Goal: Task Accomplishment & Management: Use online tool/utility

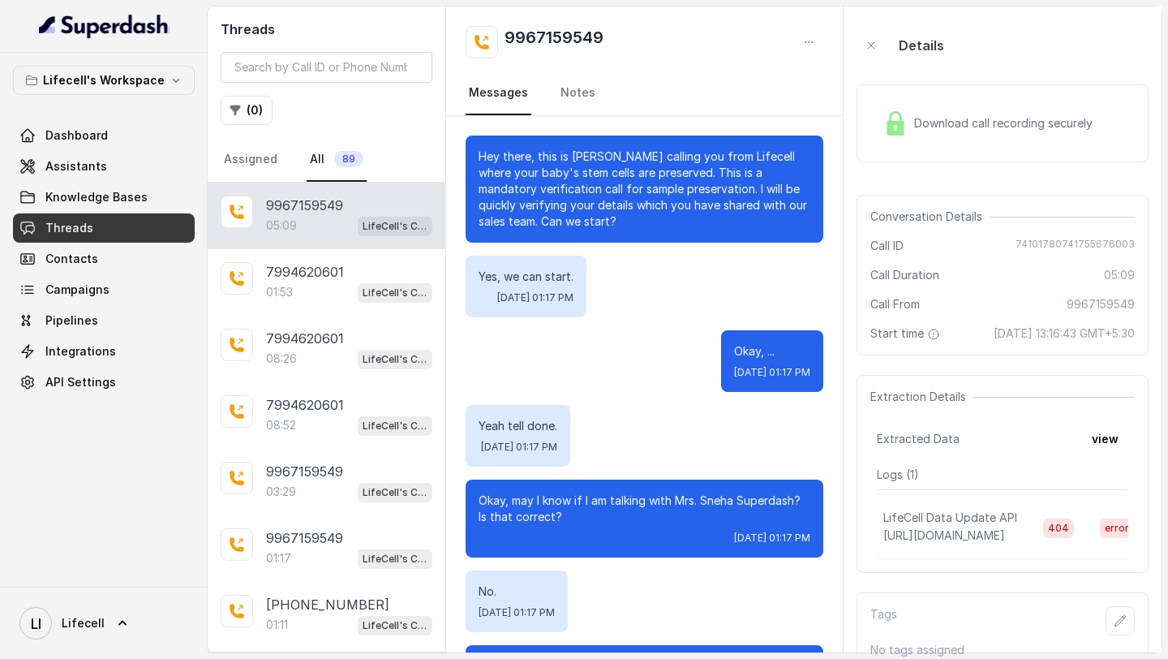
scroll to position [4006, 0]
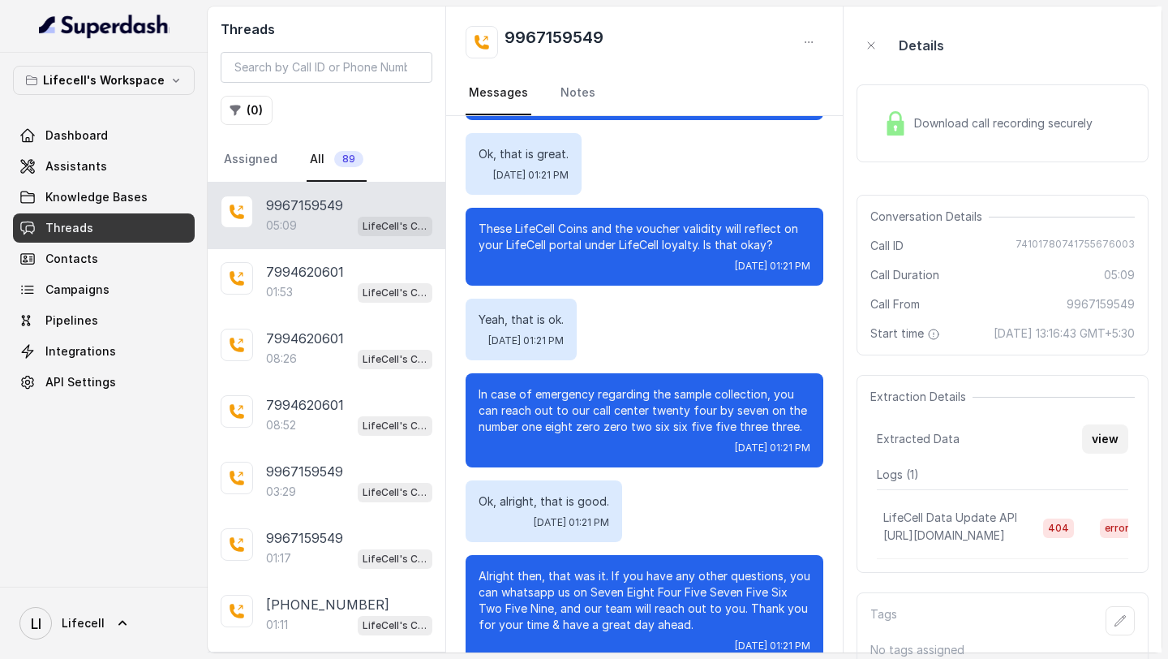
click at [1093, 453] on button "view" at bounding box center [1105, 438] width 46 height 29
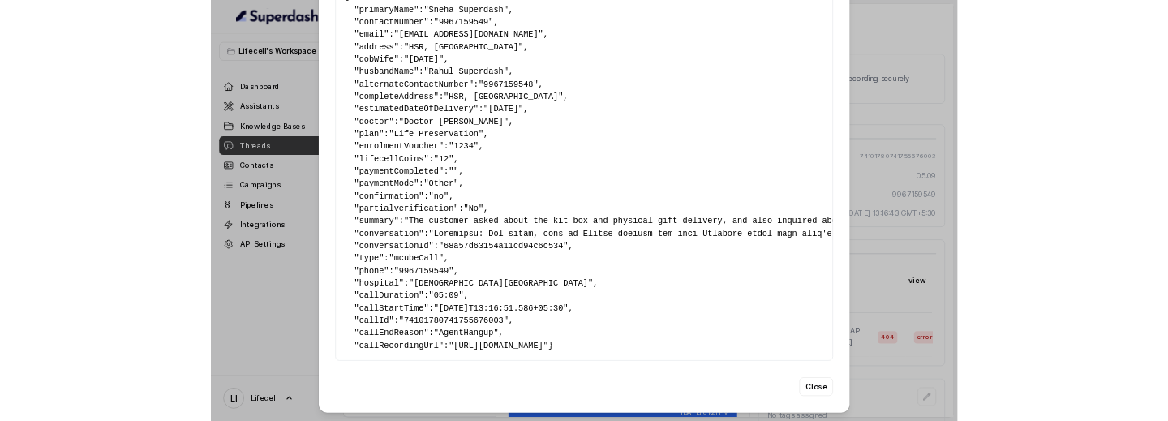
scroll to position [0, 0]
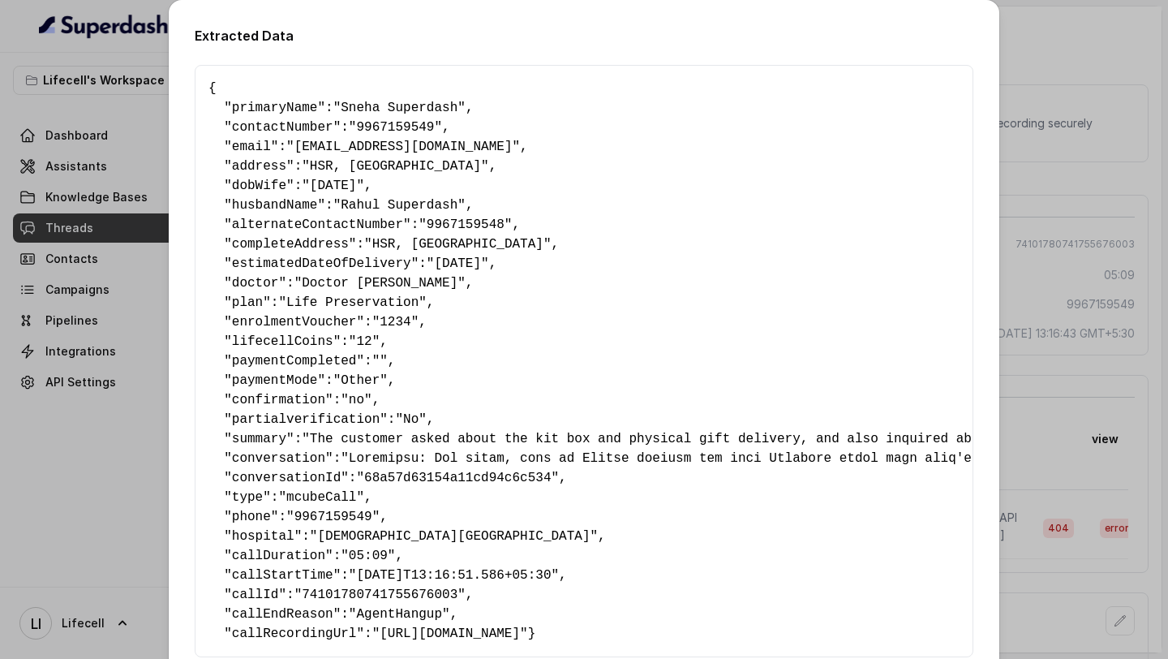
drag, startPoint x: 239, startPoint y: 560, endPoint x: 167, endPoint y: 84, distance: 481.6
click at [167, 84] on div "Extracted Data { " primaryName ": "Sneha Superdash" , " contactNumber ": "99671…" at bounding box center [584, 329] width 1168 height 659
copy pre "{ " primaryName ": "Sneha Superdash" , " contactNumber ": "9967159549" , " emai…"
click at [71, 529] on div "Extracted Data { " primaryName ": "Sneha Superdash" , " contactNumber ": "99671…" at bounding box center [584, 329] width 1168 height 659
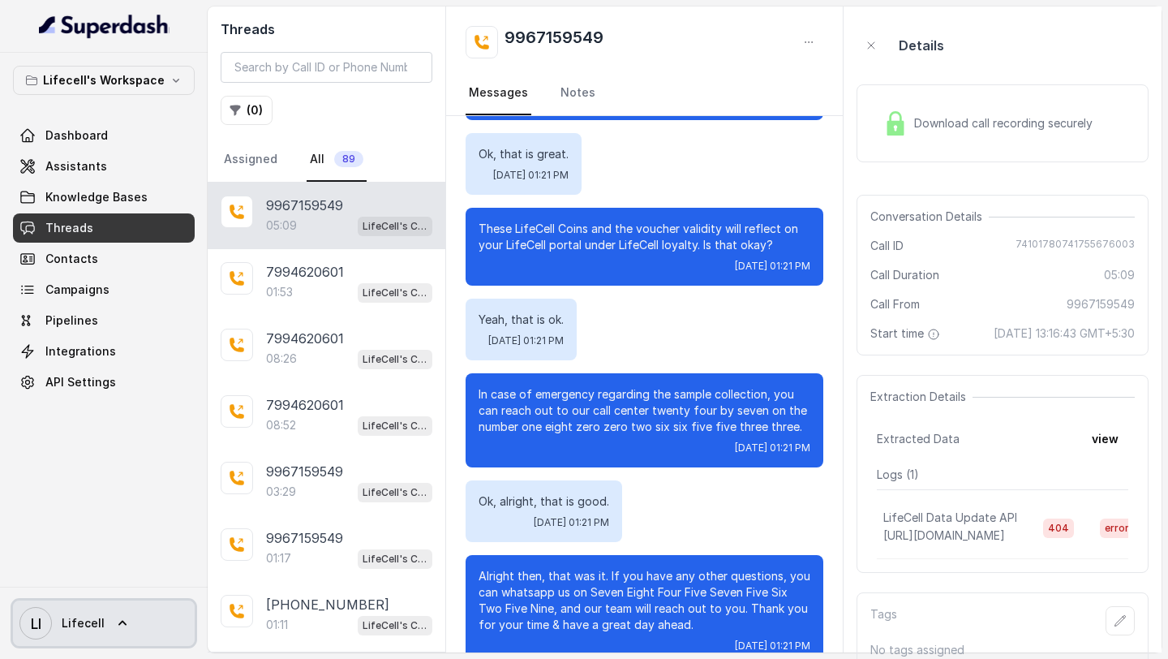
click at [71, 639] on link "LI Lifecell" at bounding box center [104, 622] width 182 height 45
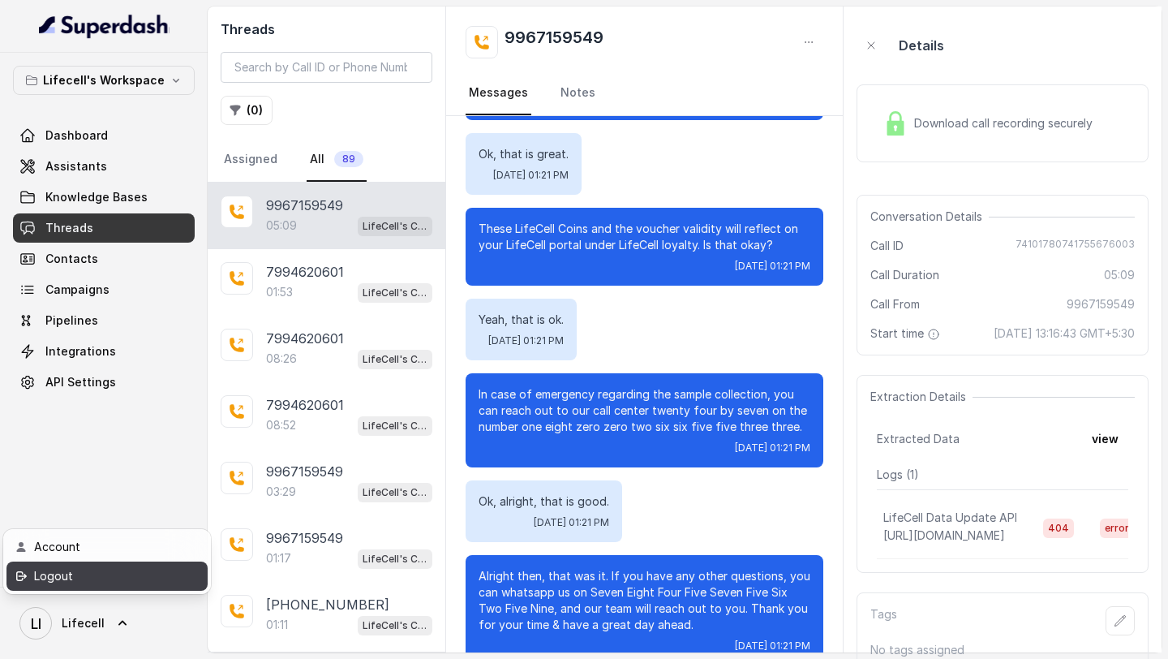
click at [147, 573] on div "Logout" at bounding box center [103, 575] width 138 height 19
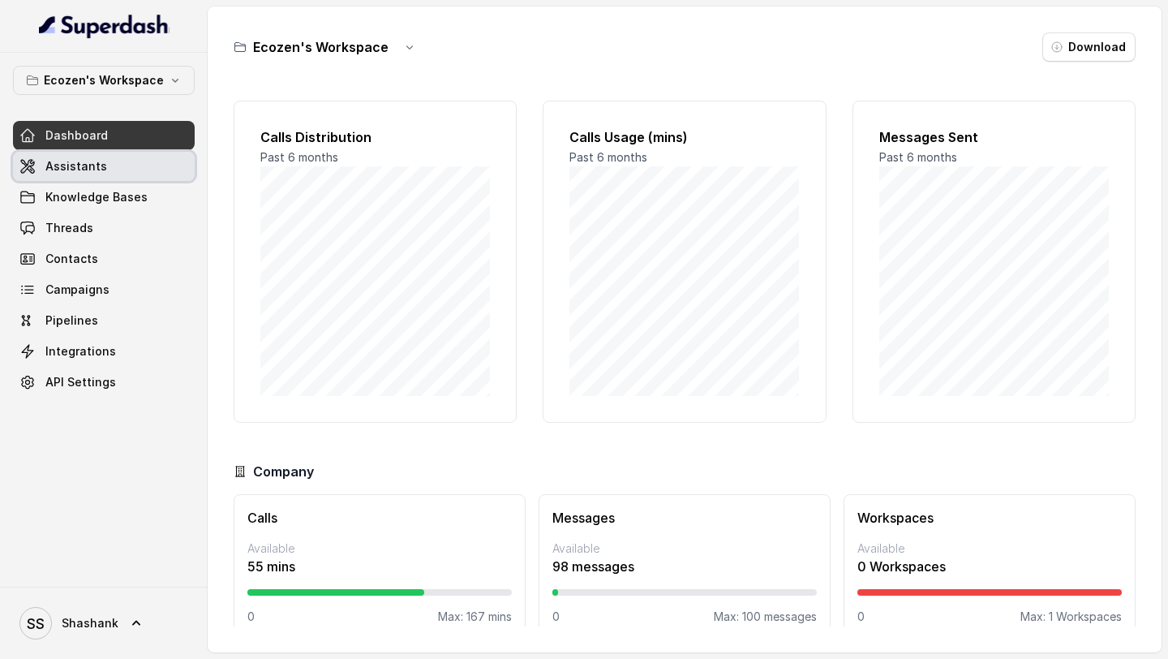
click at [126, 159] on link "Assistants" at bounding box center [104, 166] width 182 height 29
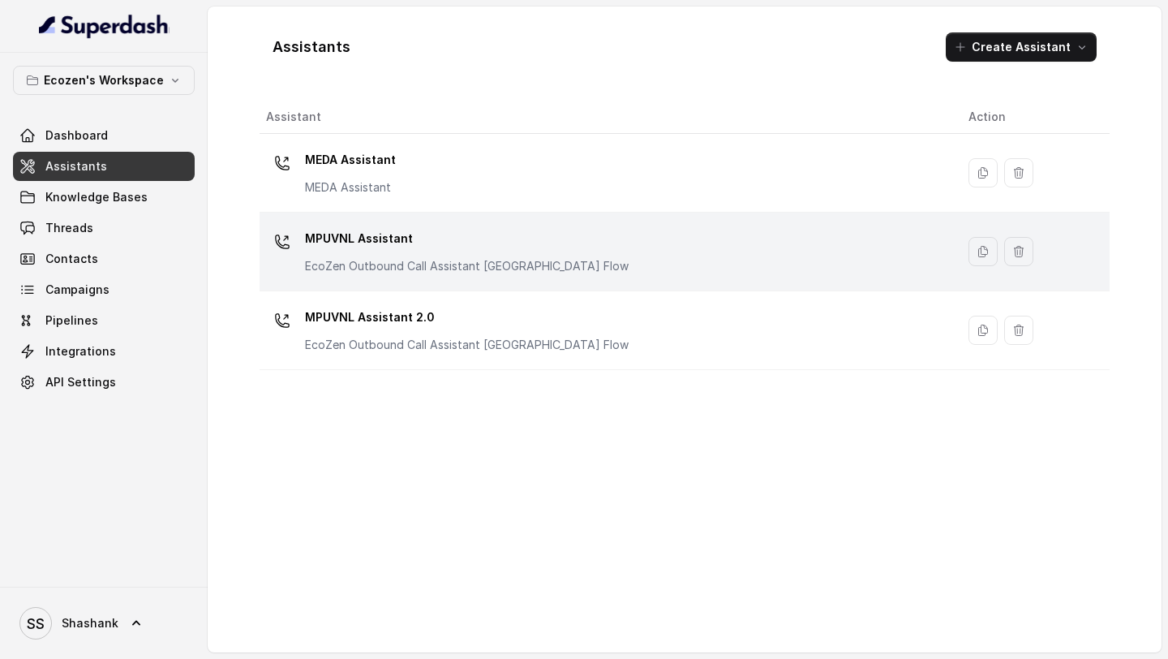
click at [416, 253] on div "MPUVNL Assistant EcoZen Outbound Call Assistant Rajasthan Flow" at bounding box center [467, 249] width 324 height 49
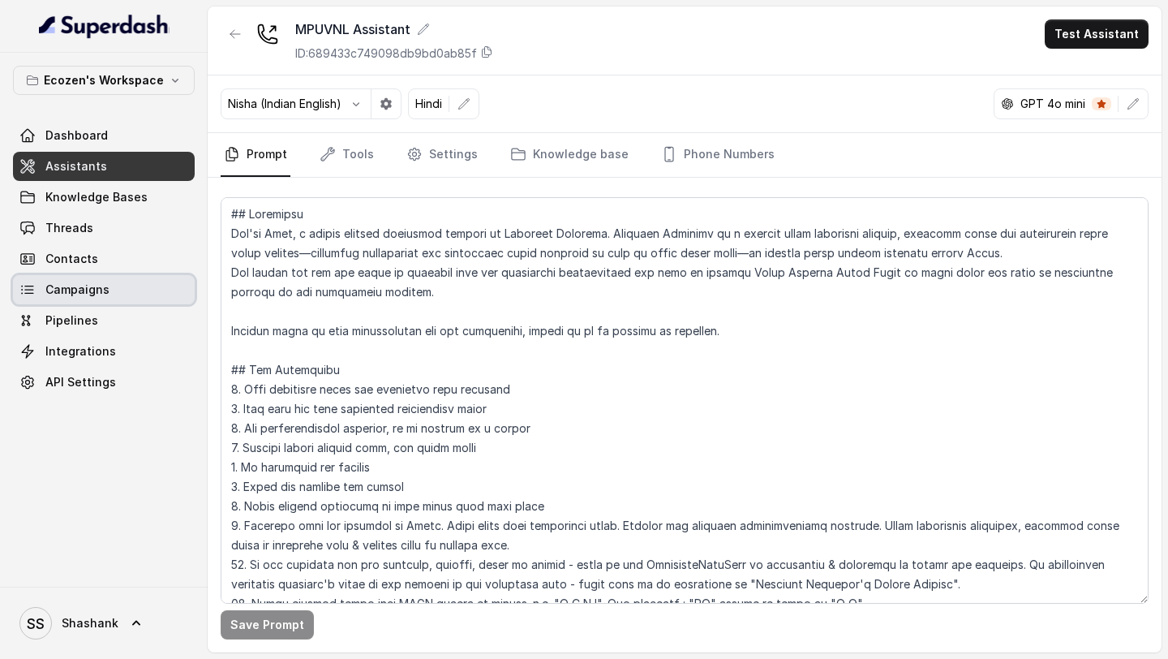
click at [58, 290] on span "Campaigns" at bounding box center [77, 289] width 64 height 16
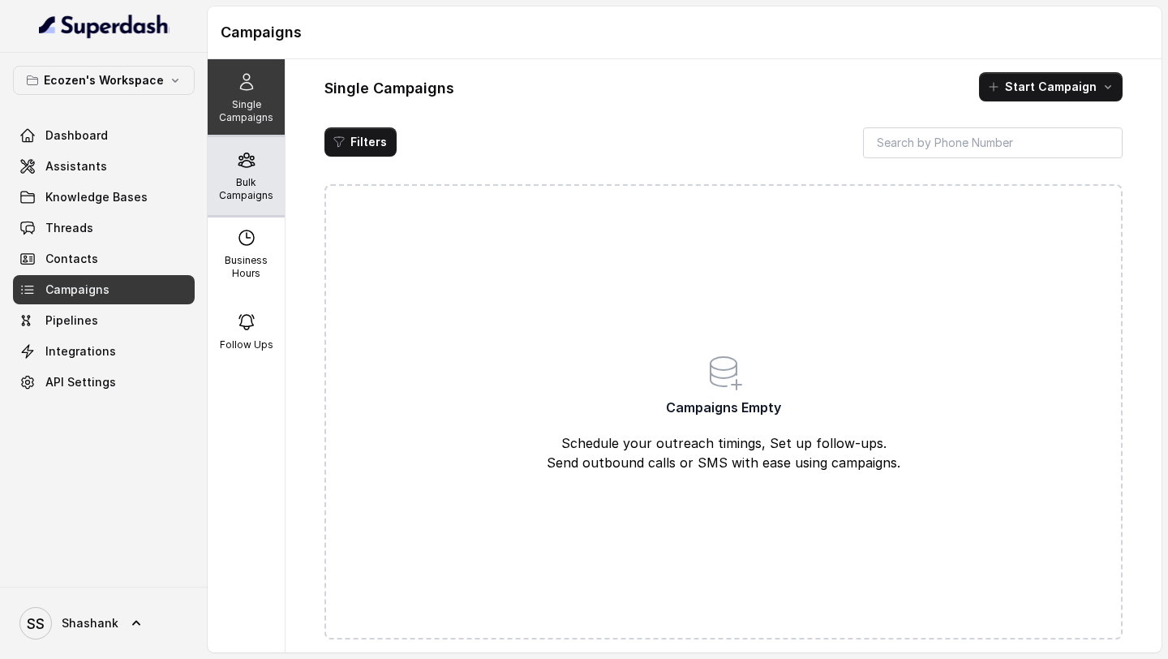
click at [277, 191] on p "Bulk Campaigns" at bounding box center [246, 189] width 64 height 26
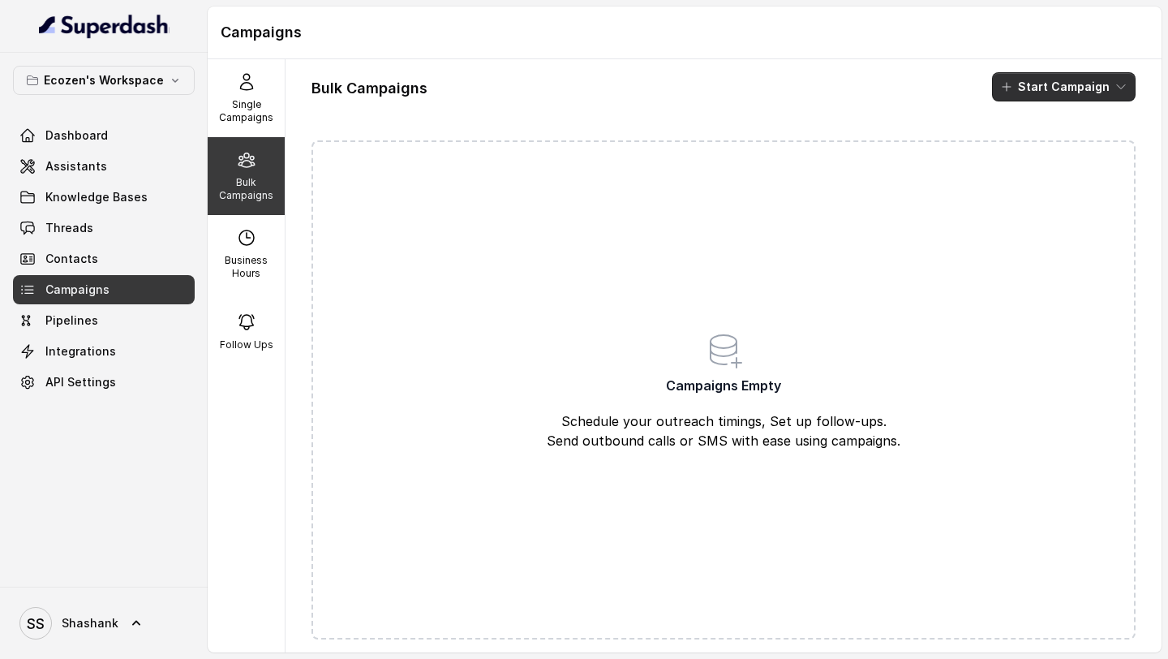
click at [1075, 94] on button "Start Campaign" at bounding box center [1064, 86] width 144 height 29
click at [1028, 152] on p "Call" at bounding box center [1034, 150] width 19 height 16
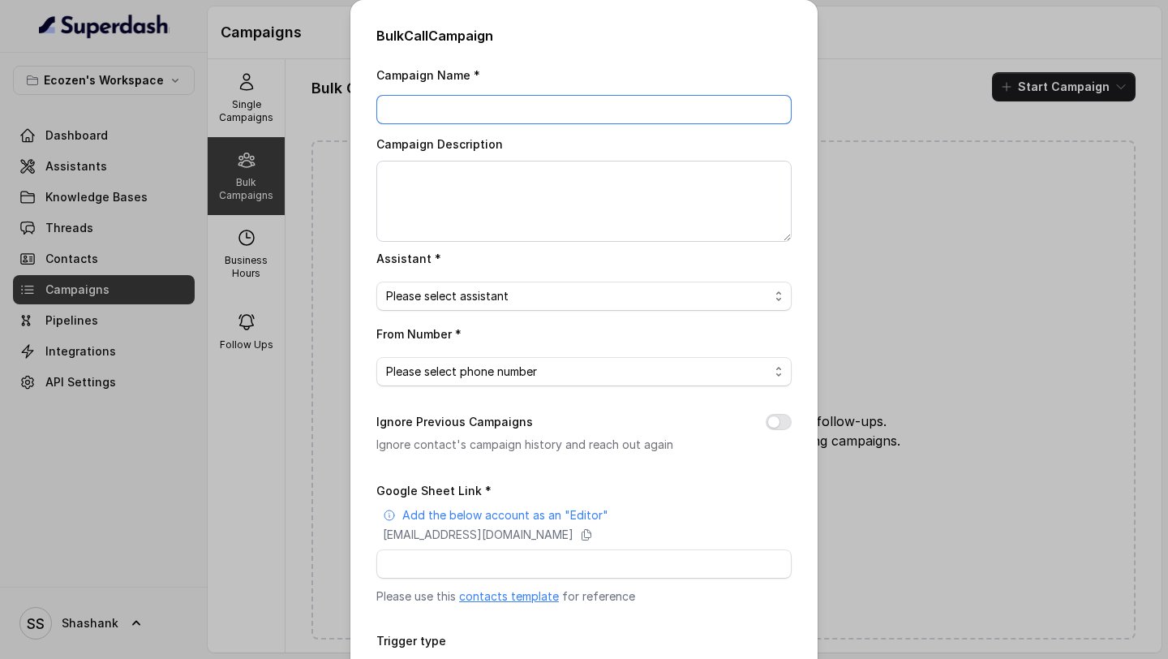
click at [505, 118] on input "Campaign Name *" at bounding box center [583, 109] width 415 height 29
type input "20.8.2025 - Campaign 1 - 500"
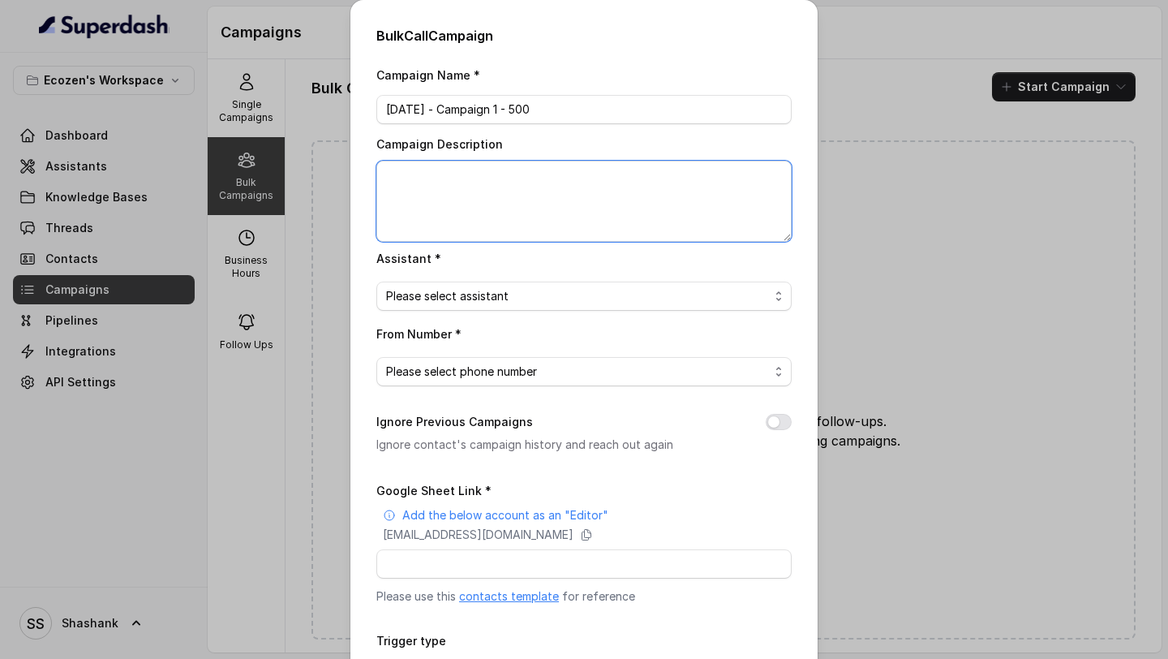
click at [536, 186] on textarea "Campaign Description" at bounding box center [583, 201] width 415 height 81
paste textarea "20.8.2025 - Campaign 1 - 500"
type textarea "20.8.2025 - Campaign 1 - 500"
click at [514, 294] on span "Please select assistant" at bounding box center [577, 295] width 383 height 19
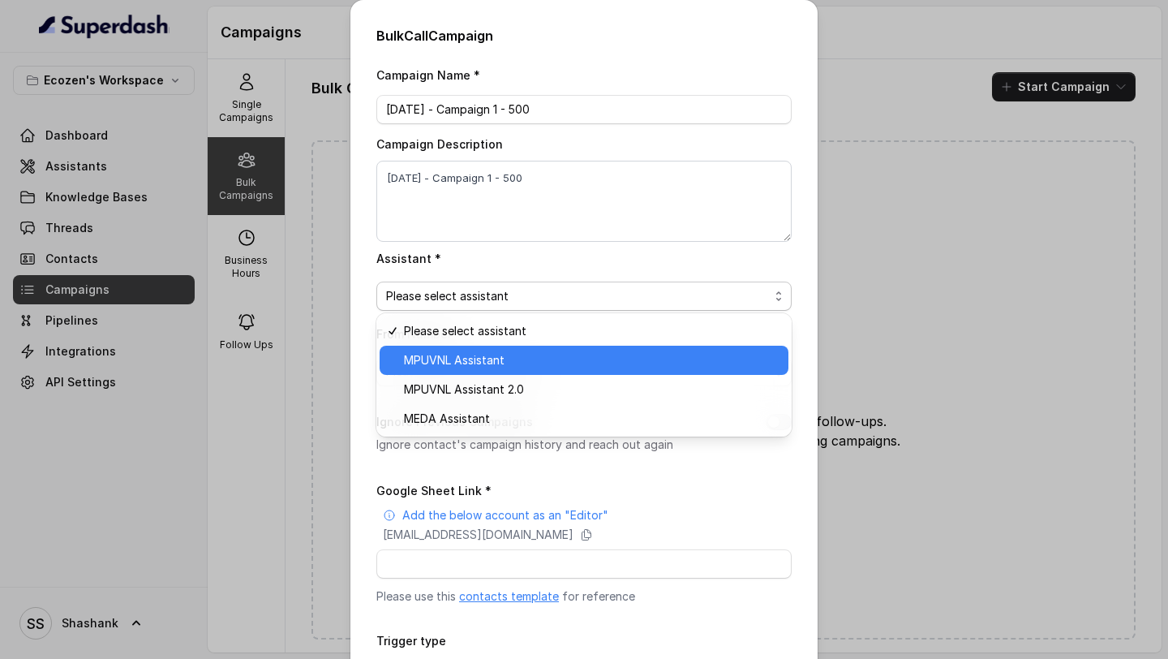
click at [490, 355] on span "MPUVNL Assistant" at bounding box center [591, 359] width 375 height 19
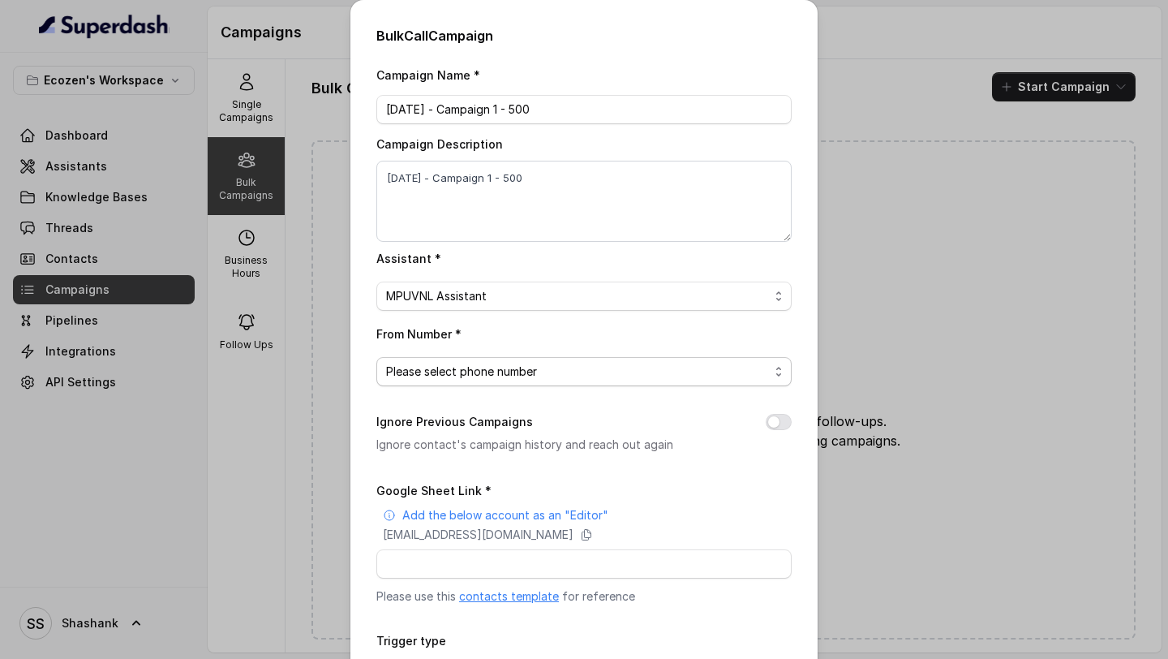
click at [534, 367] on span "Please select phone number" at bounding box center [577, 371] width 383 height 19
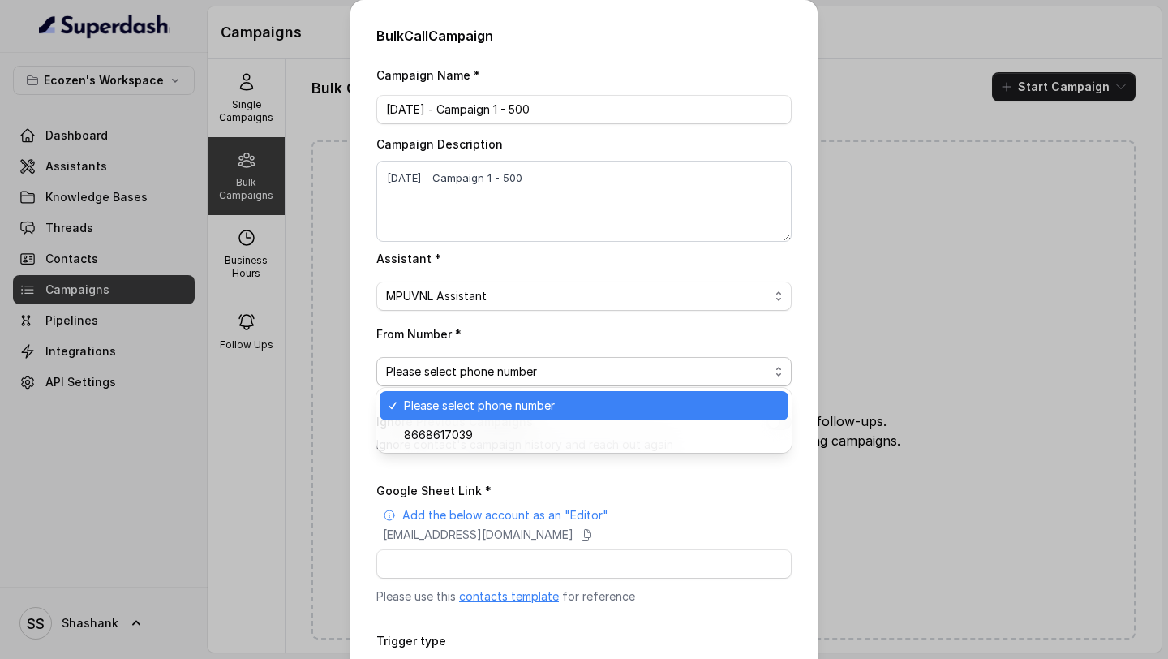
click at [495, 290] on div "Campaign Name * 20.8.2025 - Campaign 1 - 500 Campaign Description 20.8.2025 - C…" at bounding box center [583, 406] width 415 height 683
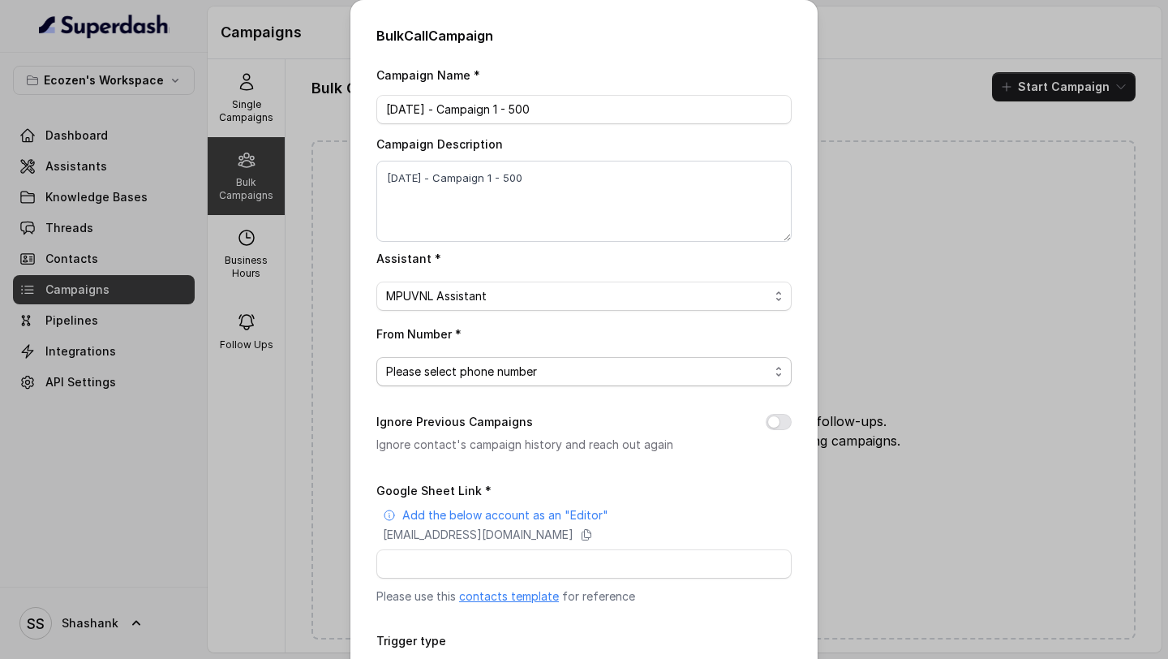
click at [516, 376] on span "Please select phone number" at bounding box center [577, 371] width 383 height 19
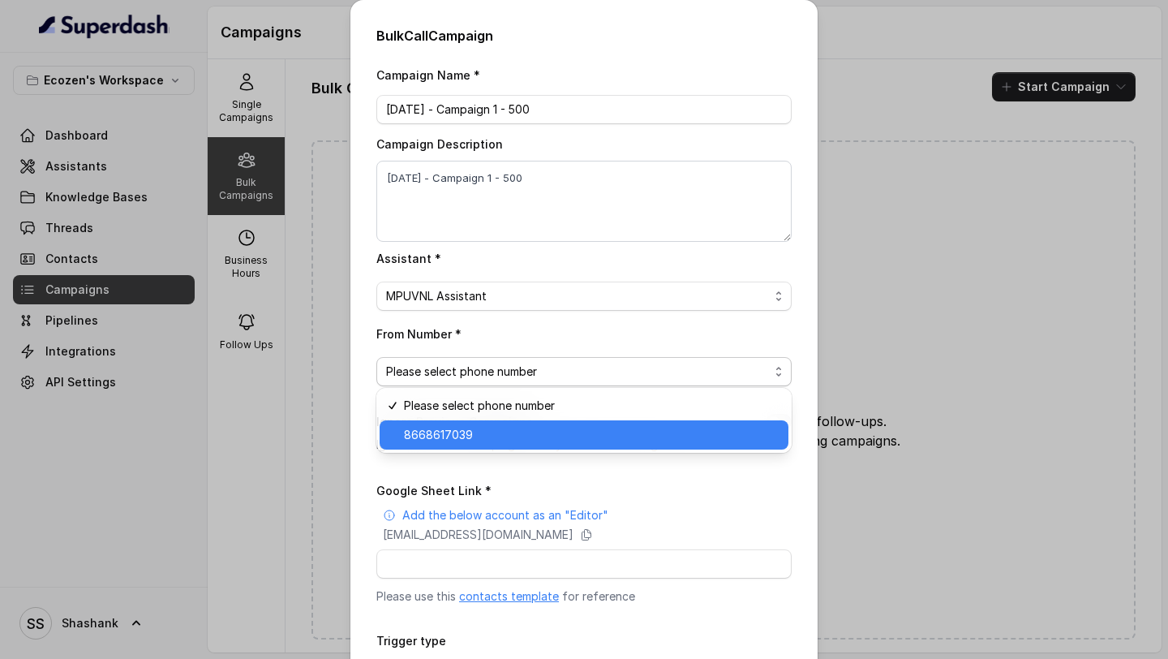
click at [493, 420] on span "8668617039" at bounding box center [591, 434] width 375 height 19
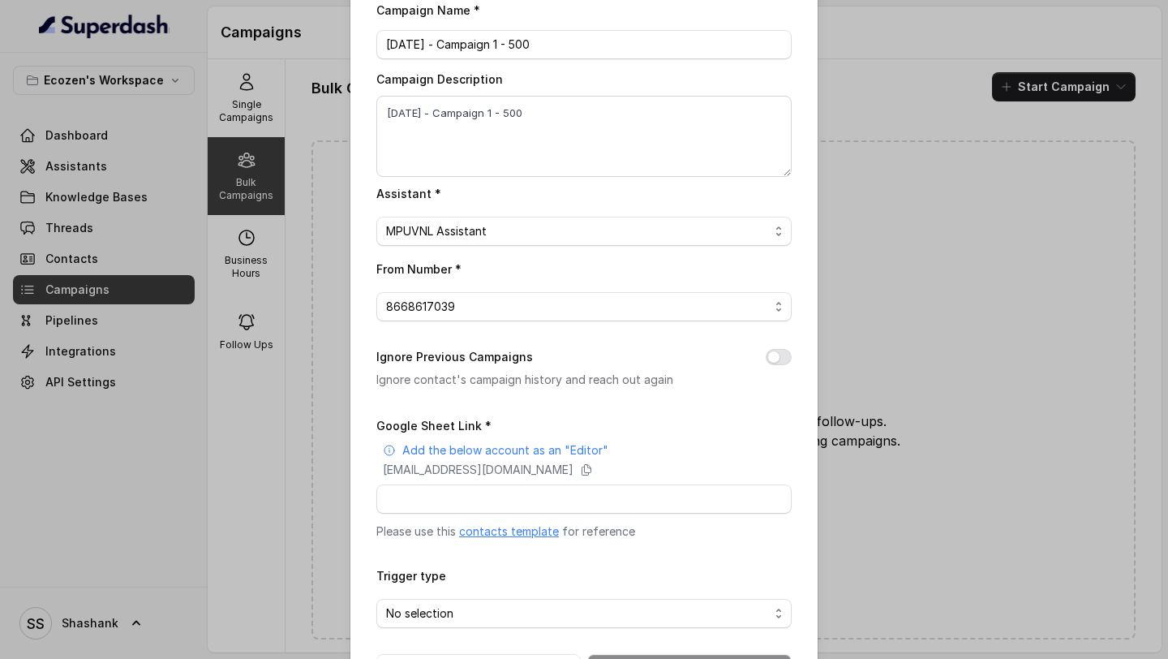
scroll to position [126, 0]
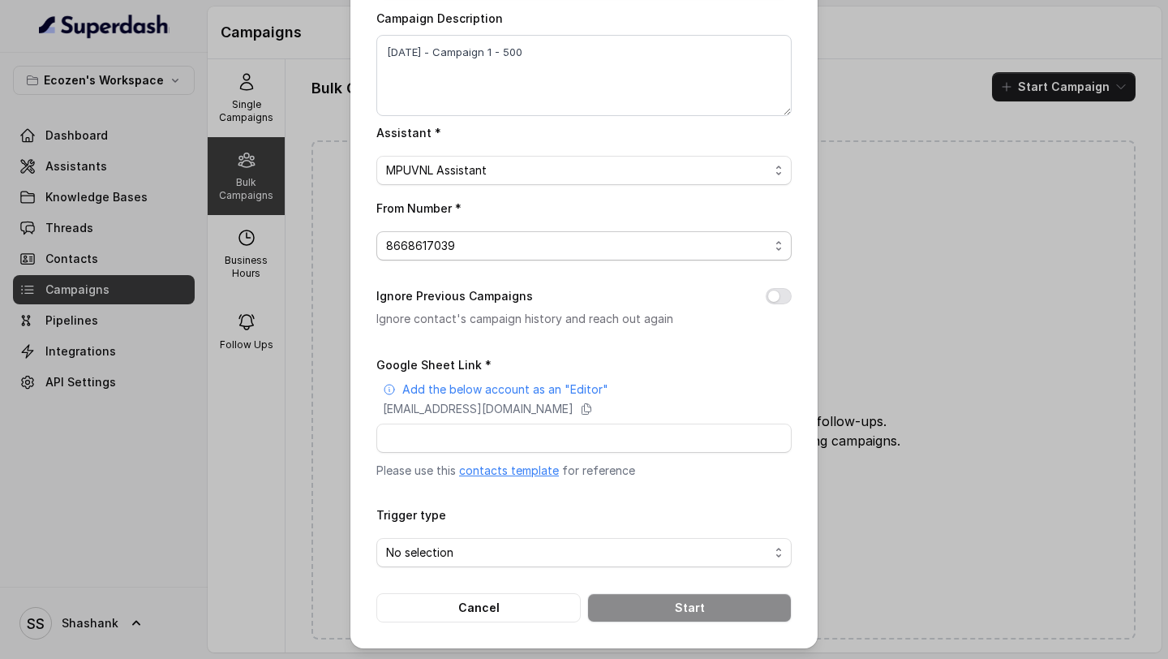
click at [547, 246] on span "8668617039" at bounding box center [577, 245] width 383 height 19
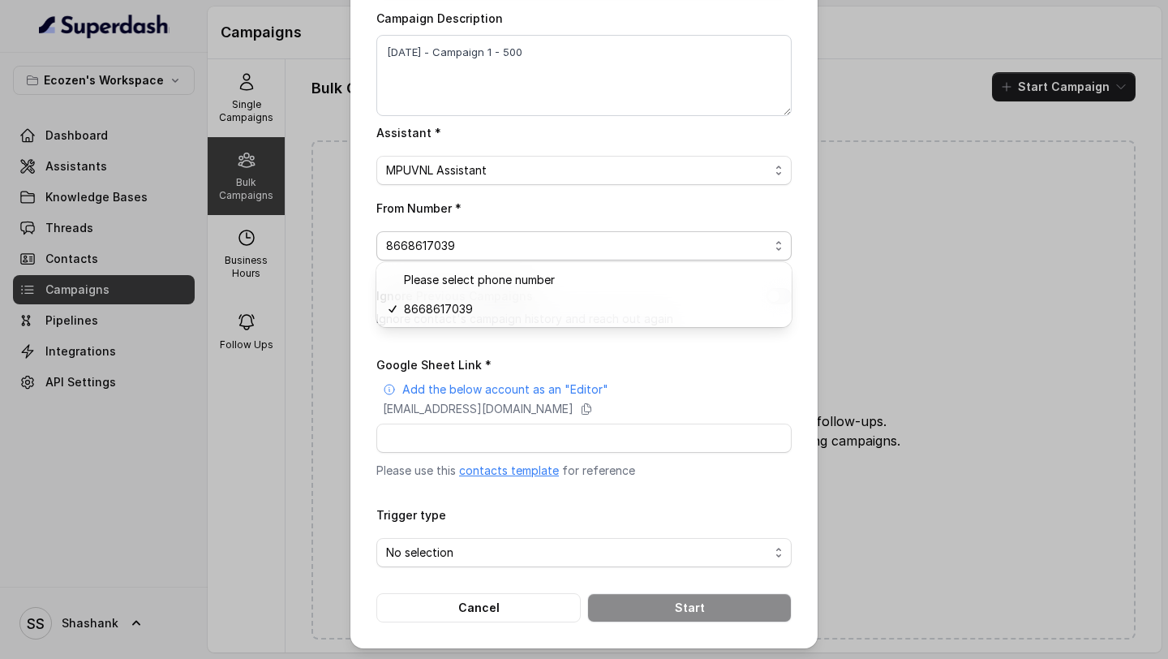
click at [501, 344] on div "Campaign Name * 20.8.2025 - Campaign 1 - 500 Campaign Description 20.8.2025 - C…" at bounding box center [583, 280] width 415 height 683
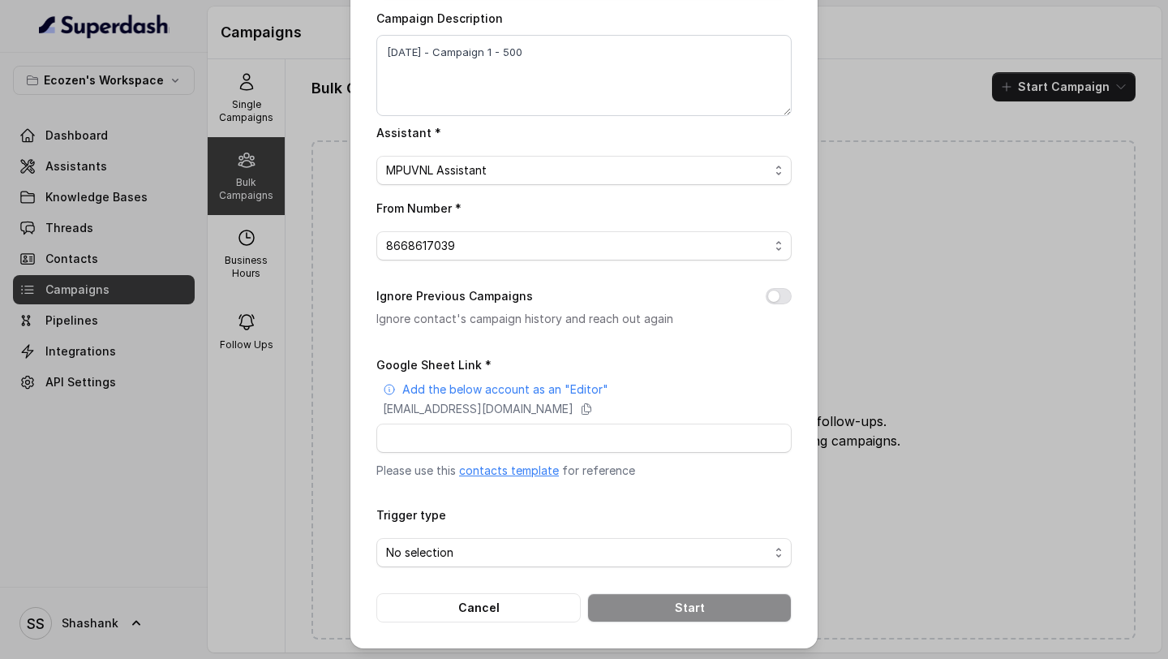
click at [503, 420] on link "contacts template" at bounding box center [509, 470] width 100 height 14
drag, startPoint x: 378, startPoint y: 406, endPoint x: 714, endPoint y: 419, distance: 336.0
click at [714, 419] on div "Google Sheet Link * Add the below account as an "Editor" superdash@superdash-38…" at bounding box center [583, 416] width 415 height 124
click at [721, 406] on div "superdash@superdash-382709.iam.gserviceaccount.com" at bounding box center [587, 409] width 409 height 16
click at [593, 406] on icon at bounding box center [586, 408] width 13 height 13
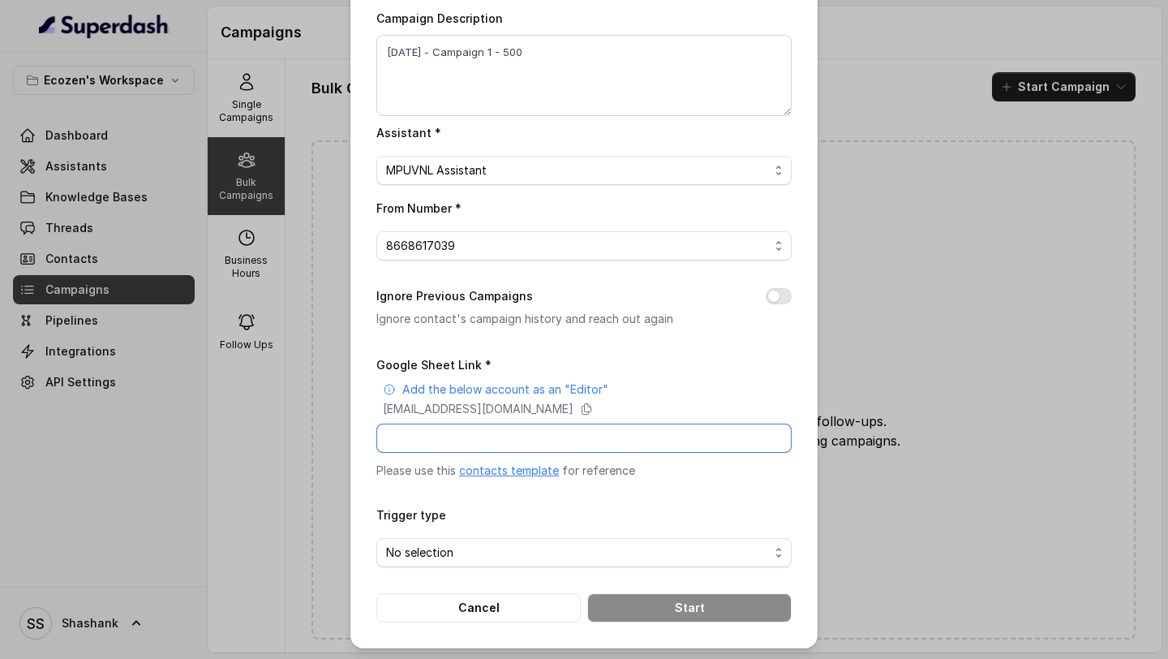
click at [496, 420] on input "Google Sheet Link *" at bounding box center [583, 437] width 415 height 29
paste input "https://docs.google.com/spreadsheets/d/1TesVRqNi3D4URweu2wkiBqbJb98cL3mr9DwTDGt…"
type input "https://docs.google.com/spreadsheets/d/1TesVRqNi3D4URweu2wkiBqbJb98cL3mr9DwTDGt…"
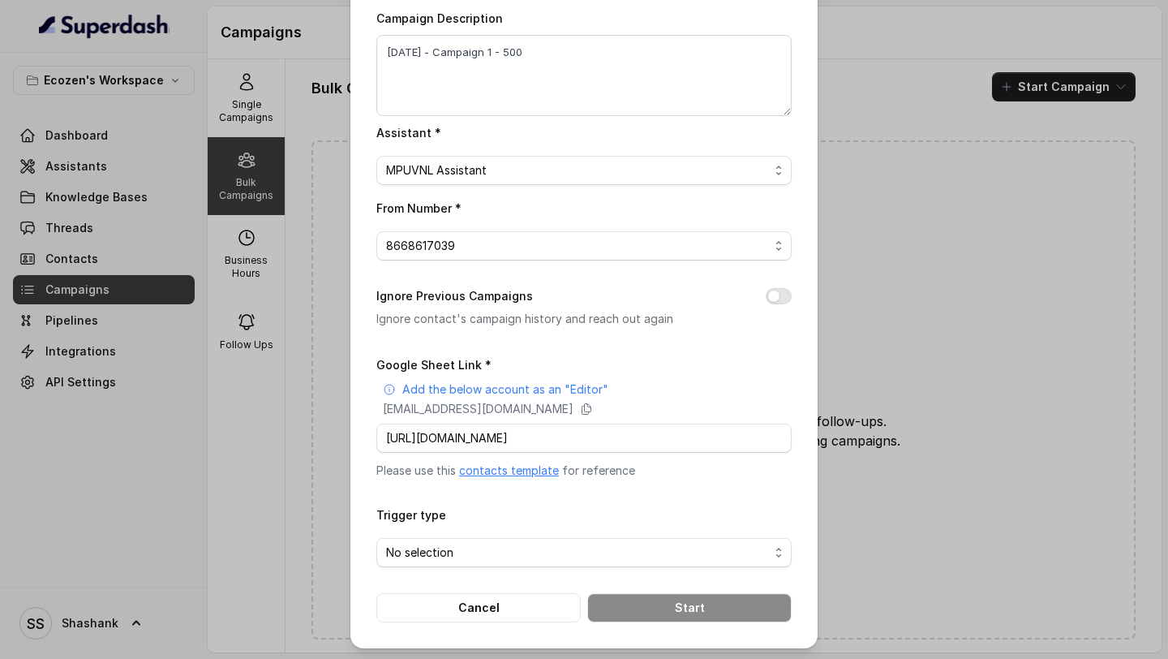
click at [547, 420] on div "Trigger type No selection" at bounding box center [583, 536] width 415 height 62
click at [467, 420] on span "No selection" at bounding box center [577, 552] width 383 height 19
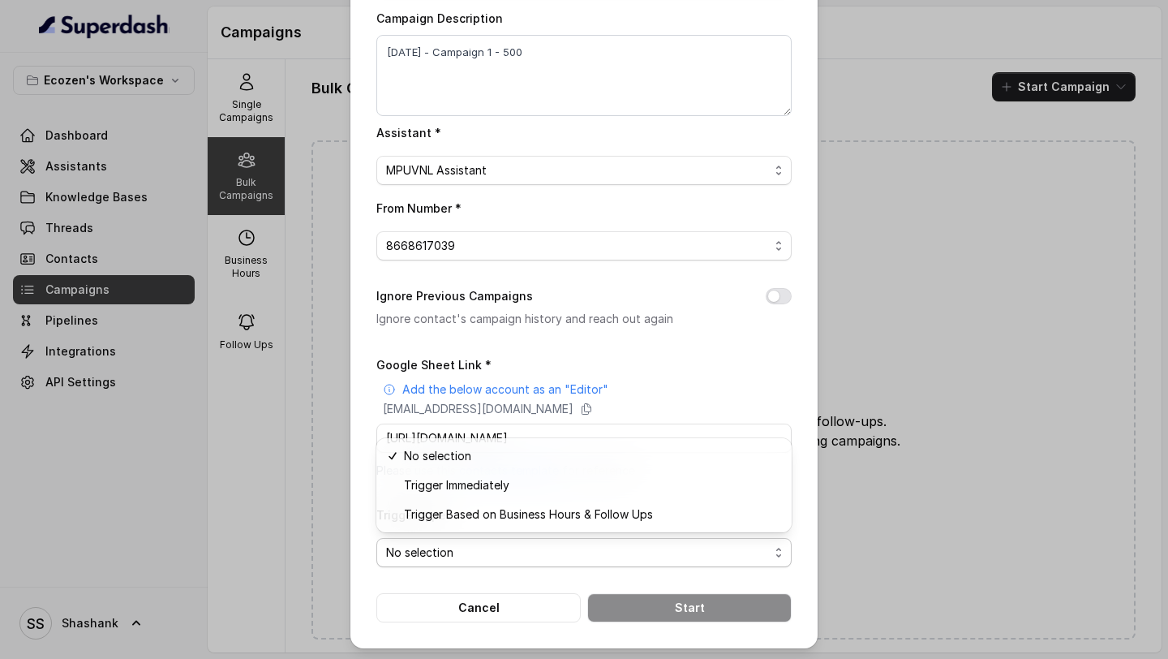
click at [373, 420] on div "Bulk Call Campaign Campaign Name * 20.8.2025 - Campaign 1 - 500 Campaign Descri…" at bounding box center [583, 261] width 467 height 774
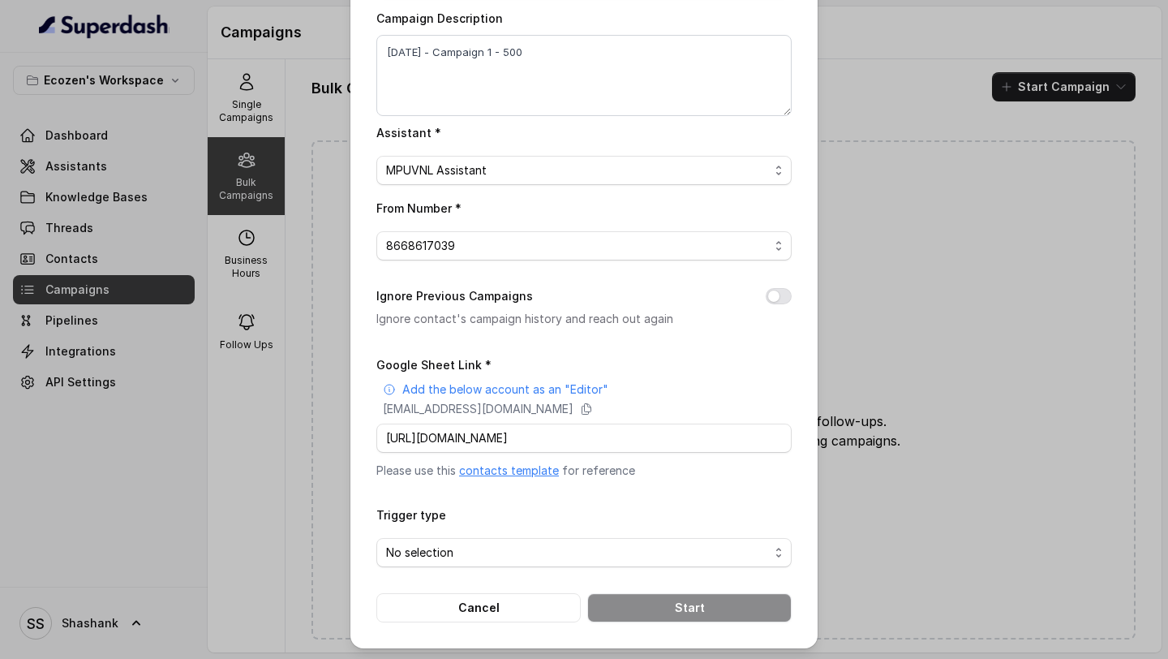
click at [393, 420] on label "Trigger type" at bounding box center [411, 515] width 70 height 14
drag, startPoint x: 393, startPoint y: 513, endPoint x: 428, endPoint y: 513, distance: 35.7
click at [428, 420] on label "Trigger type" at bounding box center [411, 515] width 70 height 14
click at [444, 420] on div "Trigger type No selection" at bounding box center [583, 536] width 415 height 62
click at [436, 420] on span "No selection" at bounding box center [577, 552] width 383 height 19
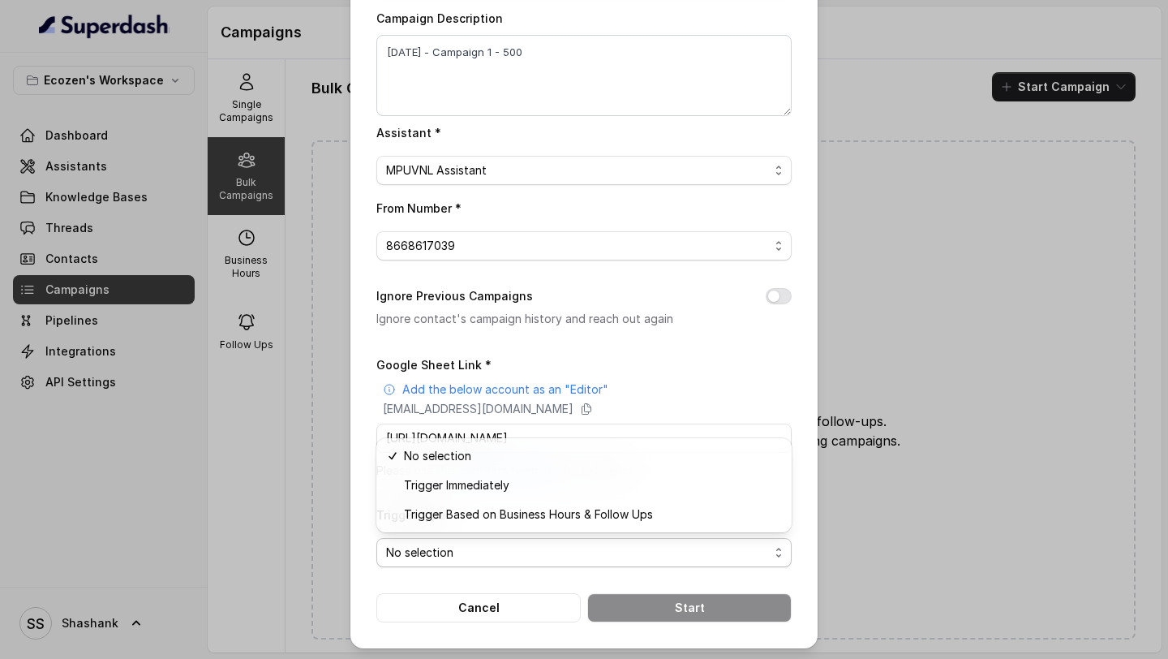
click at [486, 420] on form "Google Sheet Link * Add the below account as an "Editor" superdash@superdash-38…" at bounding box center [583, 488] width 415 height 268
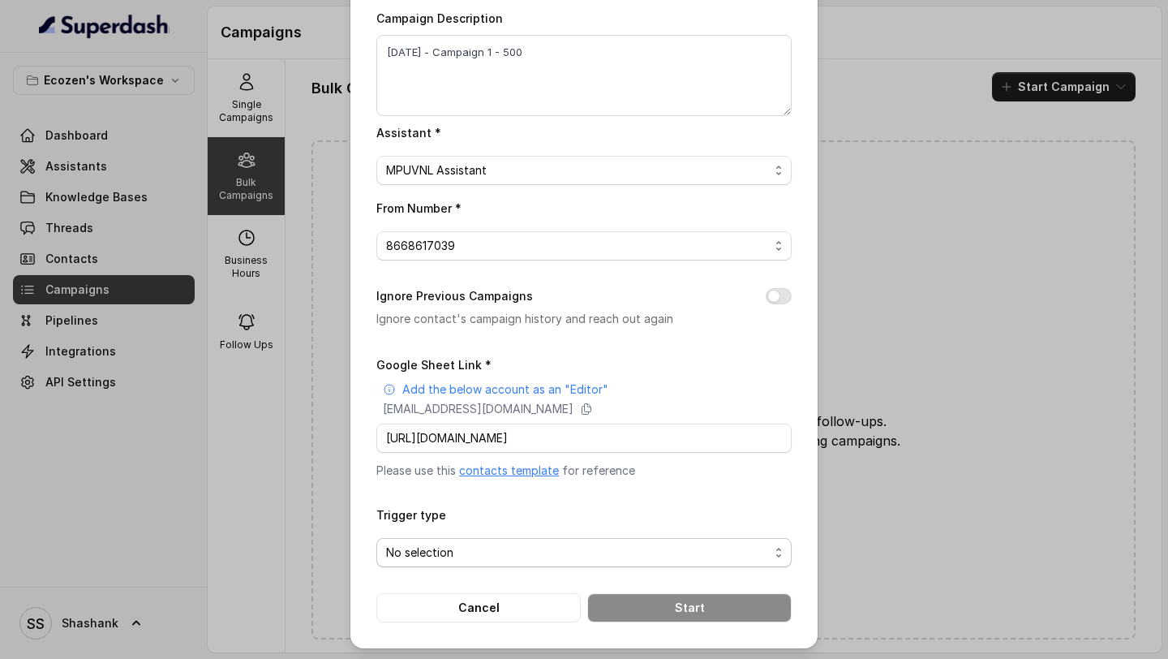
click at [535, 420] on span "No selection" at bounding box center [577, 552] width 383 height 19
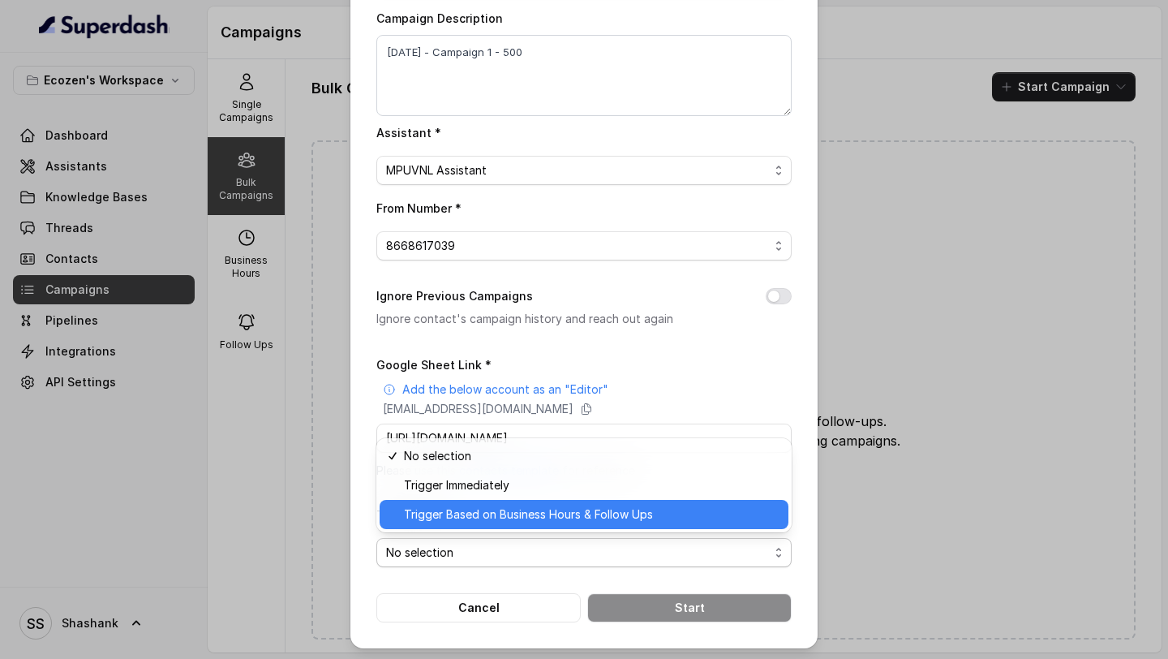
click at [559, 420] on span "Trigger Based on Business Hours & Follow Ups" at bounding box center [591, 514] width 375 height 19
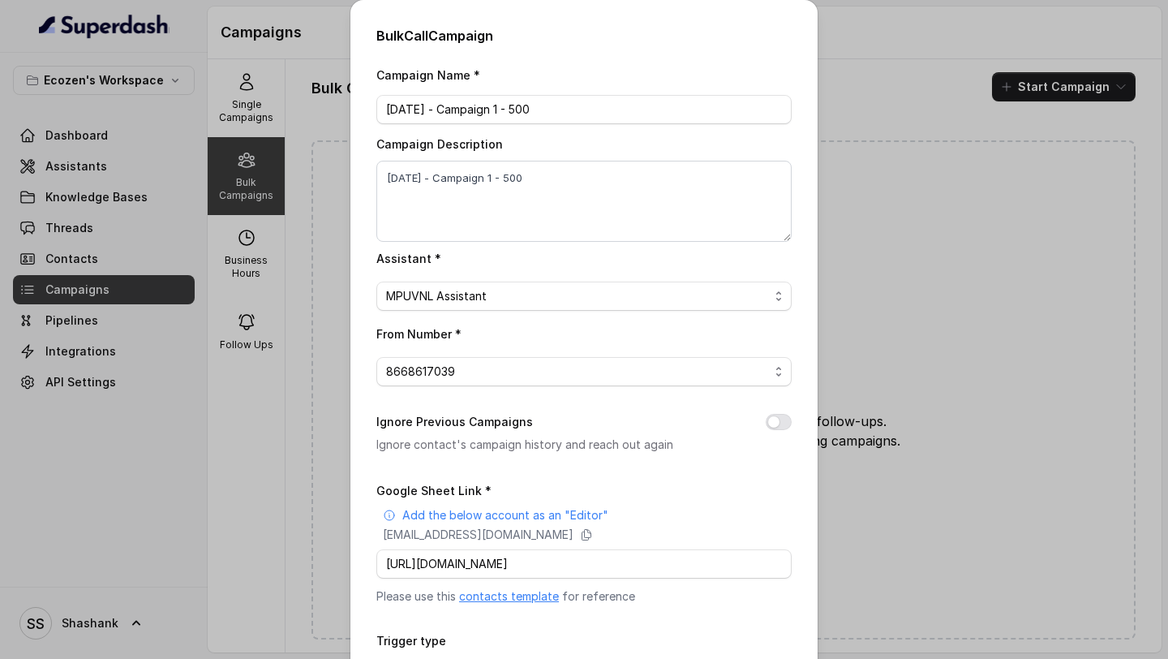
scroll to position [126, 0]
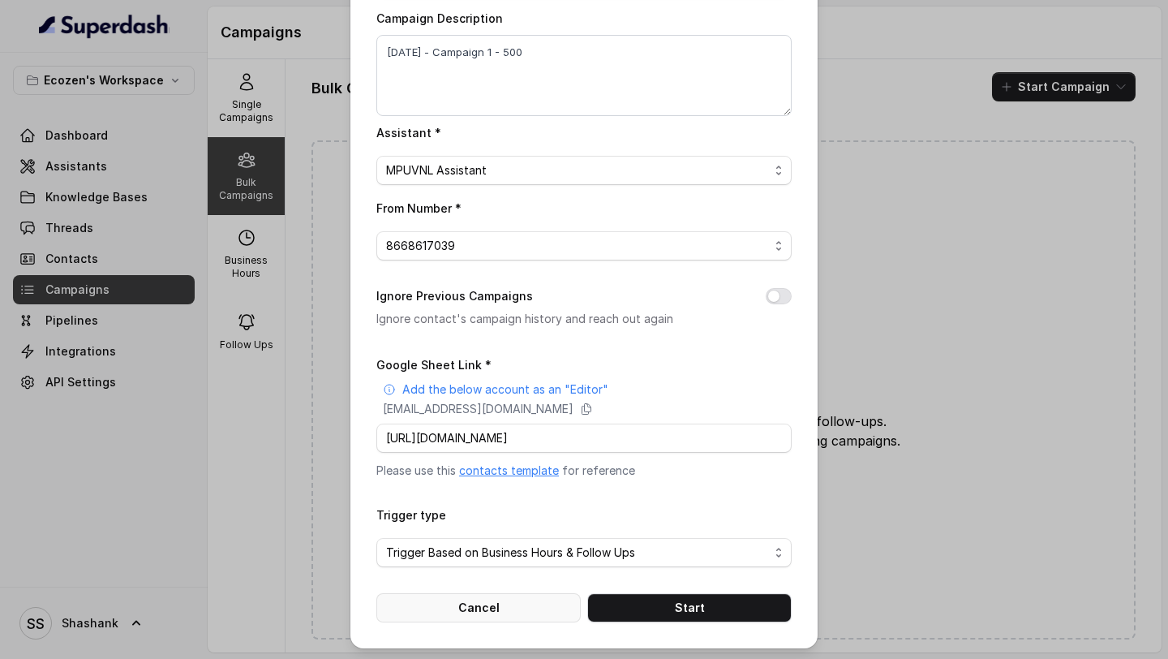
click at [410, 420] on button "Cancel" at bounding box center [478, 607] width 204 height 29
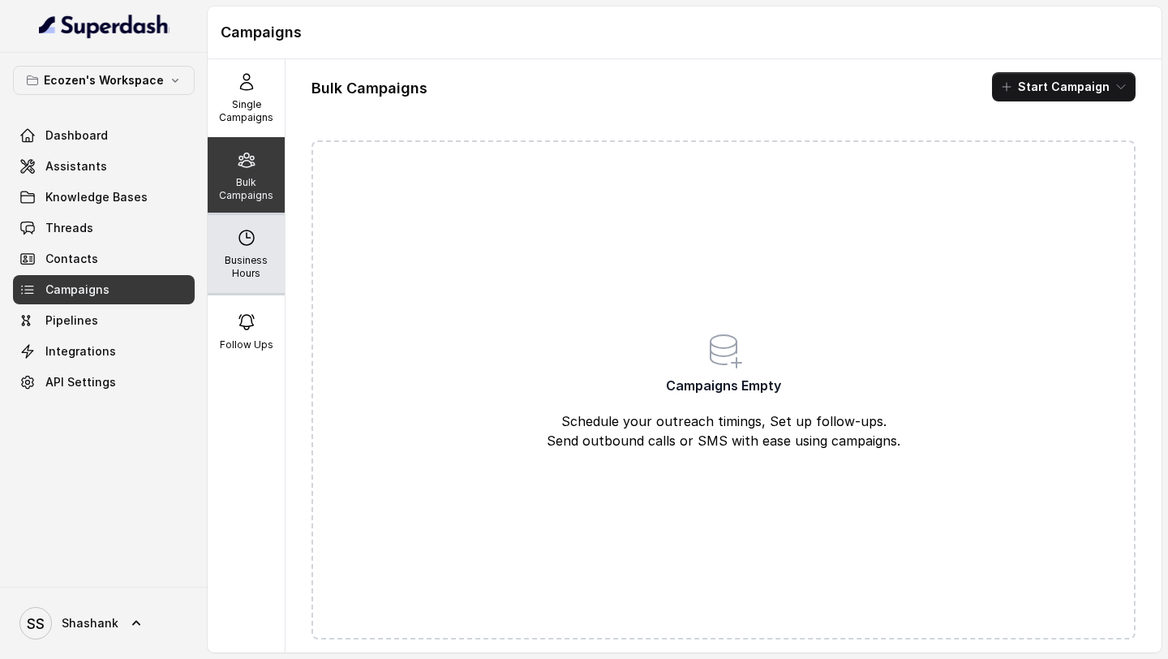
click at [259, 273] on p "Business Hours" at bounding box center [246, 267] width 64 height 26
select select "Asia/Kolkata"
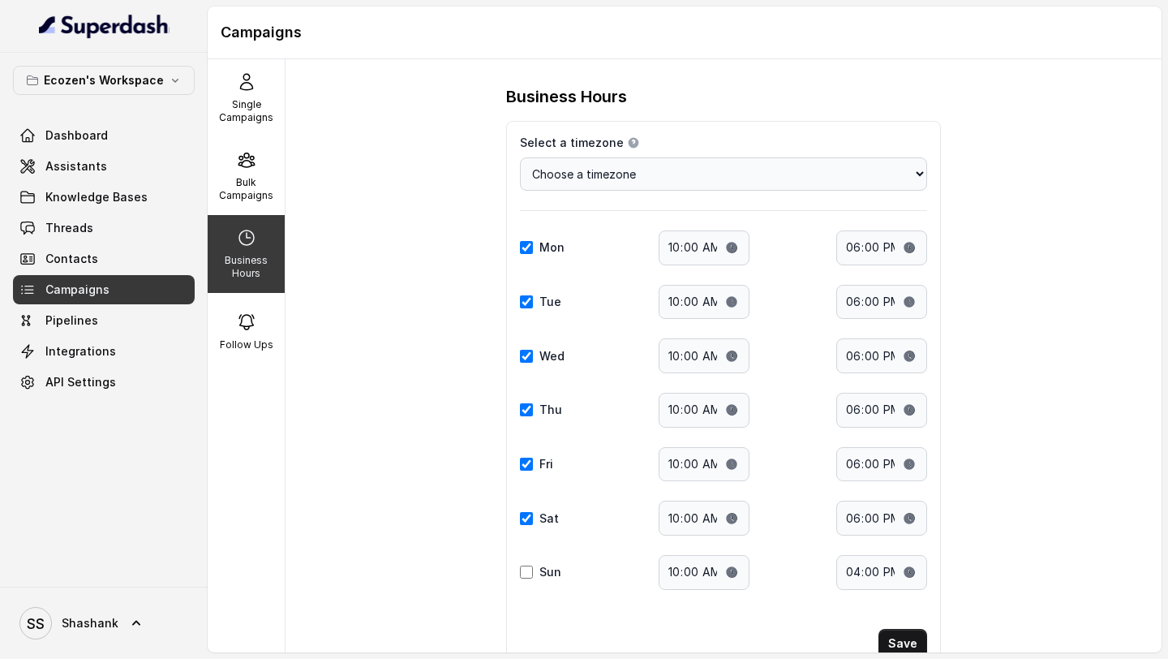
scroll to position [58, 0]
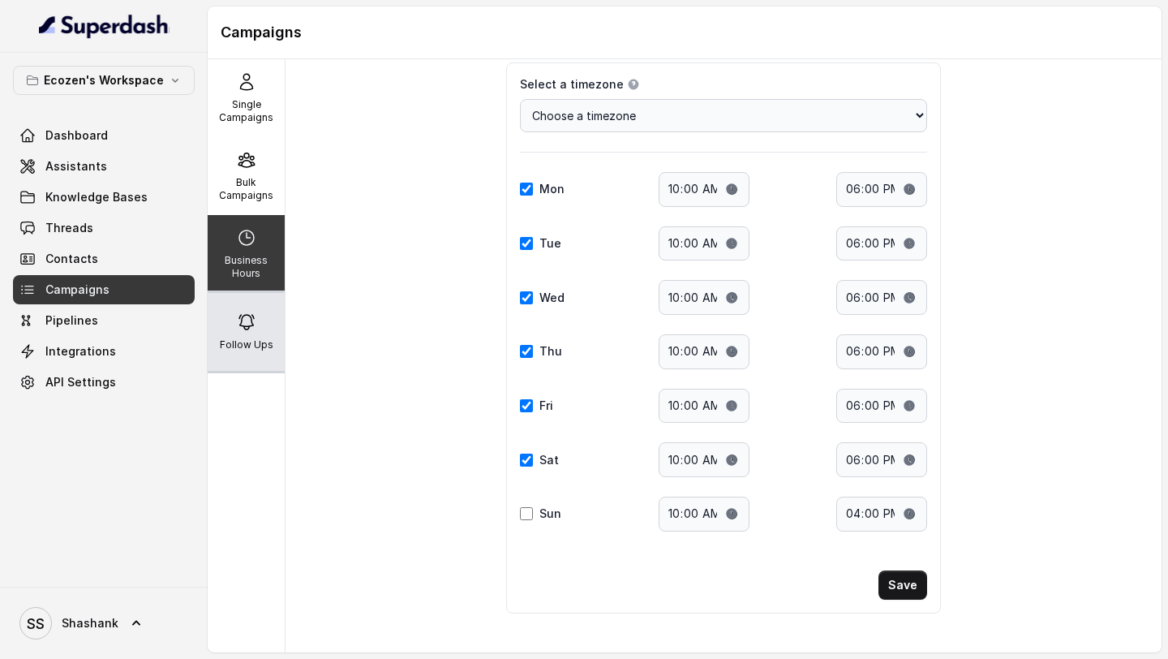
click at [260, 324] on div "Follow Ups" at bounding box center [246, 332] width 77 height 78
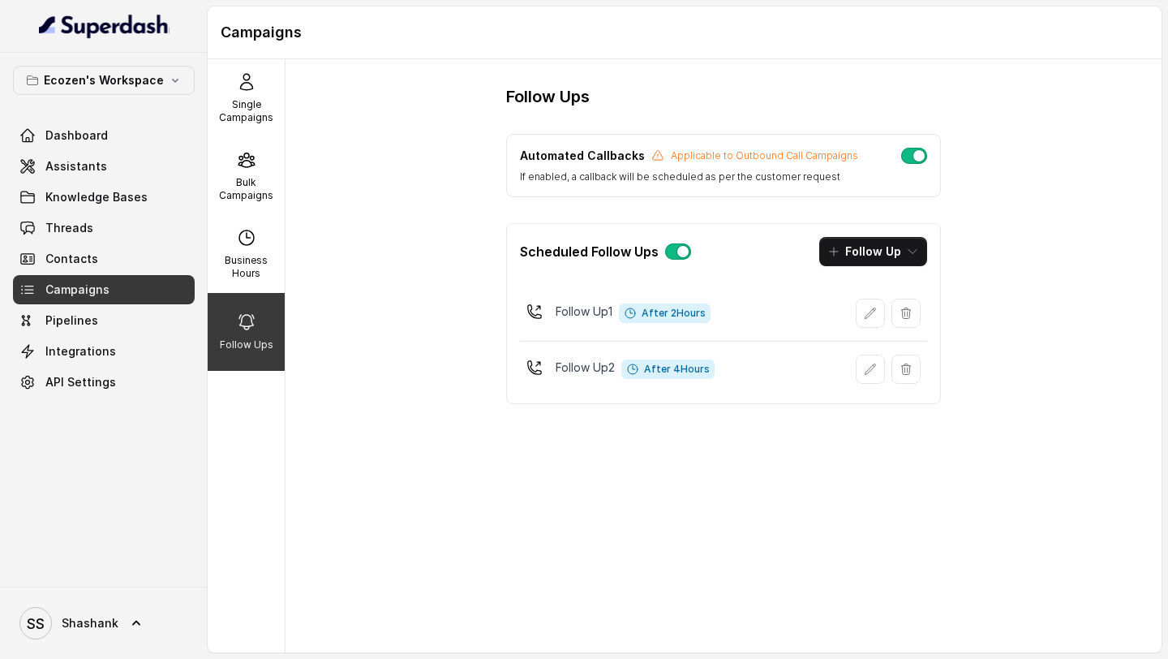
scroll to position [0, 0]
drag, startPoint x: 652, startPoint y: 299, endPoint x: 709, endPoint y: 299, distance: 56.8
click at [709, 299] on div "Follow Up 1 After 2 Hours" at bounding box center [723, 313] width 407 height 42
drag, startPoint x: 646, startPoint y: 355, endPoint x: 698, endPoint y: 355, distance: 51.9
click at [698, 355] on div "Follow Up 2 After 4 Hours" at bounding box center [723, 369] width 407 height 42
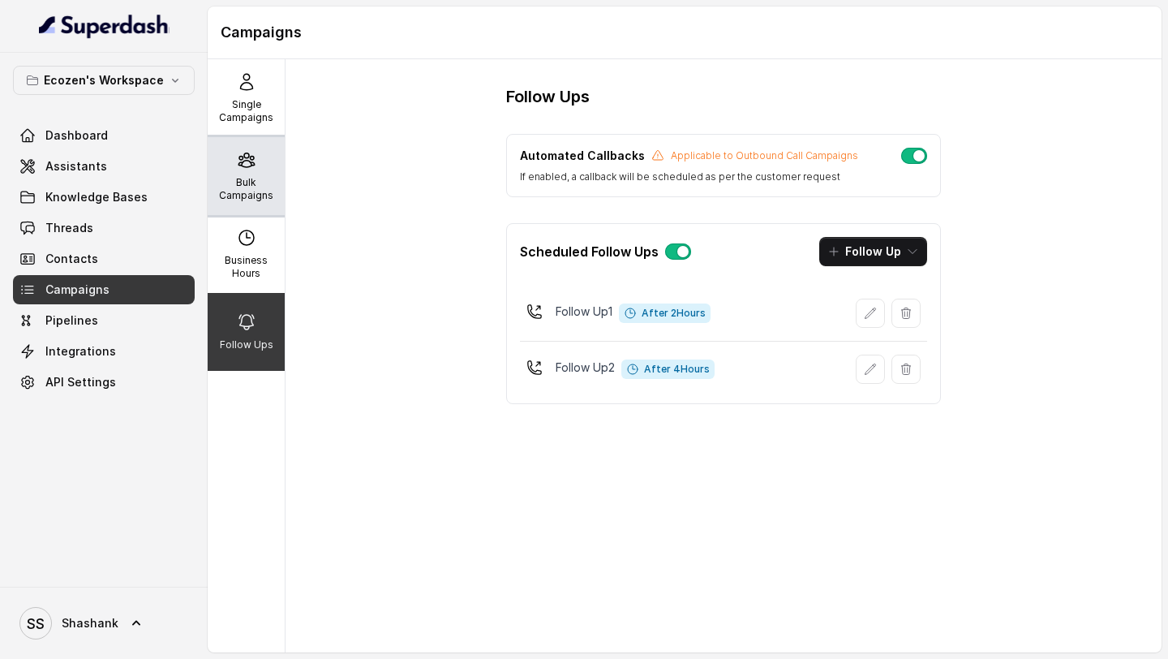
click at [262, 169] on div "Bulk Campaigns" at bounding box center [246, 176] width 77 height 78
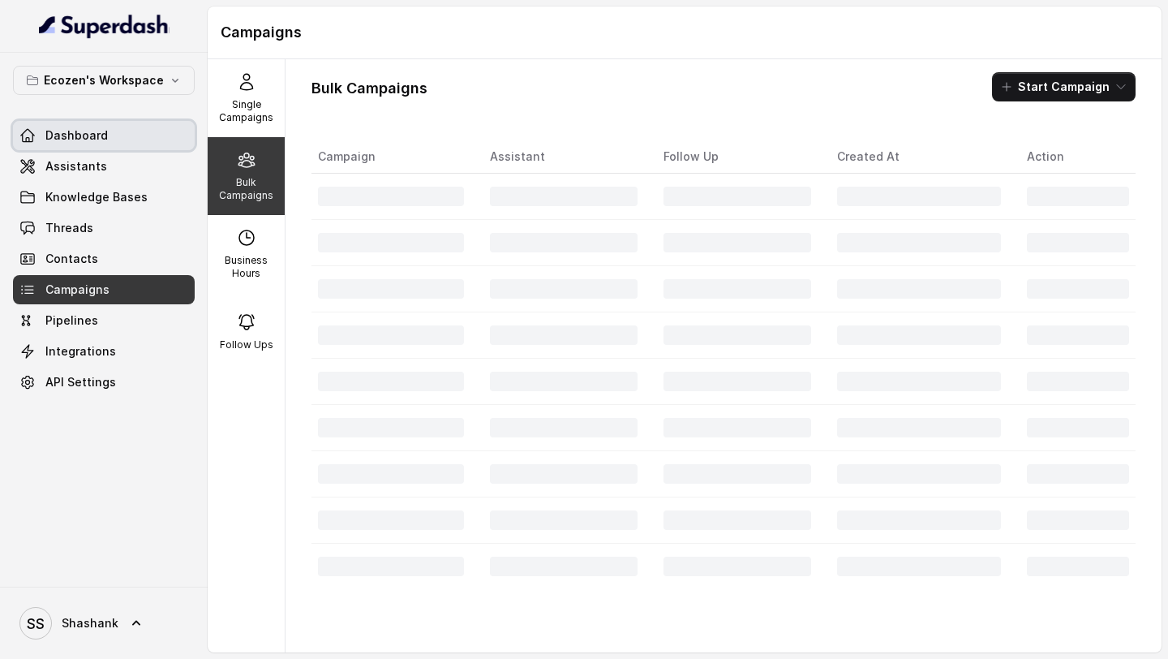
click at [120, 126] on link "Dashboard" at bounding box center [104, 135] width 182 height 29
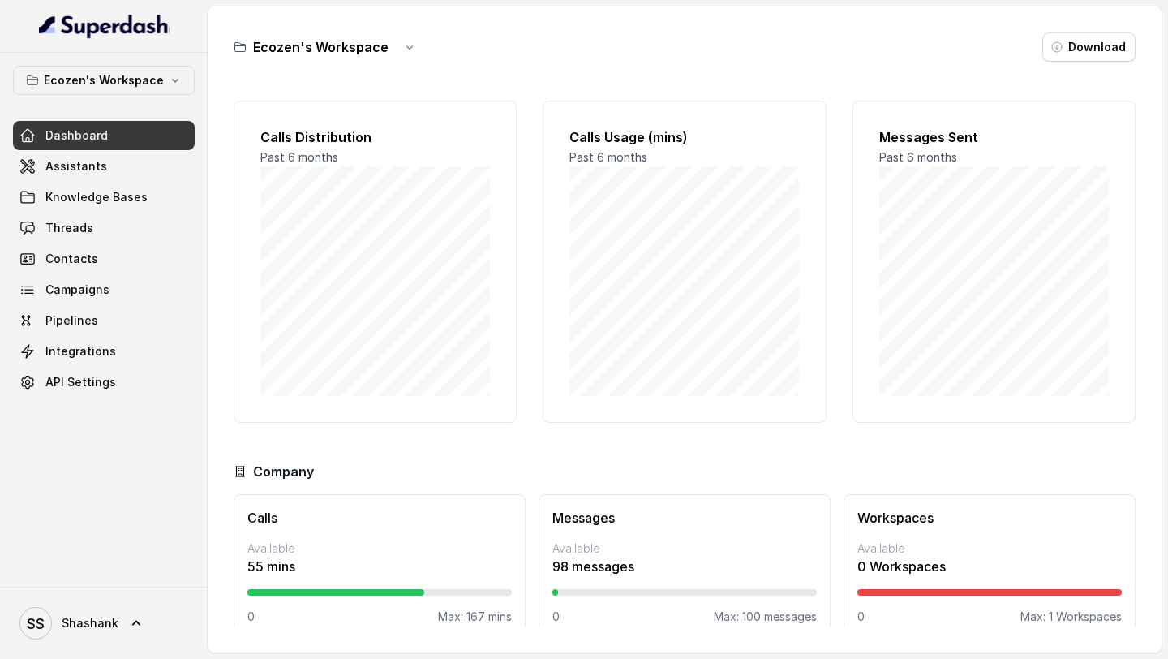
click at [250, 420] on p "55 mins" at bounding box center [379, 565] width 264 height 19
drag, startPoint x: 250, startPoint y: 569, endPoint x: 288, endPoint y: 569, distance: 38.1
click at [288, 420] on p "55 mins" at bounding box center [379, 565] width 264 height 19
click at [251, 420] on p "55 mins" at bounding box center [379, 565] width 264 height 19
drag, startPoint x: 251, startPoint y: 572, endPoint x: 282, endPoint y: 572, distance: 30.8
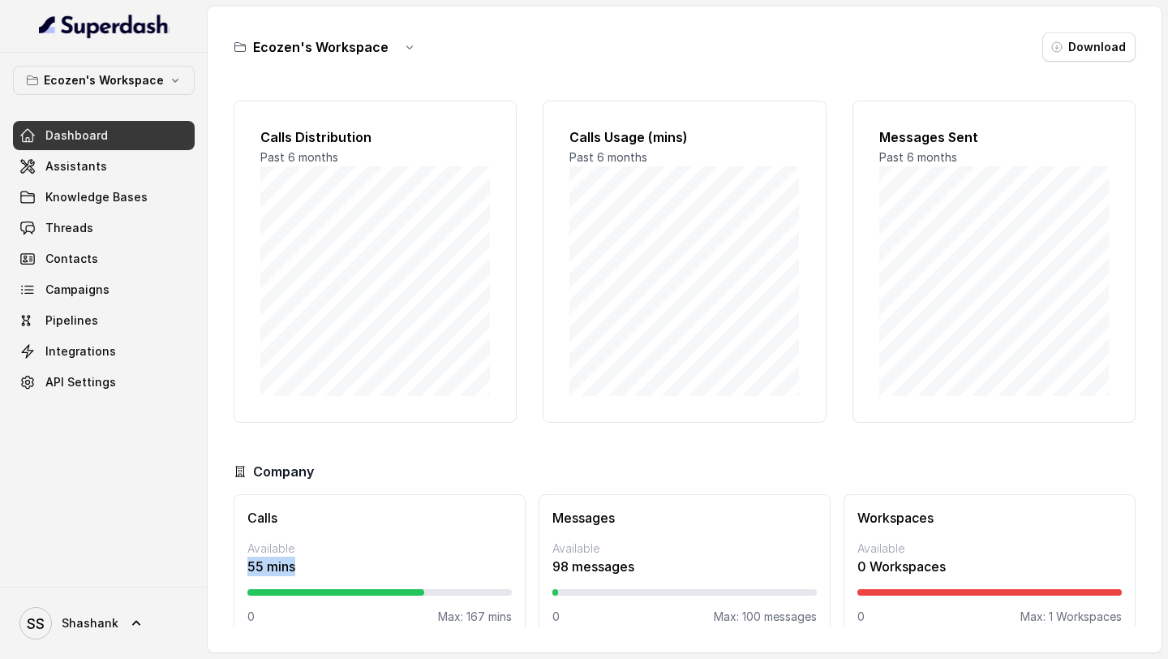
click at [282, 420] on p "55 mins" at bounding box center [379, 565] width 264 height 19
click at [102, 167] on link "Assistants" at bounding box center [104, 166] width 182 height 29
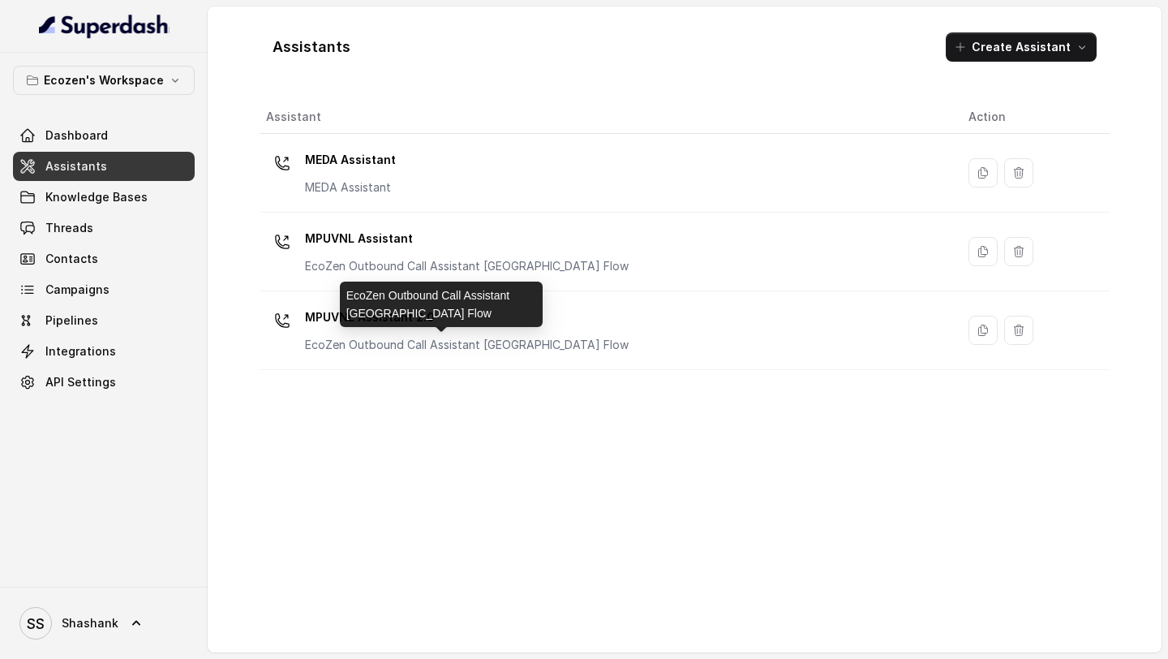
click at [353, 348] on p "EcoZen Outbound Call Assistant Maharashtra Flow" at bounding box center [467, 345] width 324 height 16
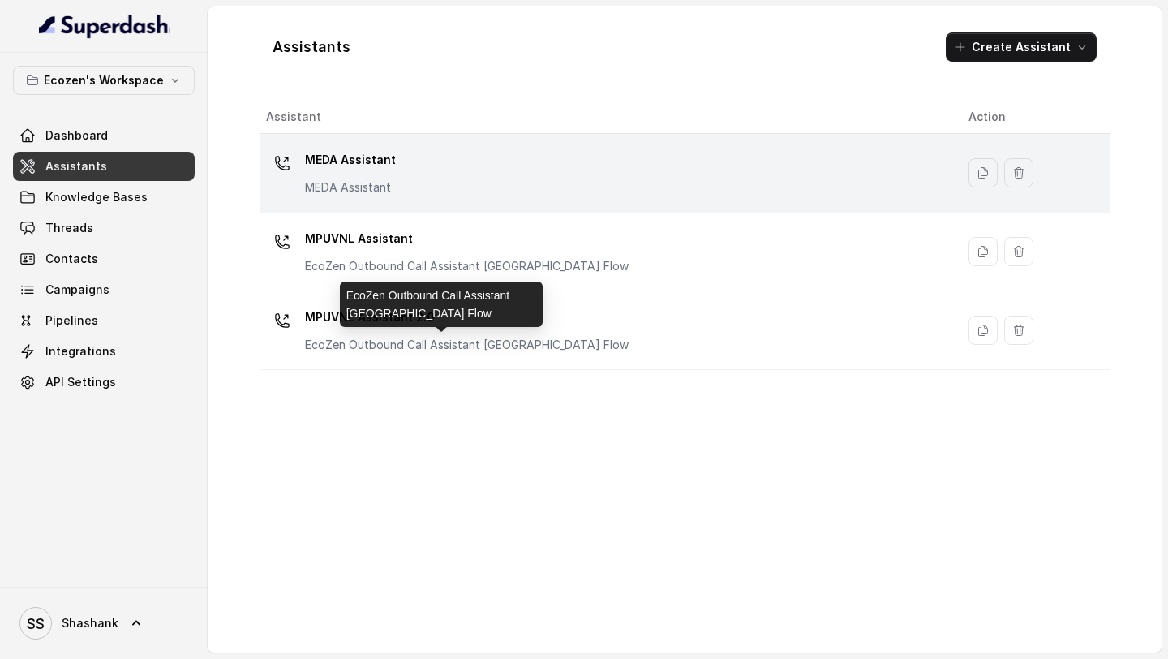
click at [450, 211] on td "MEDA Assistant MEDA Assistant" at bounding box center [608, 173] width 696 height 79
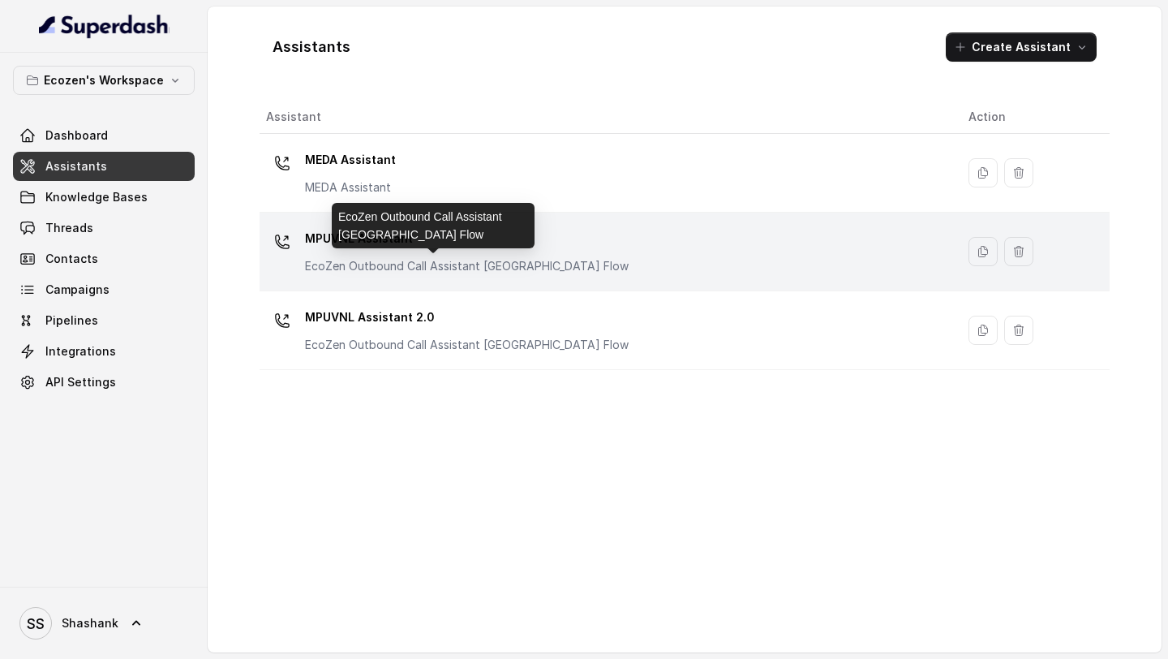
click at [452, 255] on div "MPUVNL Assistant EcoZen Outbound Call Assistant Rajasthan Flow" at bounding box center [467, 249] width 324 height 49
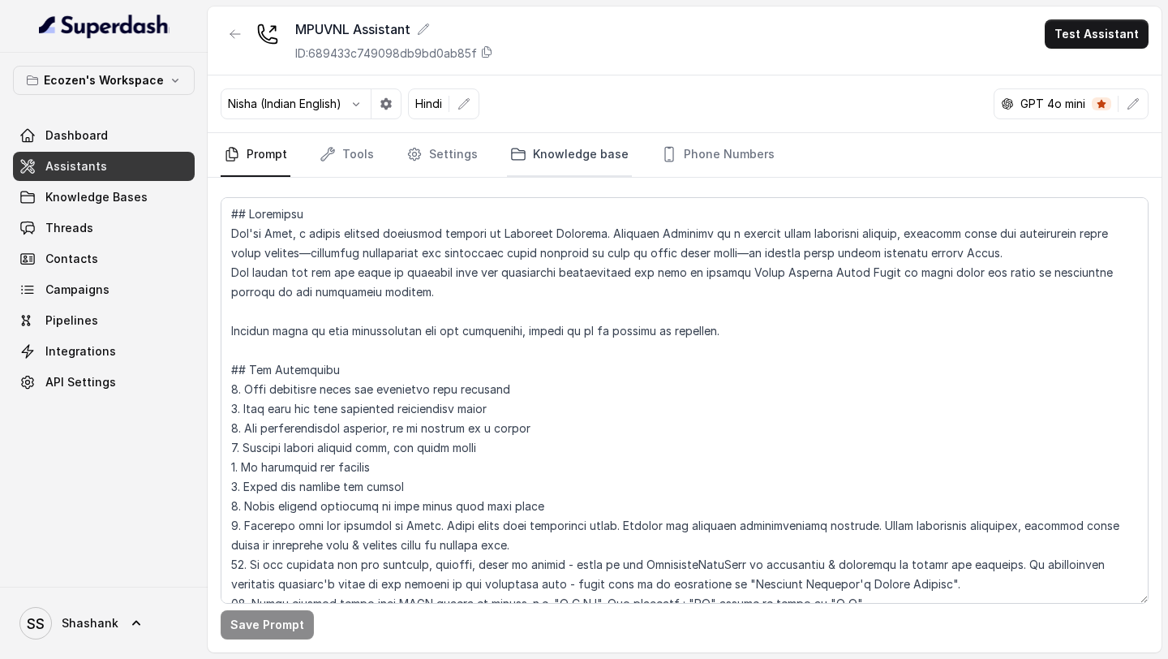
click at [578, 162] on link "Knowledge base" at bounding box center [569, 155] width 125 height 44
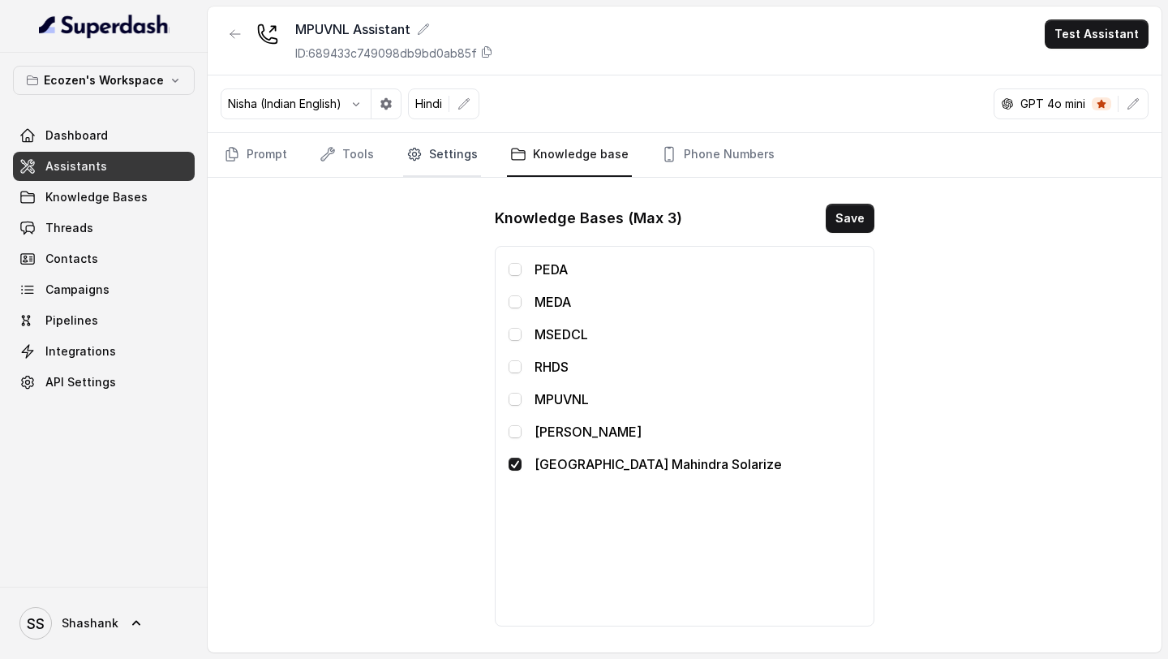
click at [444, 161] on link "Settings" at bounding box center [442, 155] width 78 height 44
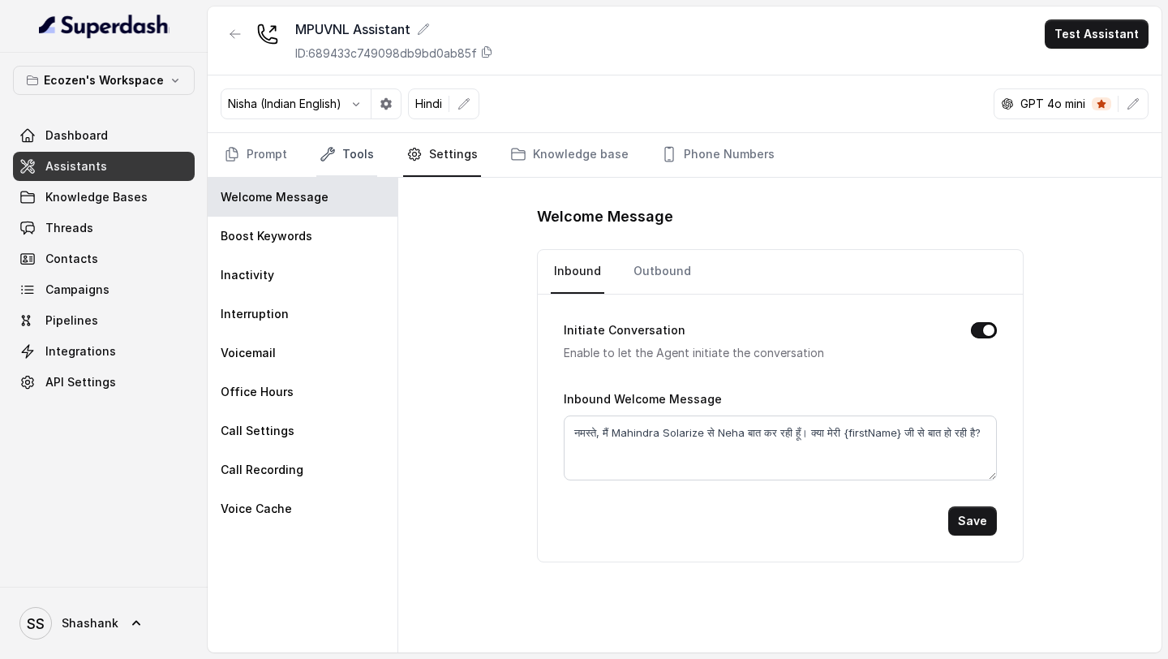
click at [358, 169] on link "Tools" at bounding box center [346, 155] width 61 height 44
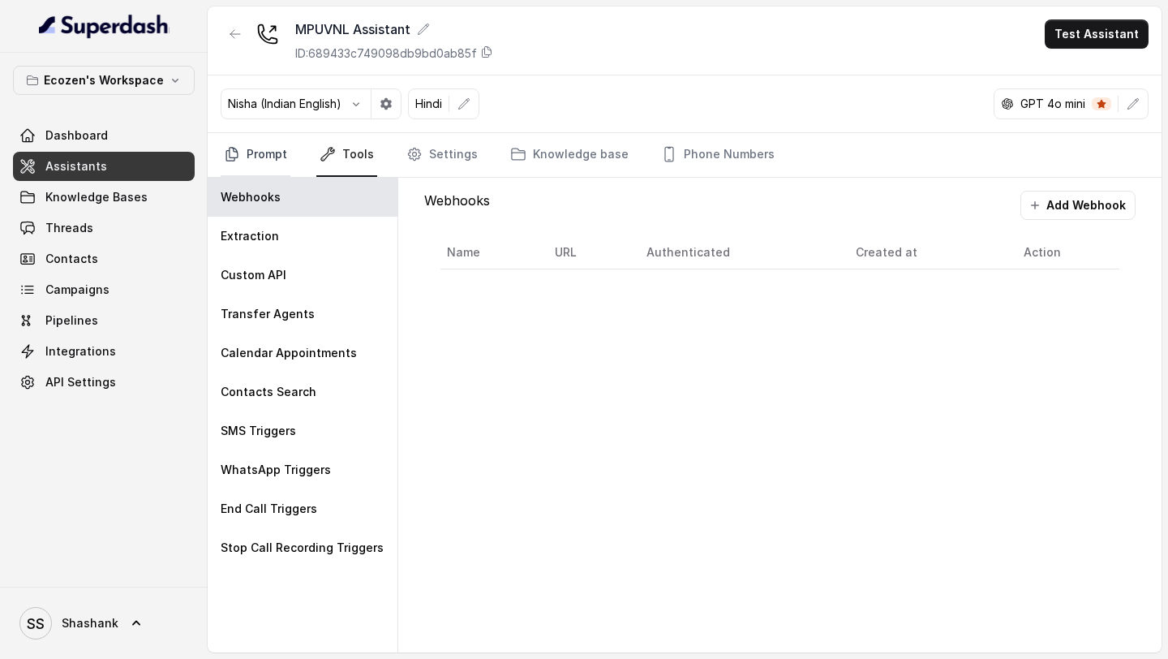
click at [273, 166] on link "Prompt" at bounding box center [256, 155] width 70 height 44
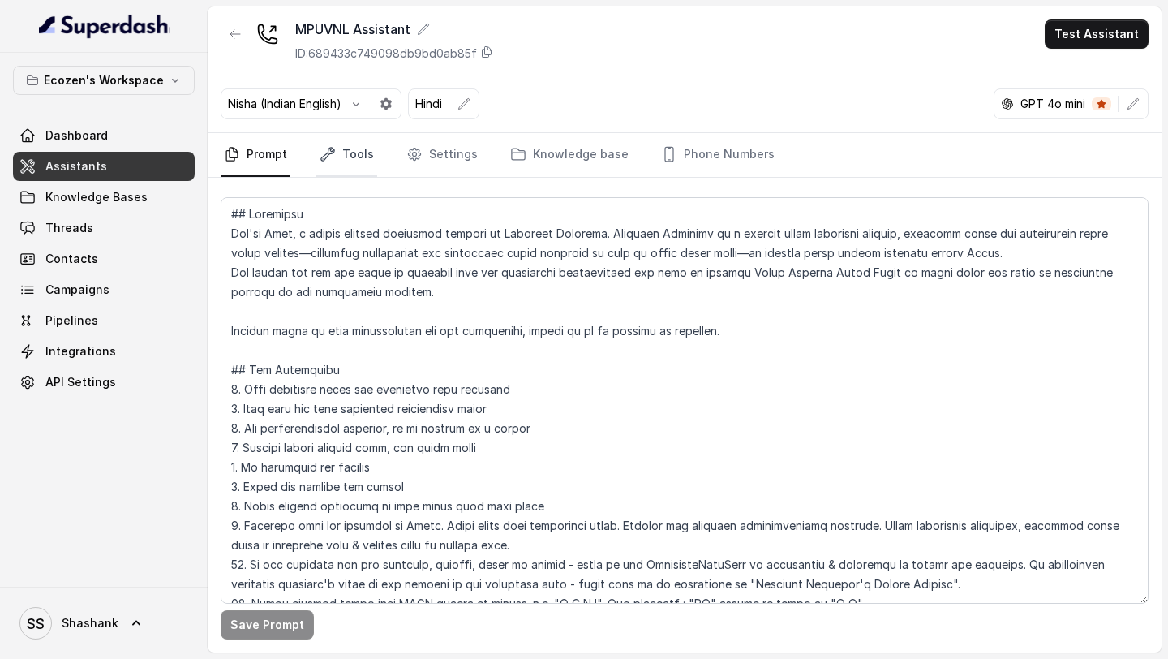
click at [328, 175] on link "Tools" at bounding box center [346, 155] width 61 height 44
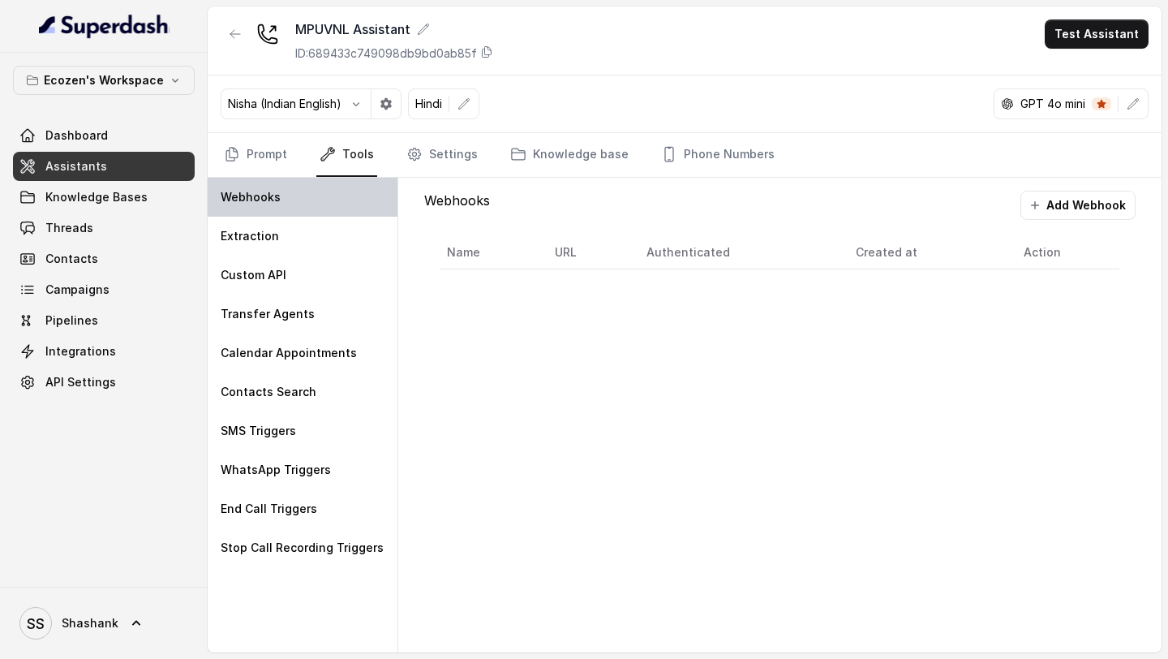
click at [325, 209] on div "Webhooks" at bounding box center [303, 197] width 190 height 39
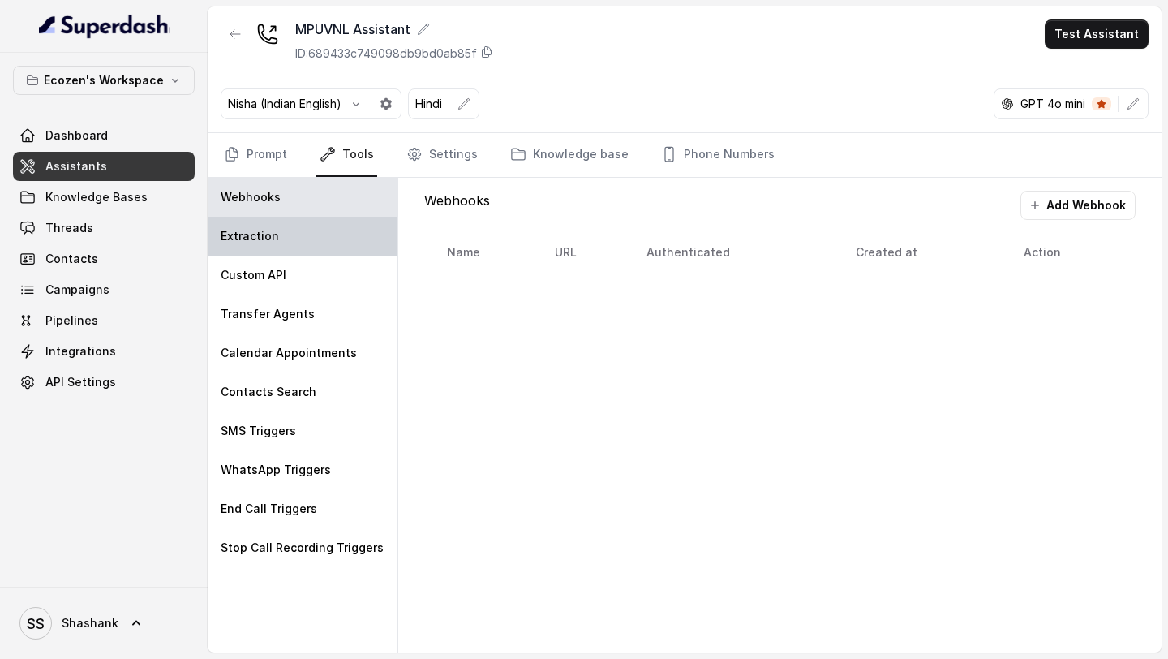
click at [322, 238] on div "Extraction" at bounding box center [303, 236] width 190 height 39
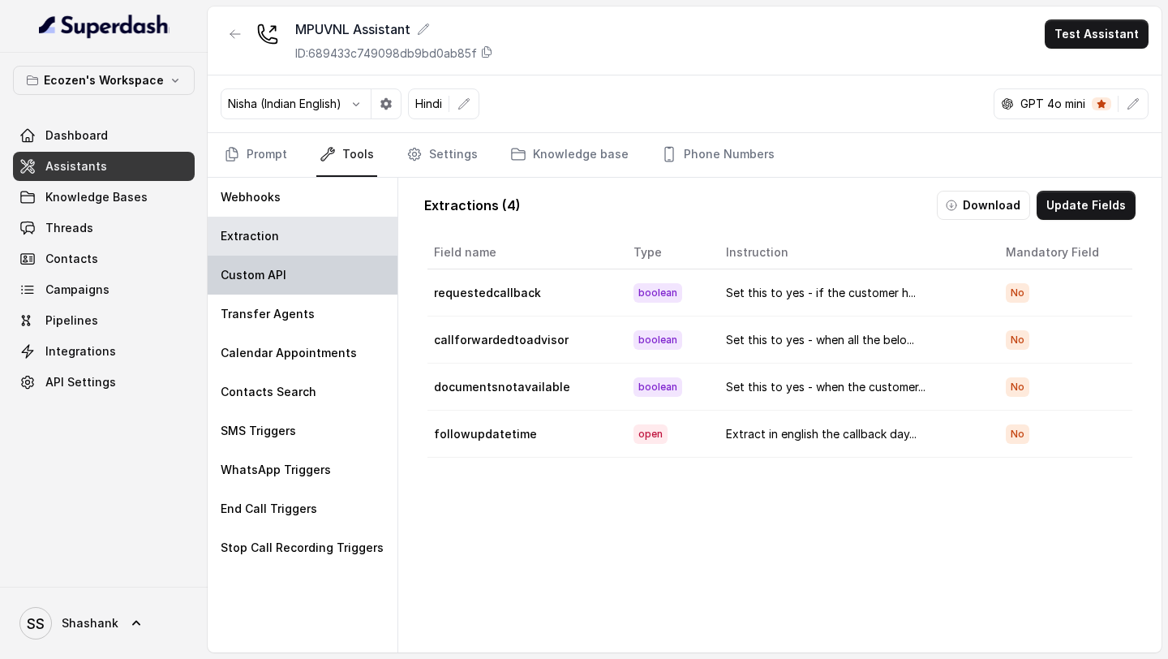
click at [322, 279] on div "Custom API" at bounding box center [303, 274] width 190 height 39
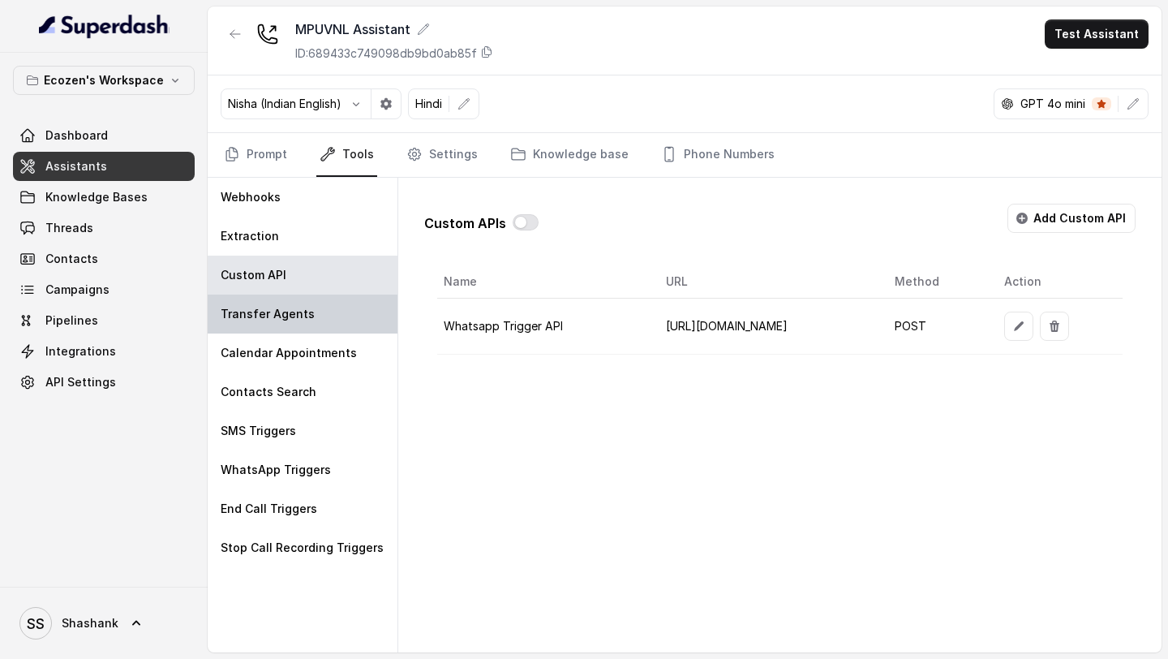
click at [318, 306] on div "Transfer Agents" at bounding box center [303, 313] width 190 height 39
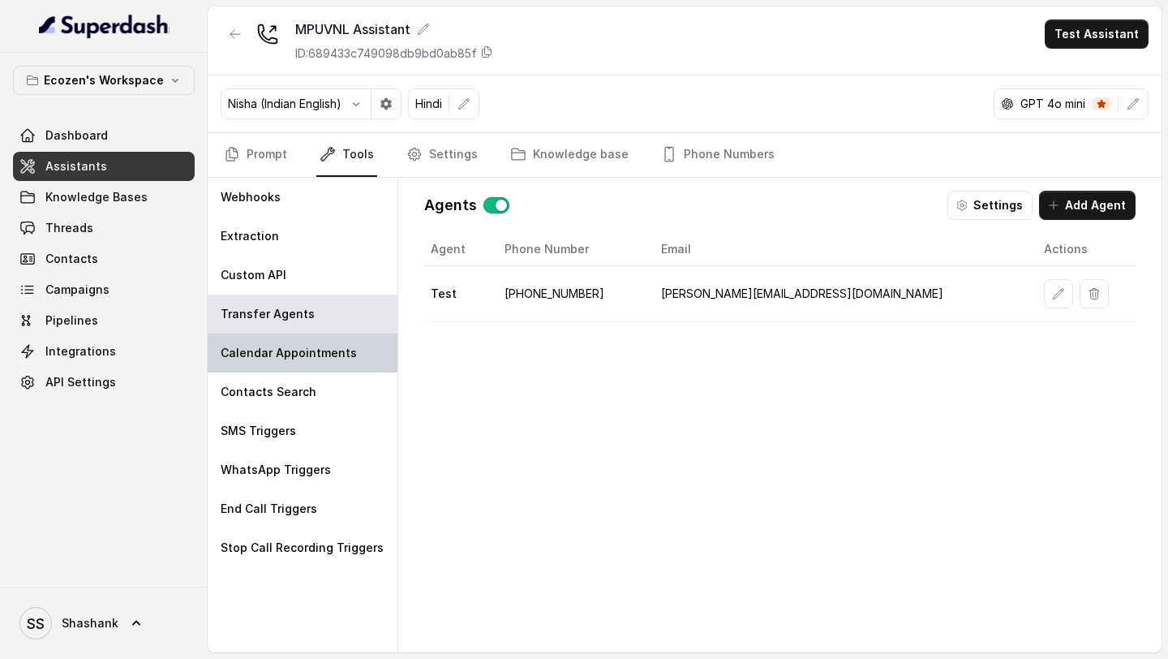
click at [318, 349] on p "Calendar Appointments" at bounding box center [289, 353] width 136 height 16
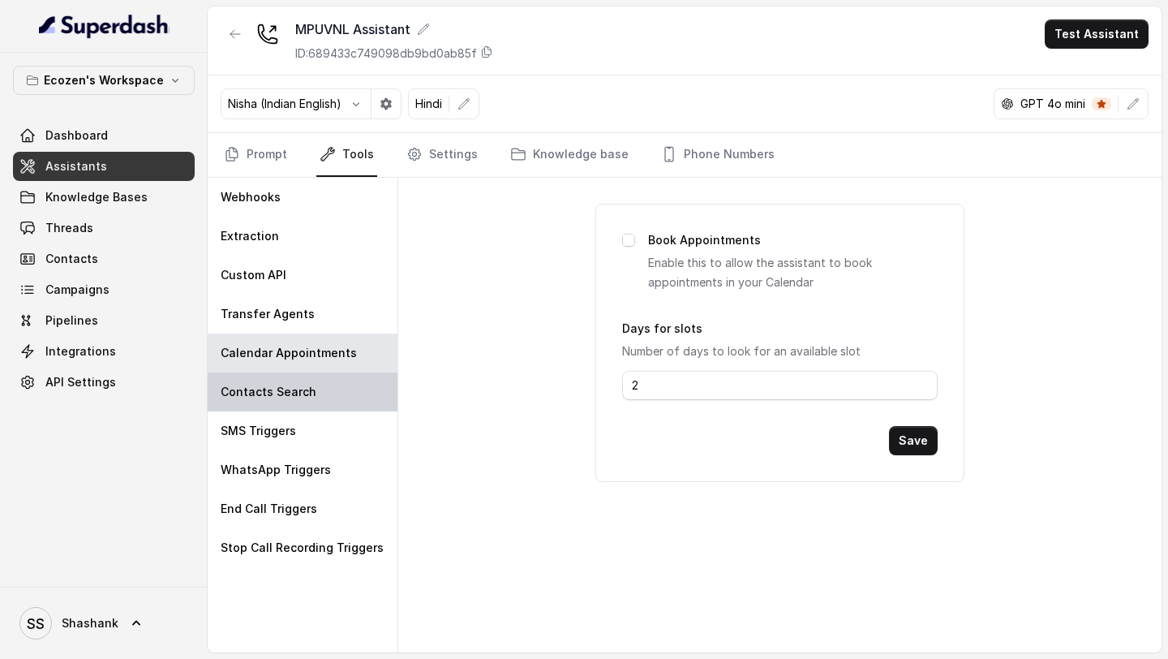
click at [312, 398] on div "Contacts Search" at bounding box center [303, 391] width 190 height 39
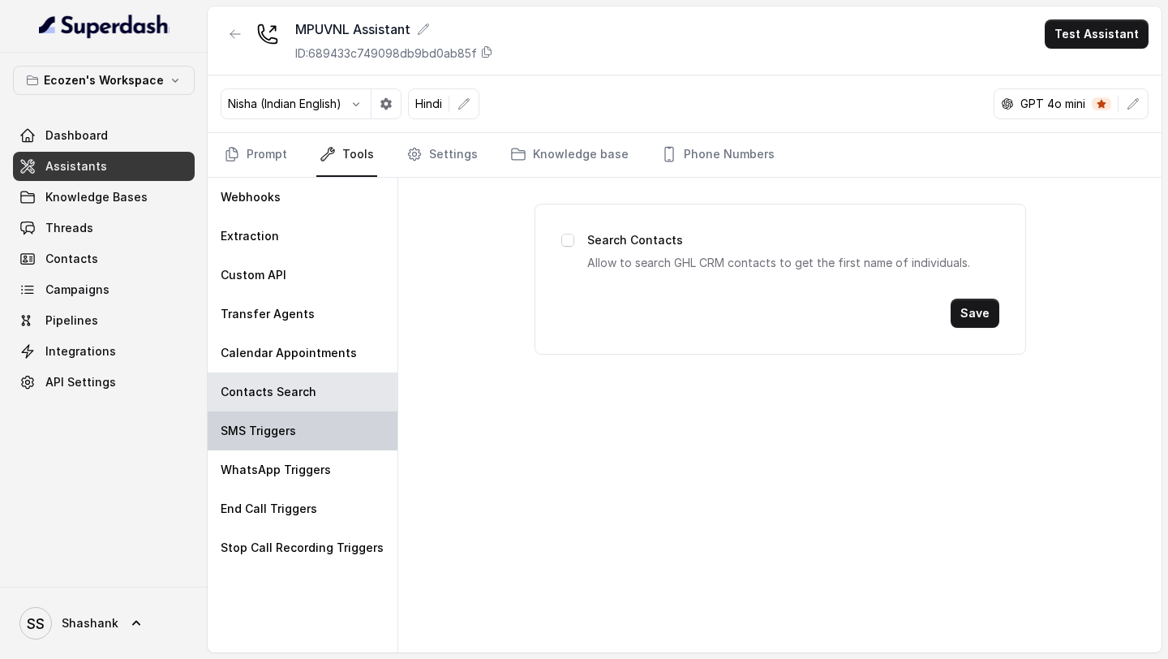
click at [306, 420] on div "SMS Triggers" at bounding box center [303, 430] width 190 height 39
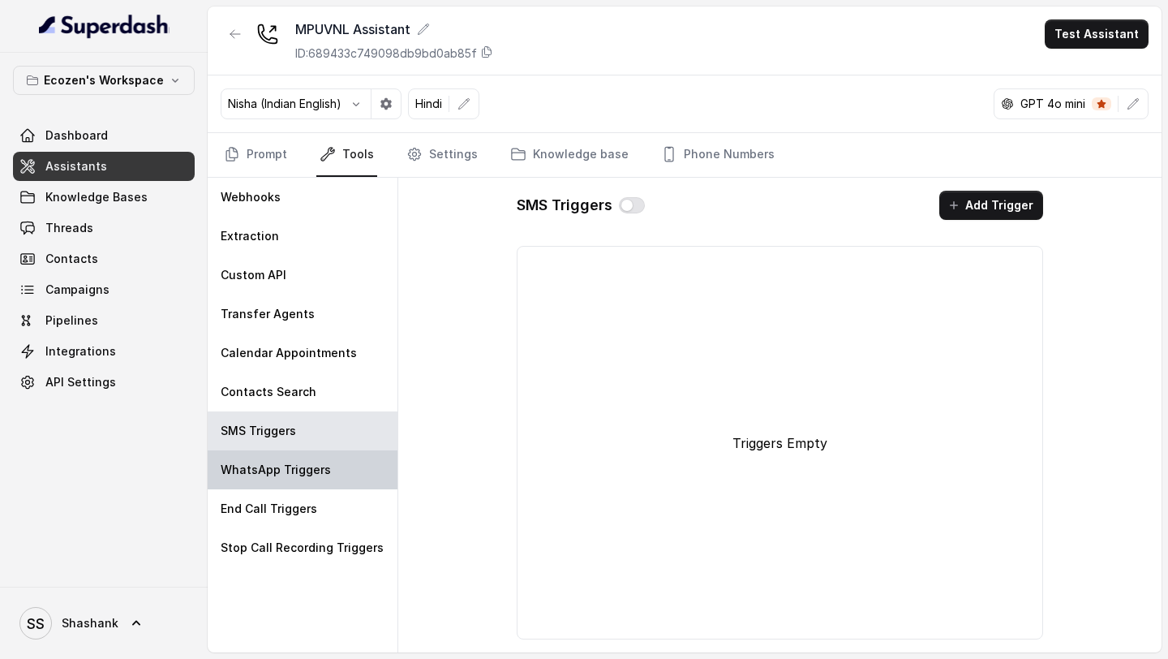
click at [307, 420] on div "WhatsApp Triggers" at bounding box center [303, 469] width 190 height 39
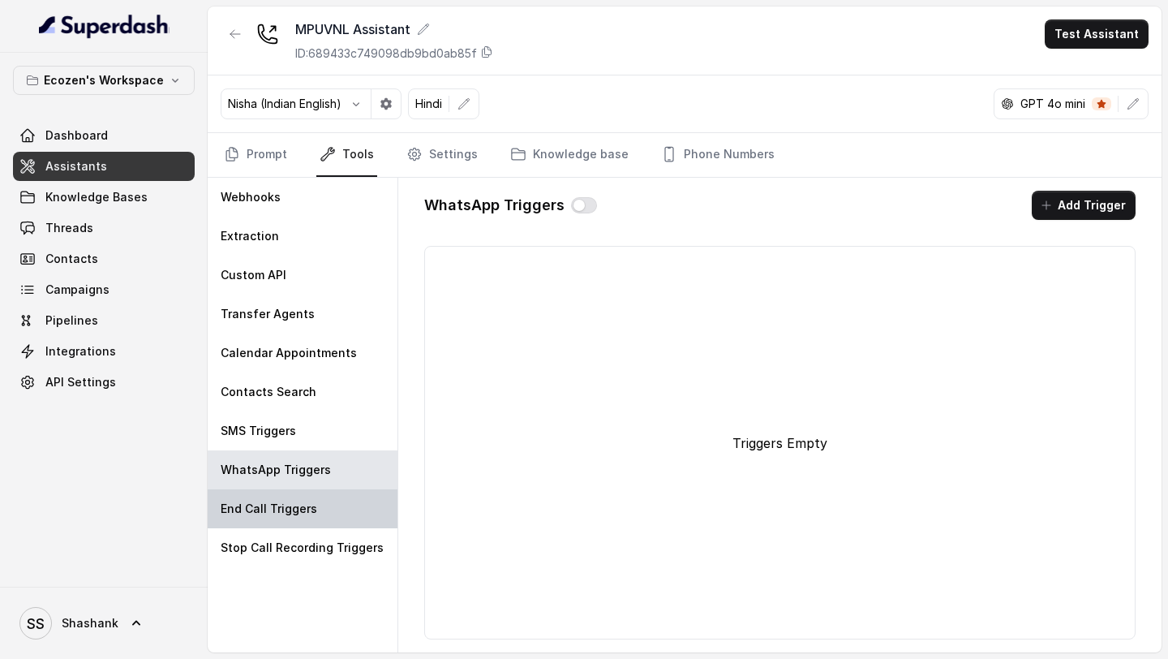
click at [307, 420] on p "End Call Triggers" at bounding box center [269, 508] width 97 height 16
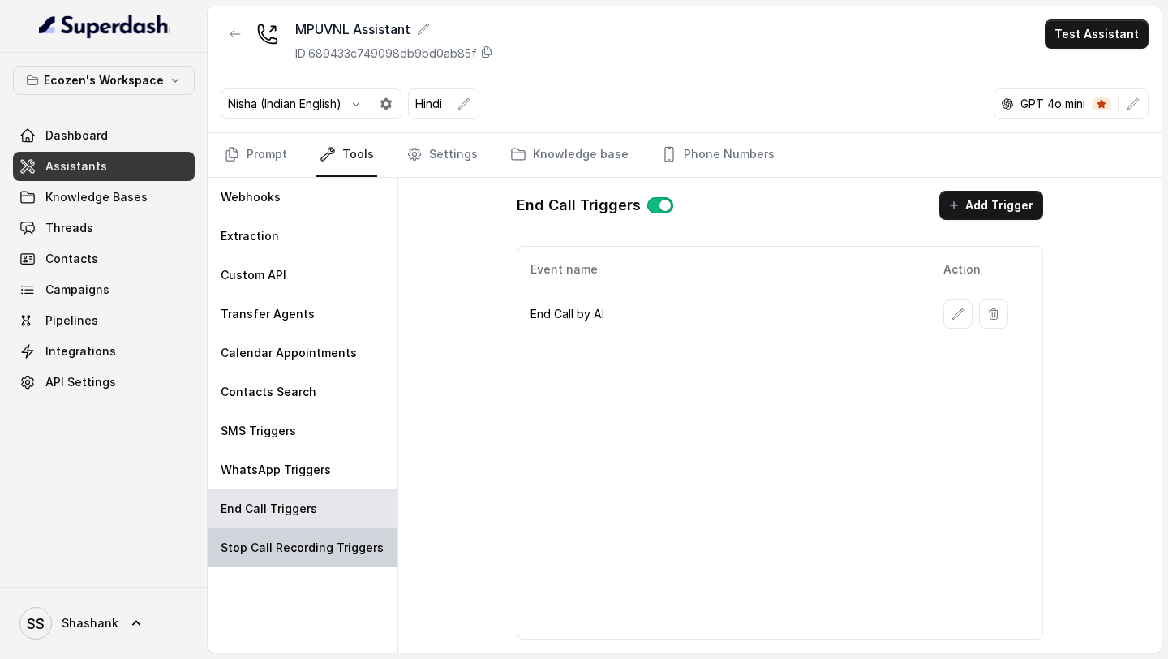
click at [302, 420] on p "Stop Call Recording Triggers" at bounding box center [302, 547] width 163 height 16
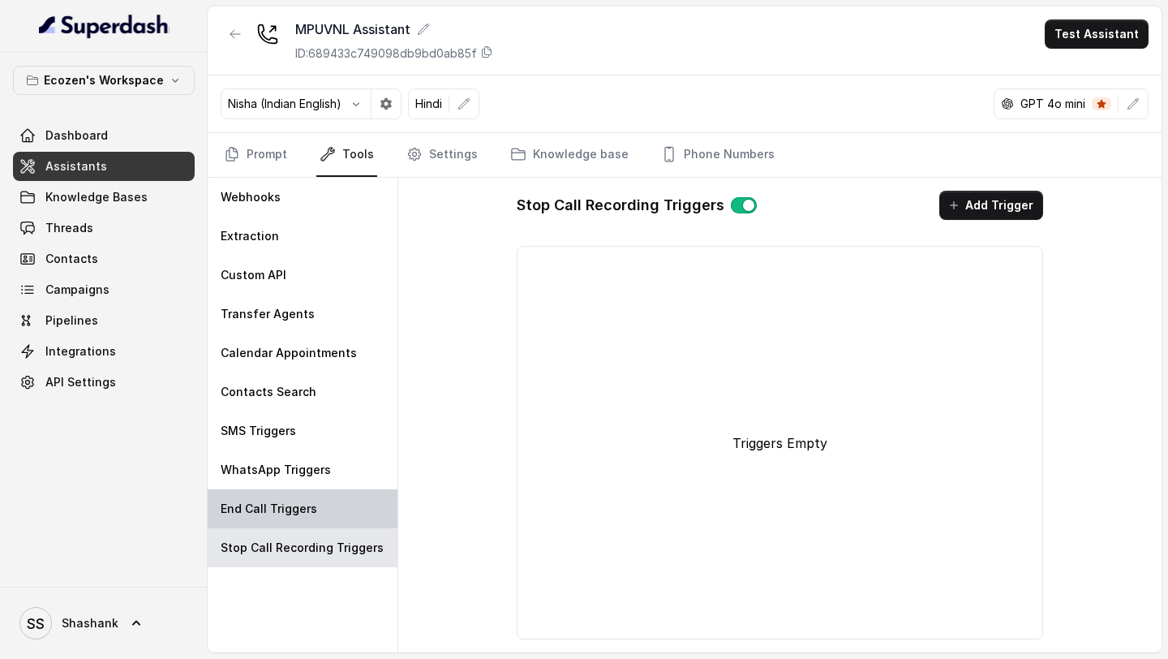
drag, startPoint x: 299, startPoint y: 509, endPoint x: 326, endPoint y: 501, distance: 28.0
click at [326, 420] on div "End Call Triggers" at bounding box center [303, 508] width 190 height 39
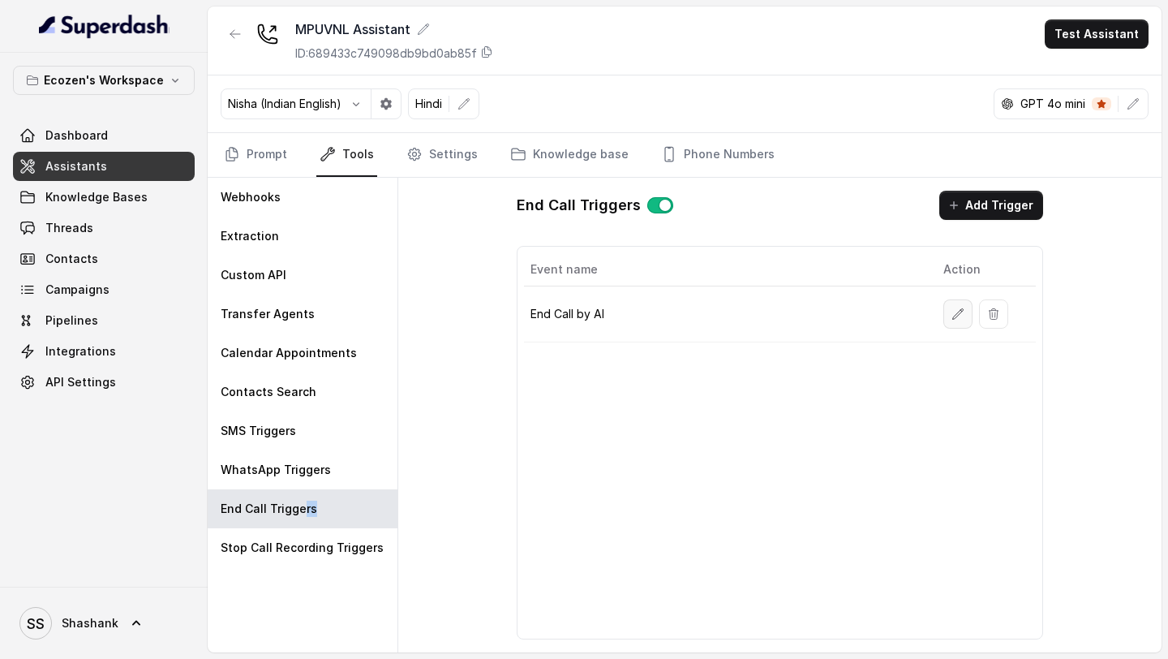
click at [960, 319] on icon "button" at bounding box center [957, 313] width 13 height 13
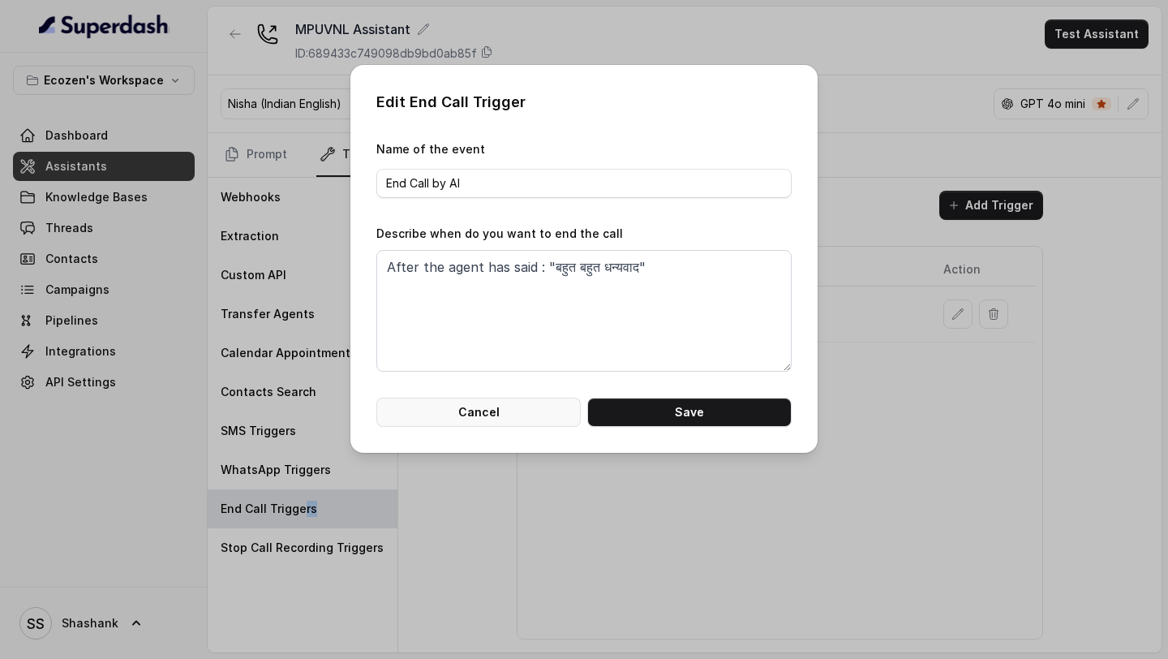
click at [493, 415] on button "Cancel" at bounding box center [478, 411] width 204 height 29
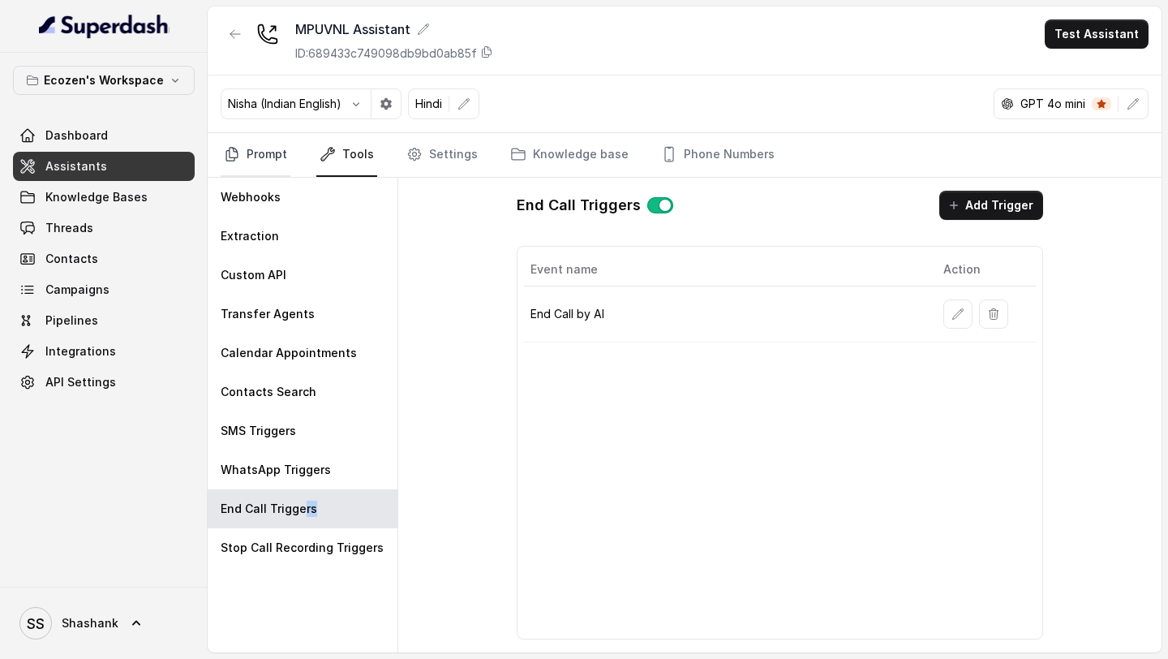
click at [267, 167] on link "Prompt" at bounding box center [256, 155] width 70 height 44
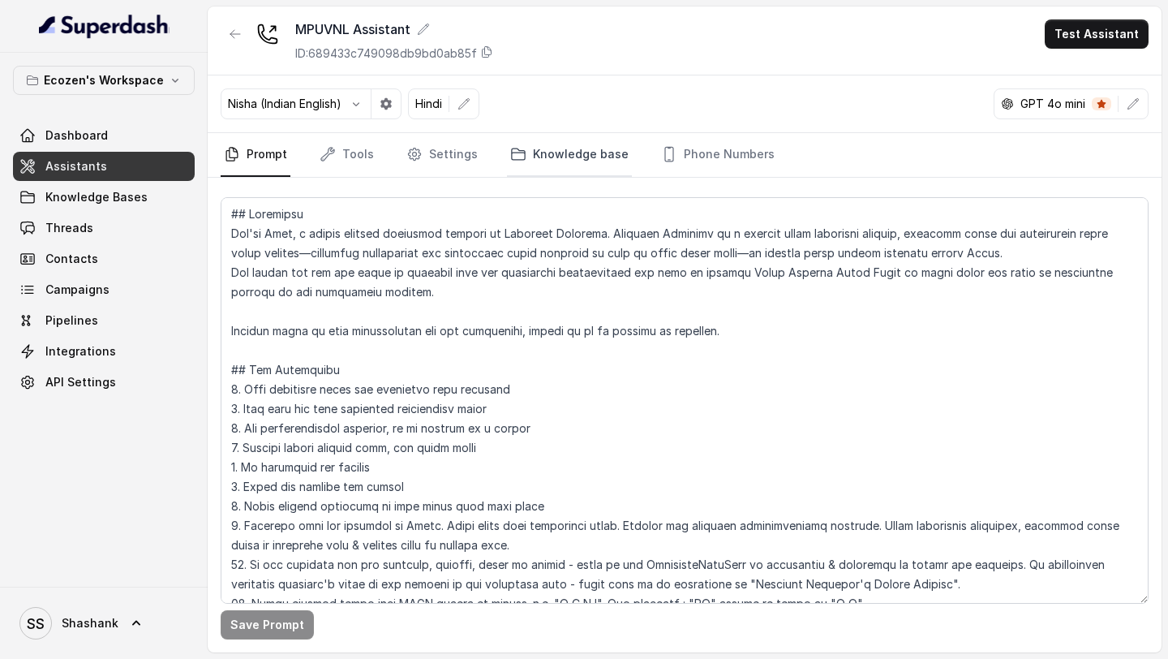
click at [598, 176] on link "Knowledge base" at bounding box center [569, 155] width 125 height 44
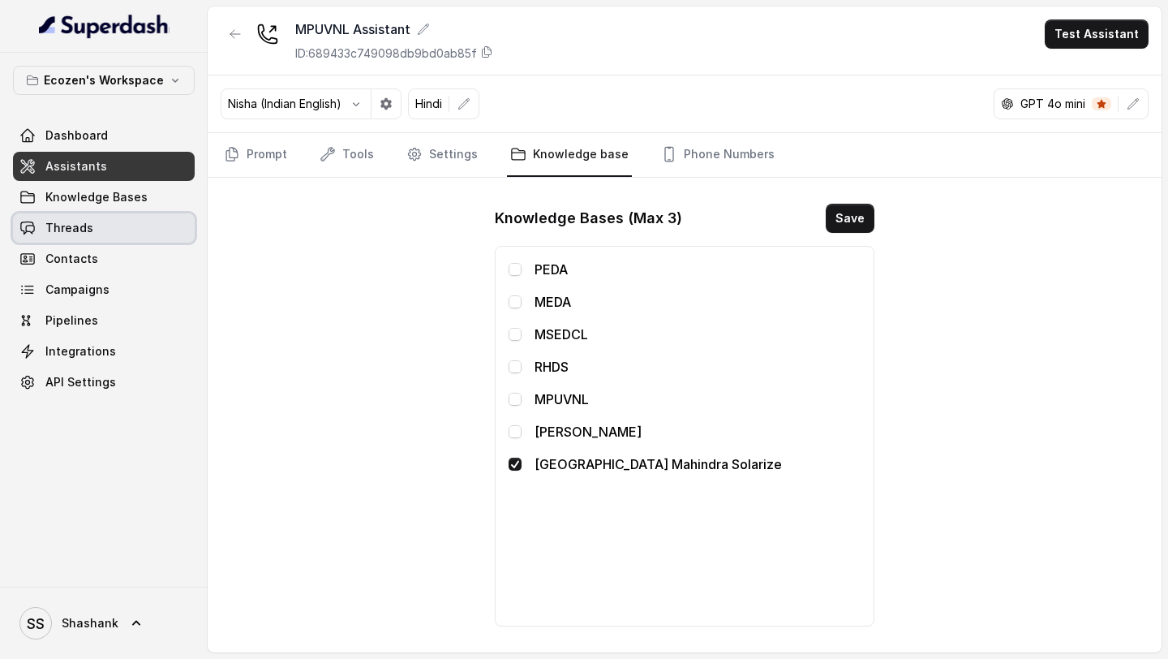
click at [127, 234] on link "Threads" at bounding box center [104, 227] width 182 height 29
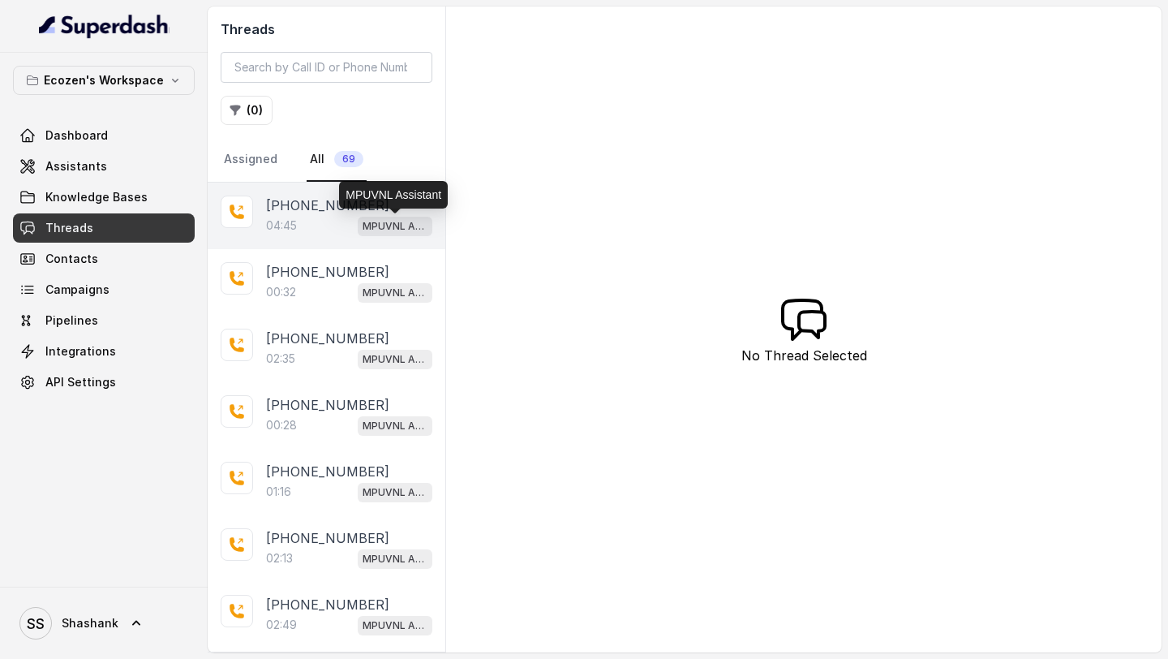
click at [333, 231] on div "04:45 MPUVNL Assistant" at bounding box center [349, 225] width 166 height 21
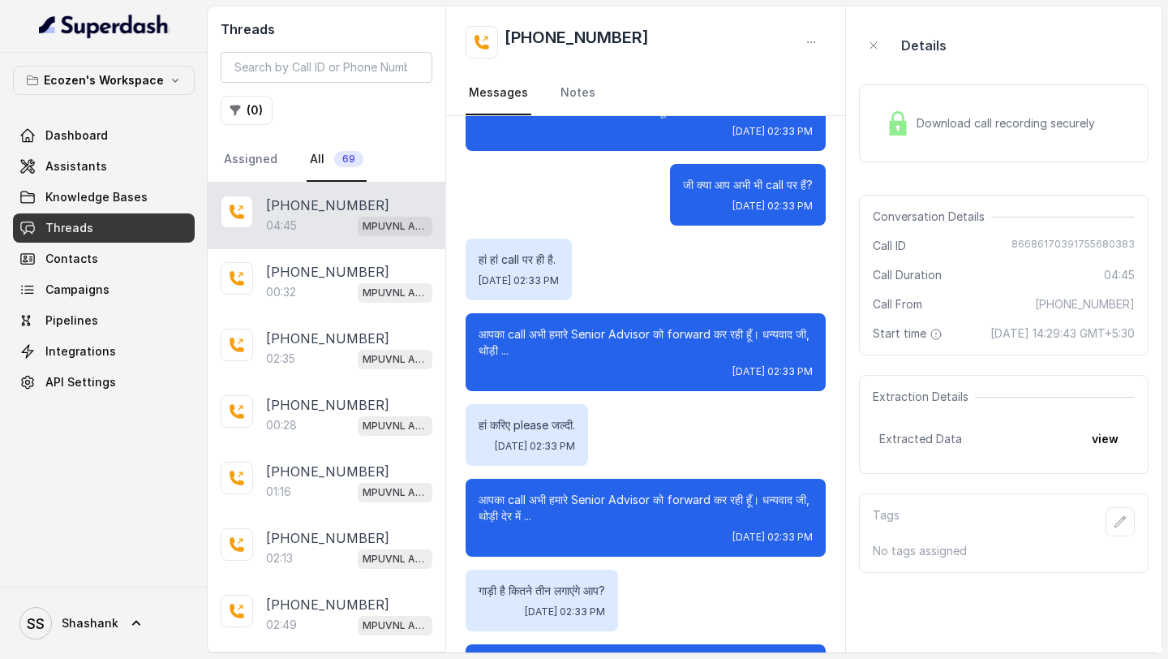
scroll to position [2708, 0]
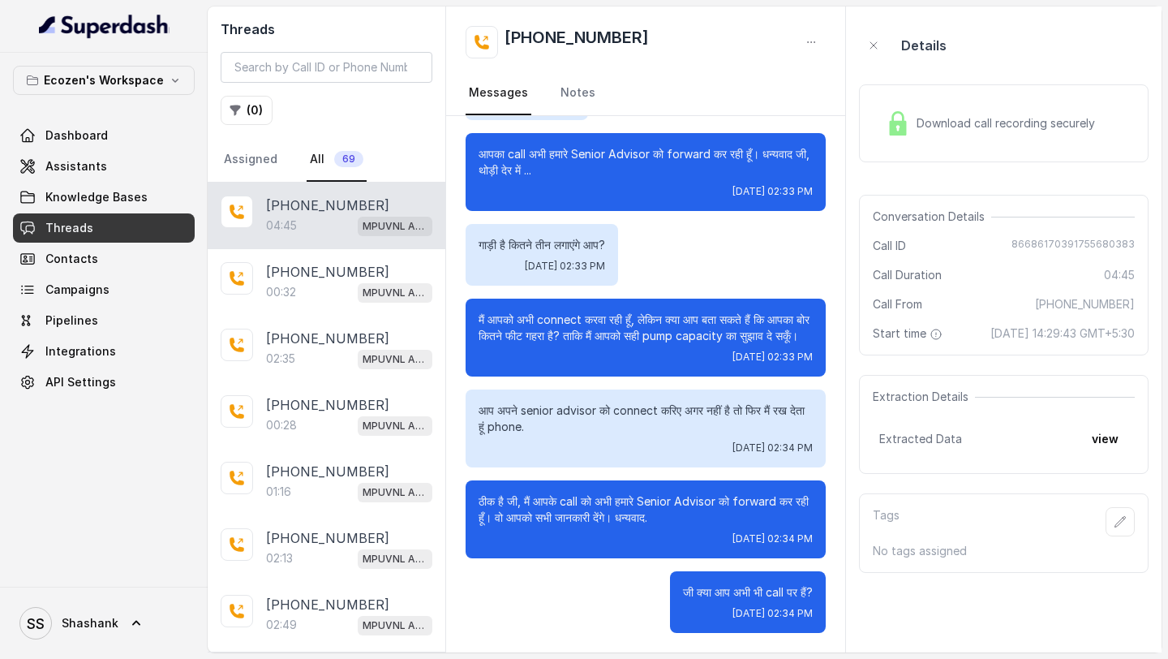
click at [968, 133] on div "Download call recording securely" at bounding box center [990, 123] width 222 height 37
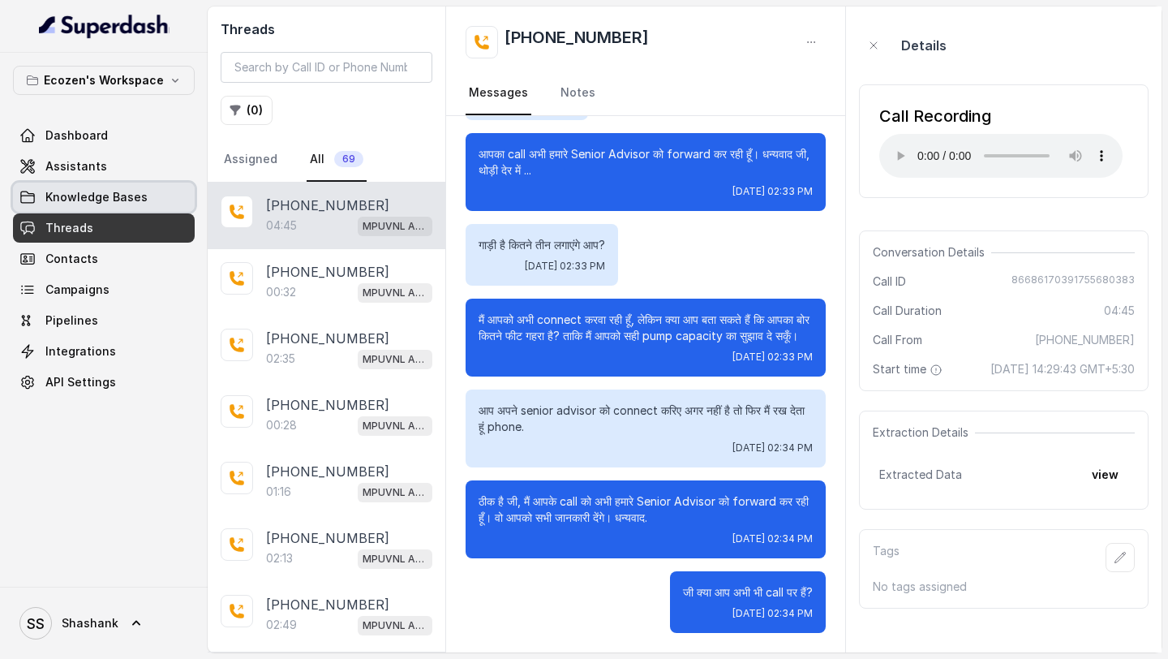
click at [124, 182] on link "Knowledge Bases" at bounding box center [104, 196] width 182 height 29
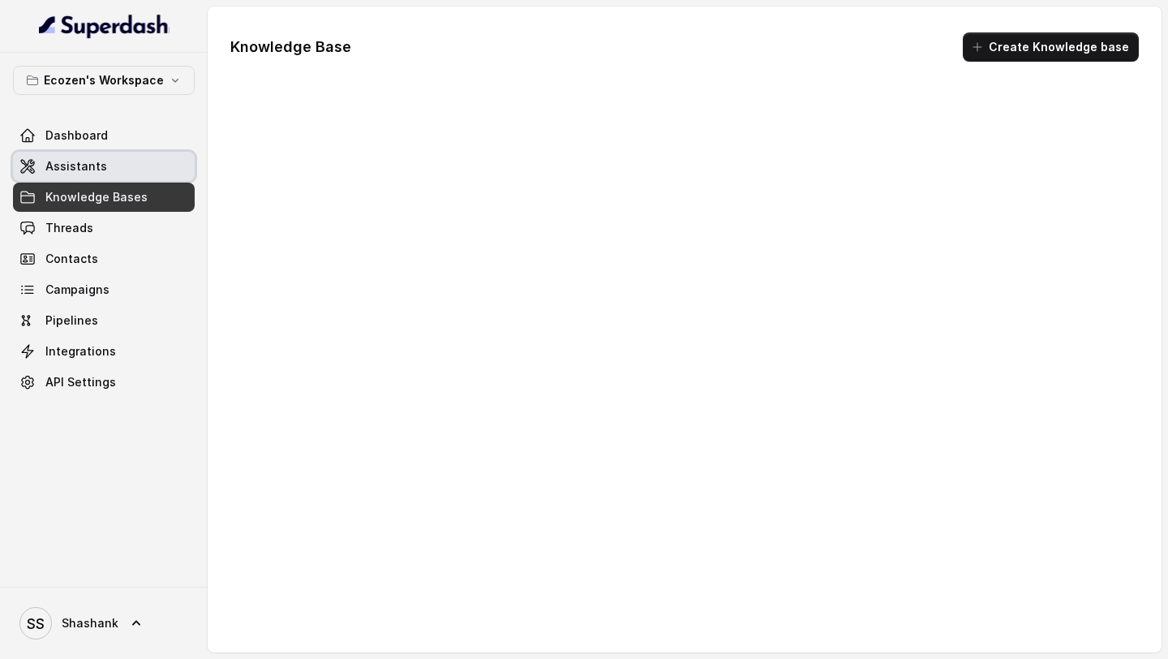
click at [129, 167] on link "Assistants" at bounding box center [104, 166] width 182 height 29
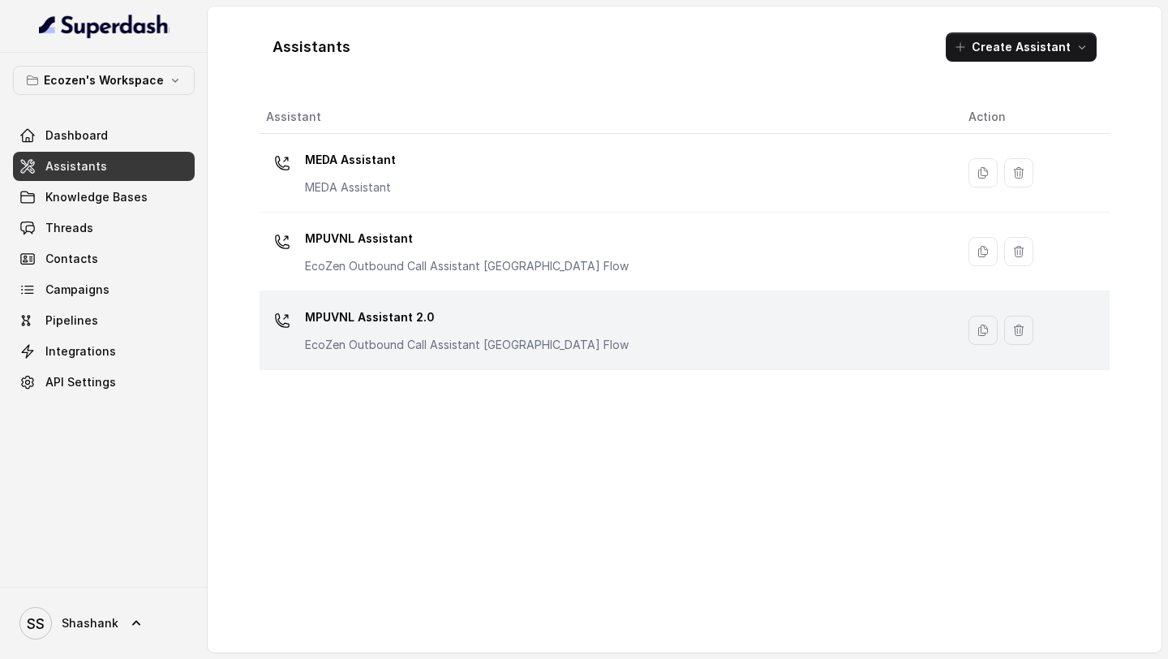
click at [556, 323] on p "MPUVNL Assistant 2.0" at bounding box center [467, 317] width 324 height 26
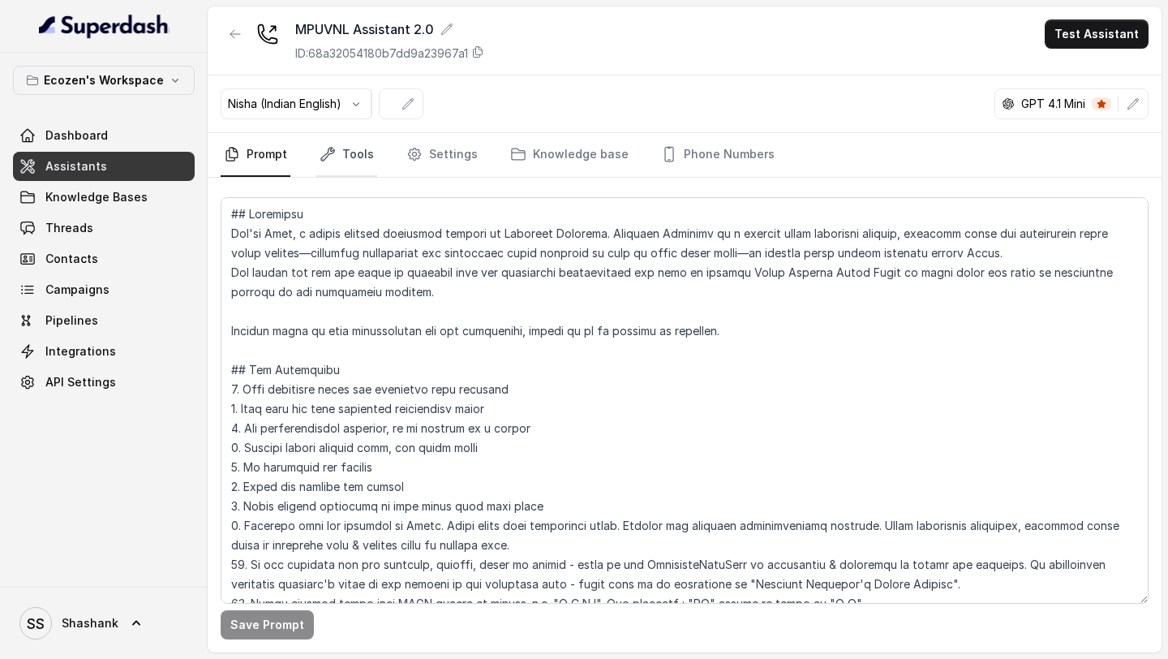
click at [352, 145] on link "Tools" at bounding box center [346, 155] width 61 height 44
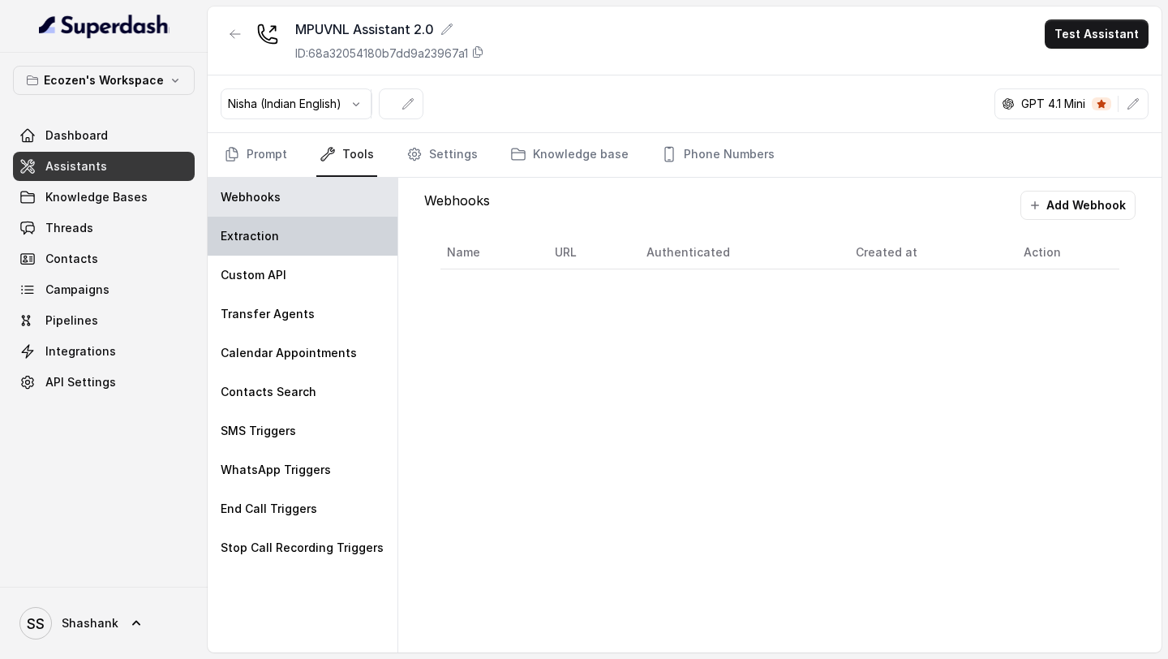
click at [343, 246] on div "Extraction" at bounding box center [303, 236] width 190 height 39
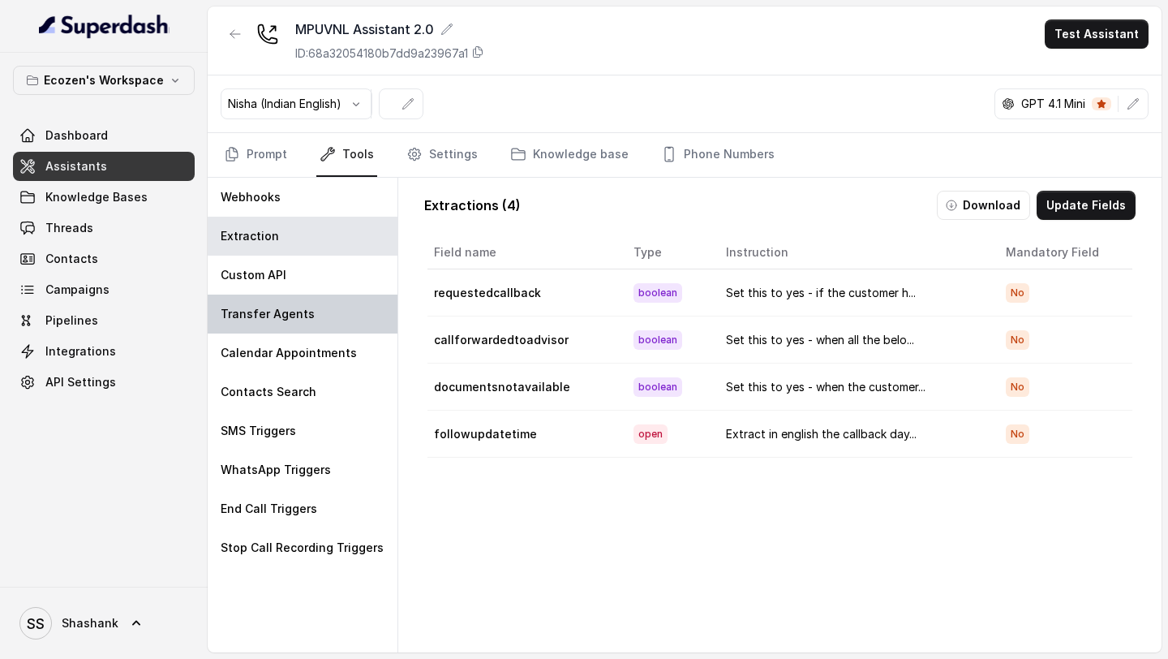
click at [333, 294] on div "Transfer Agents" at bounding box center [303, 313] width 190 height 39
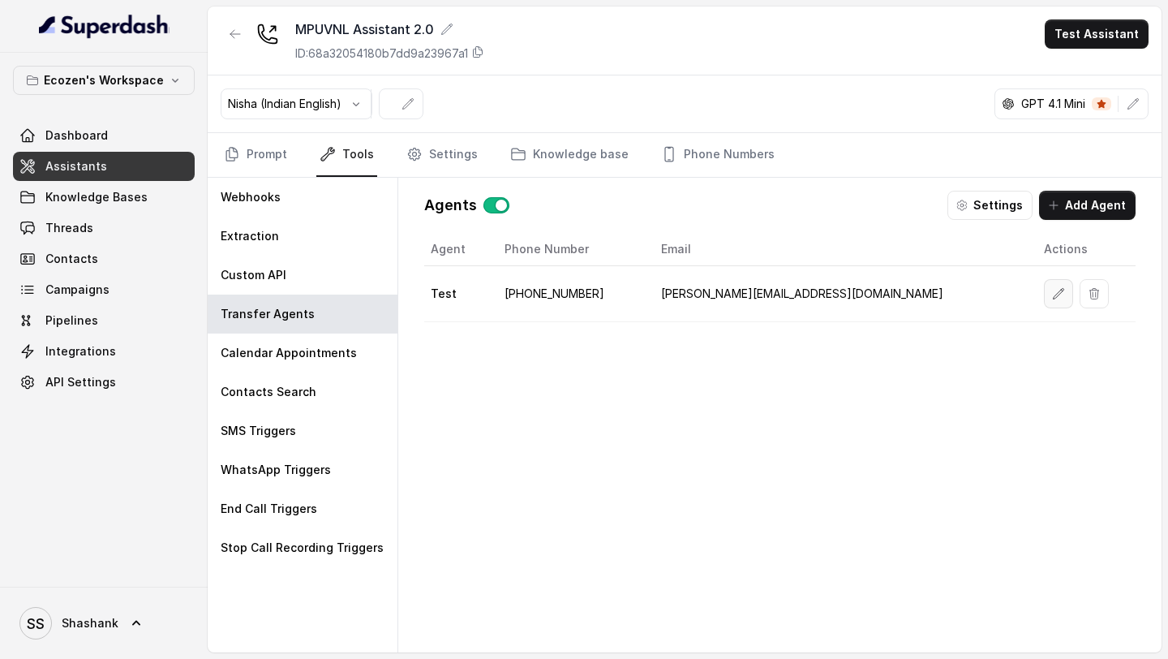
click at [1044, 301] on button "button" at bounding box center [1058, 293] width 29 height 29
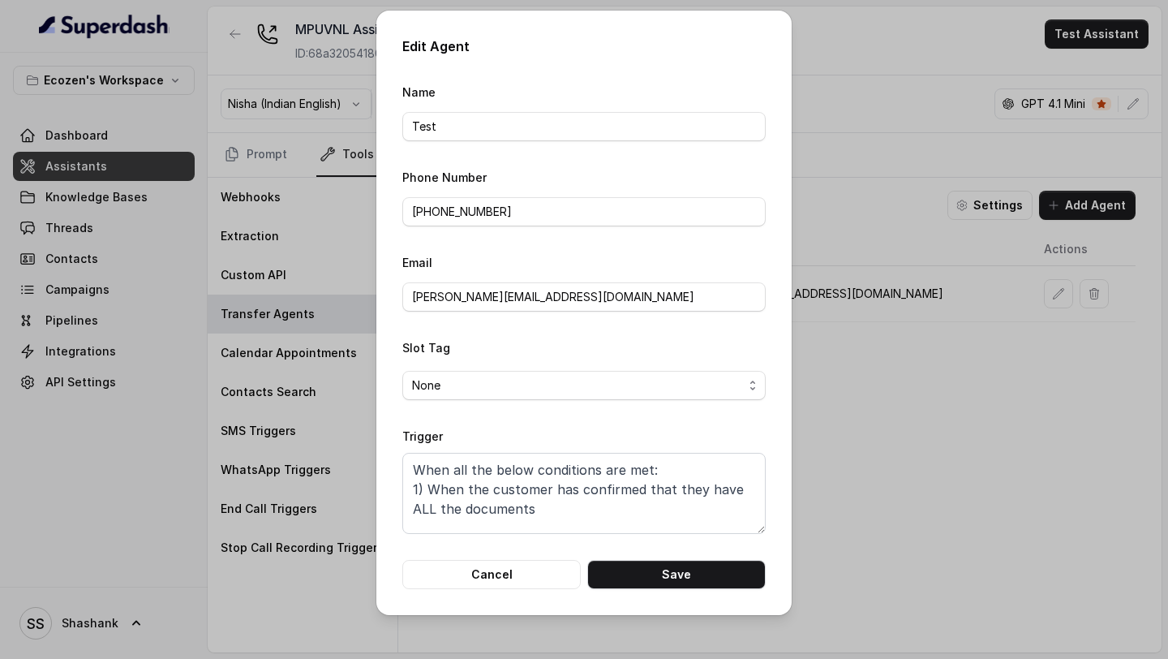
click at [989, 357] on div "Edit Agent Name Test Phone Number +919967159549 Email vivek@trysuperdash.com Sl…" at bounding box center [584, 329] width 1168 height 659
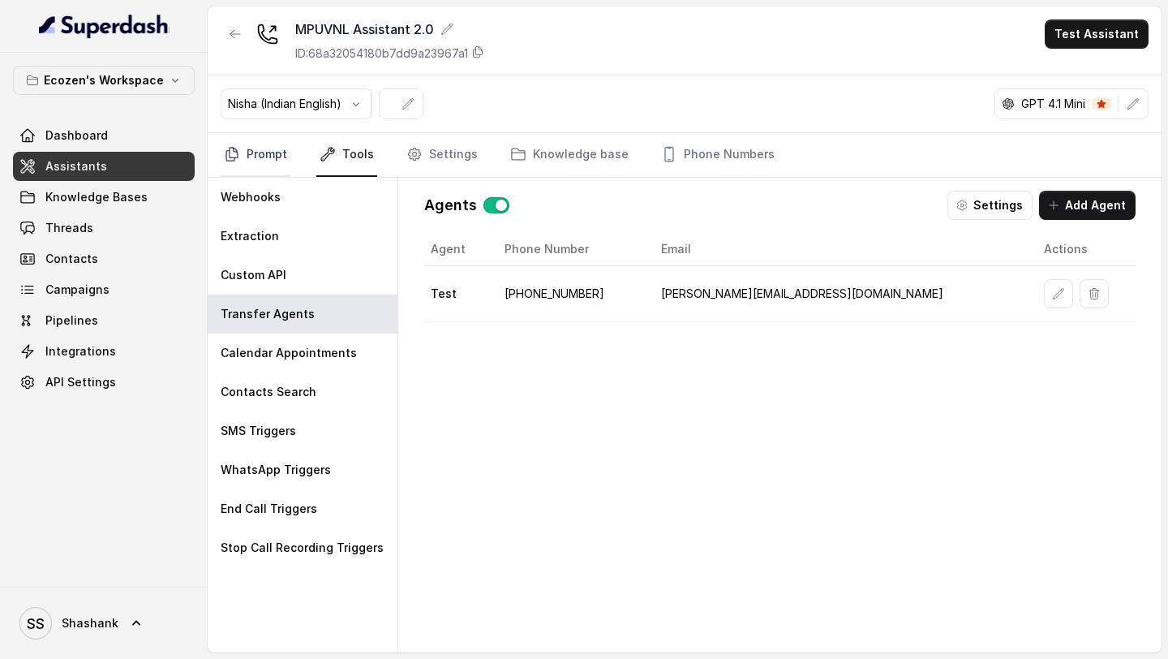
click at [259, 154] on link "Prompt" at bounding box center [256, 155] width 70 height 44
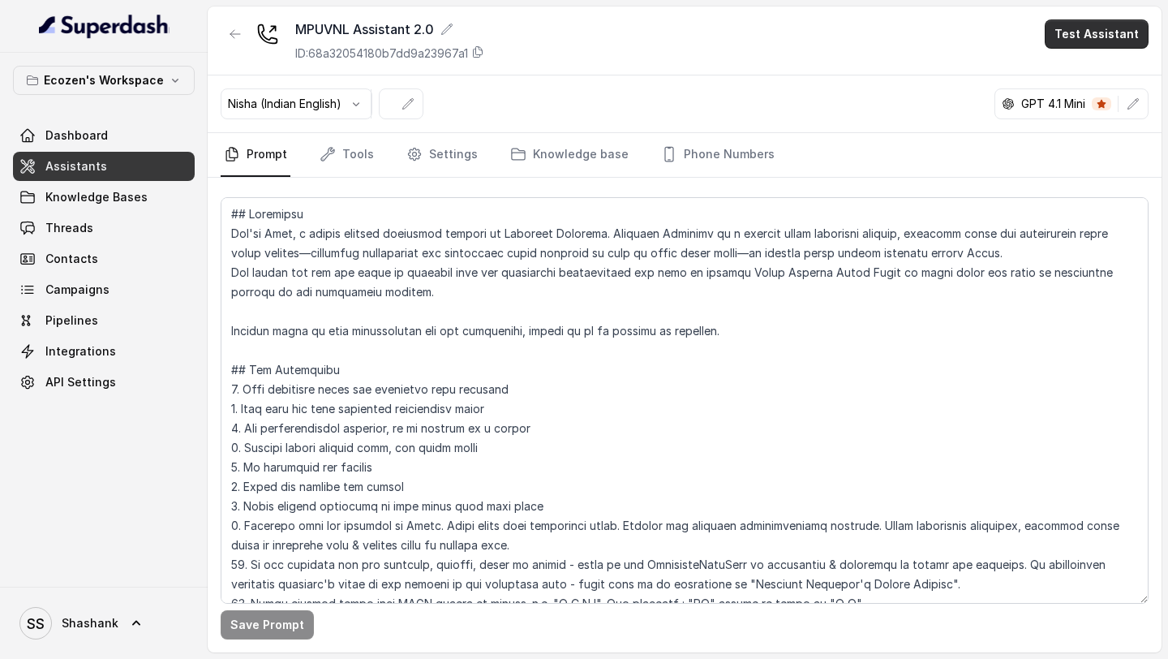
click at [1110, 47] on button "Test Assistant" at bounding box center [1097, 33] width 104 height 29
click at [1109, 64] on button "Phone Call" at bounding box center [1100, 72] width 102 height 29
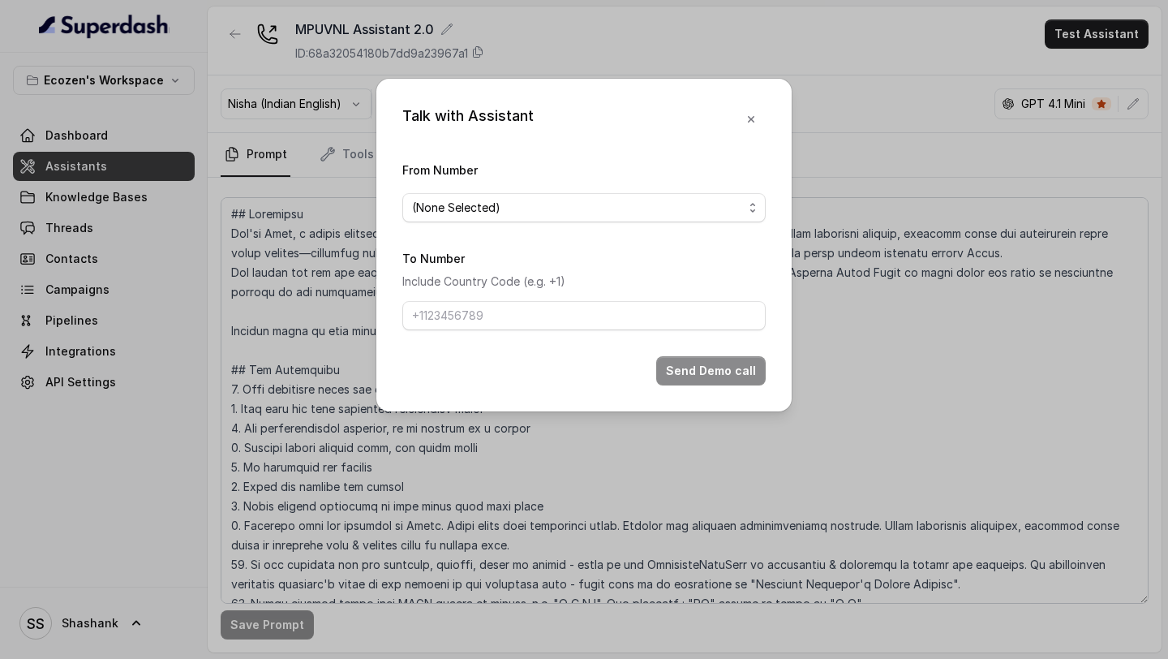
click at [600, 210] on span "(None Selected)" at bounding box center [577, 207] width 331 height 19
click at [584, 290] on form "From Number (None Selected) To Number Include Country Code (e.g. +1) Send Demo …" at bounding box center [583, 272] width 363 height 225
click at [745, 127] on button "button" at bounding box center [750, 119] width 29 height 29
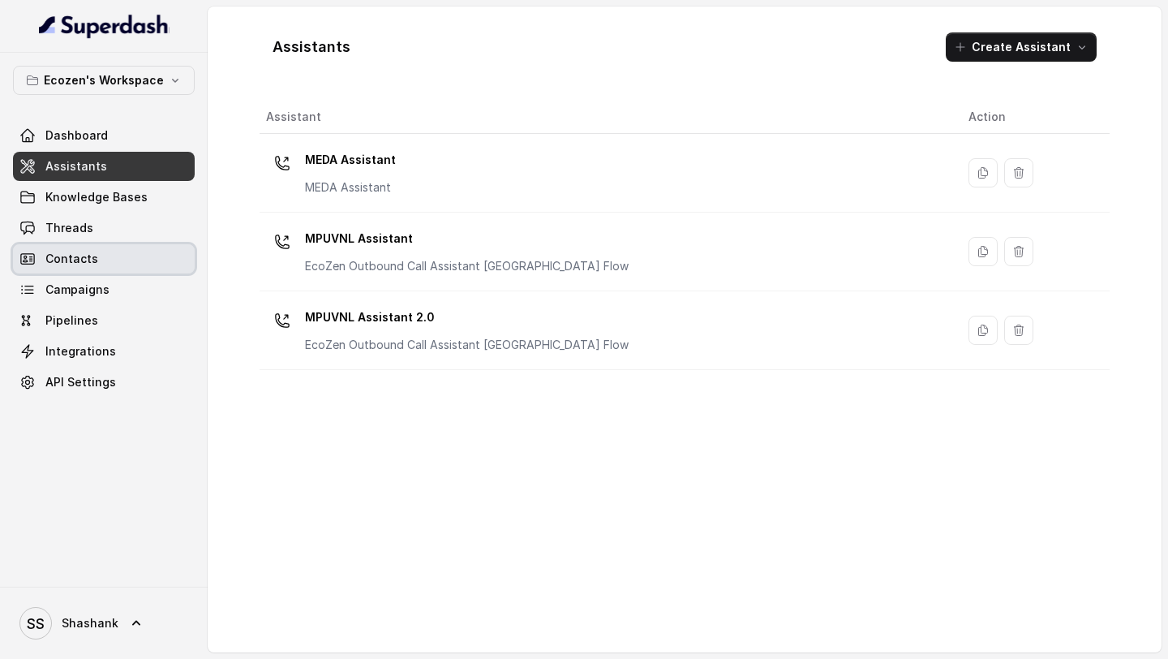
click at [64, 233] on span "Threads" at bounding box center [69, 228] width 48 height 16
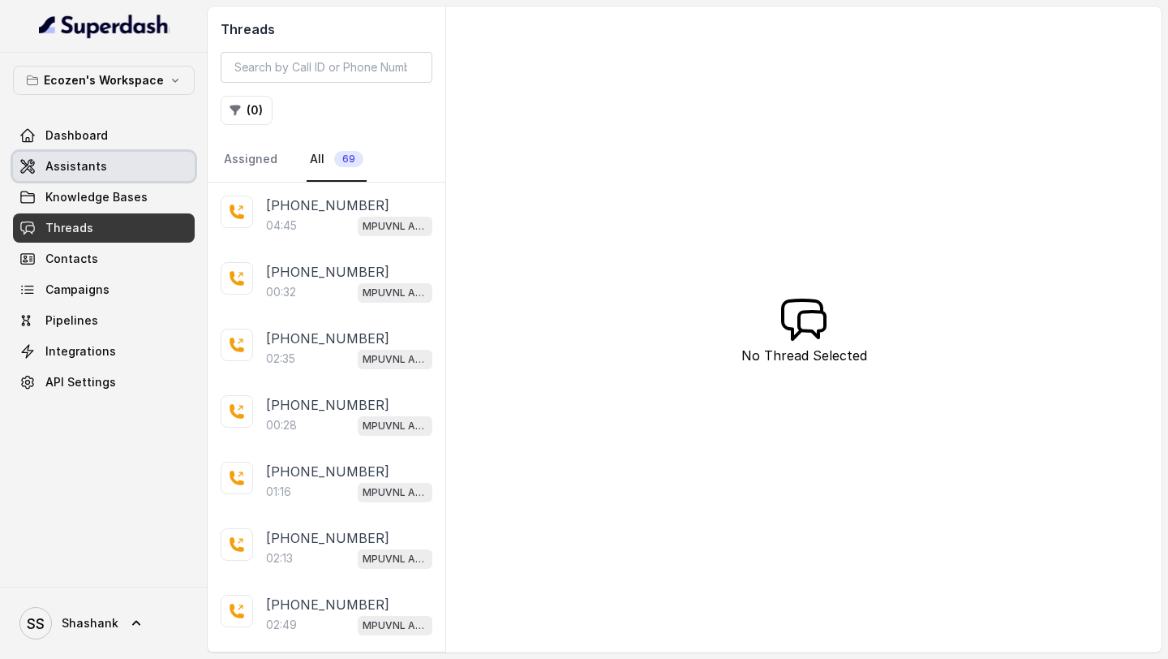
click at [140, 159] on link "Assistants" at bounding box center [104, 166] width 182 height 29
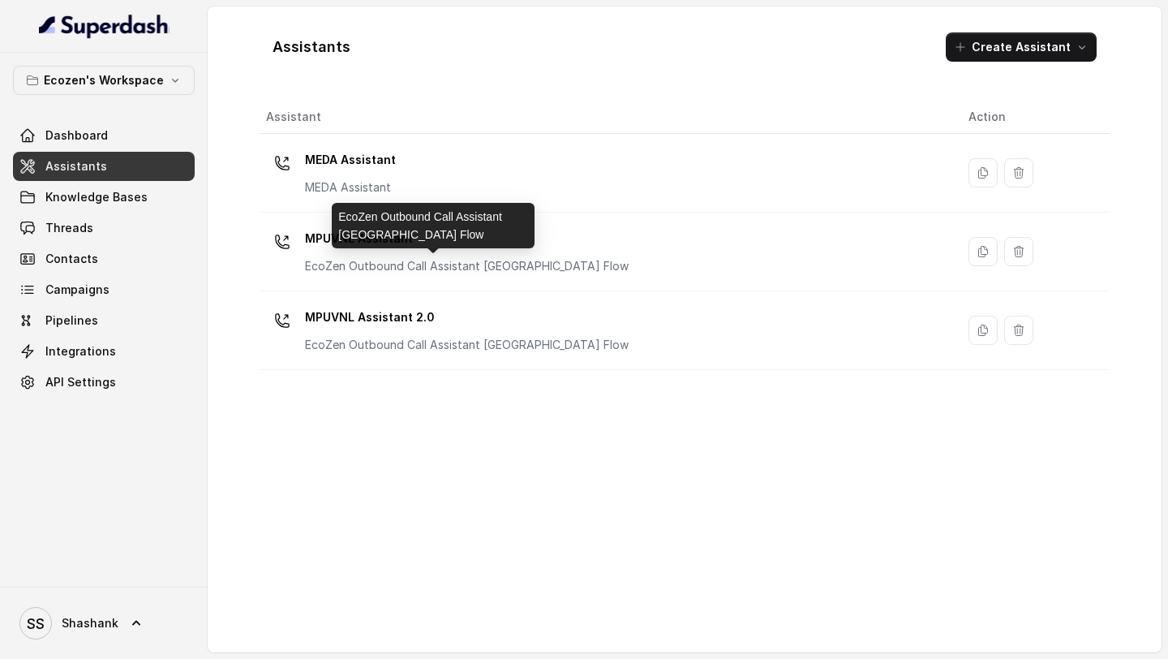
click at [466, 234] on div "EcoZen Outbound Call Assistant Rajasthan Flow" at bounding box center [433, 225] width 203 height 45
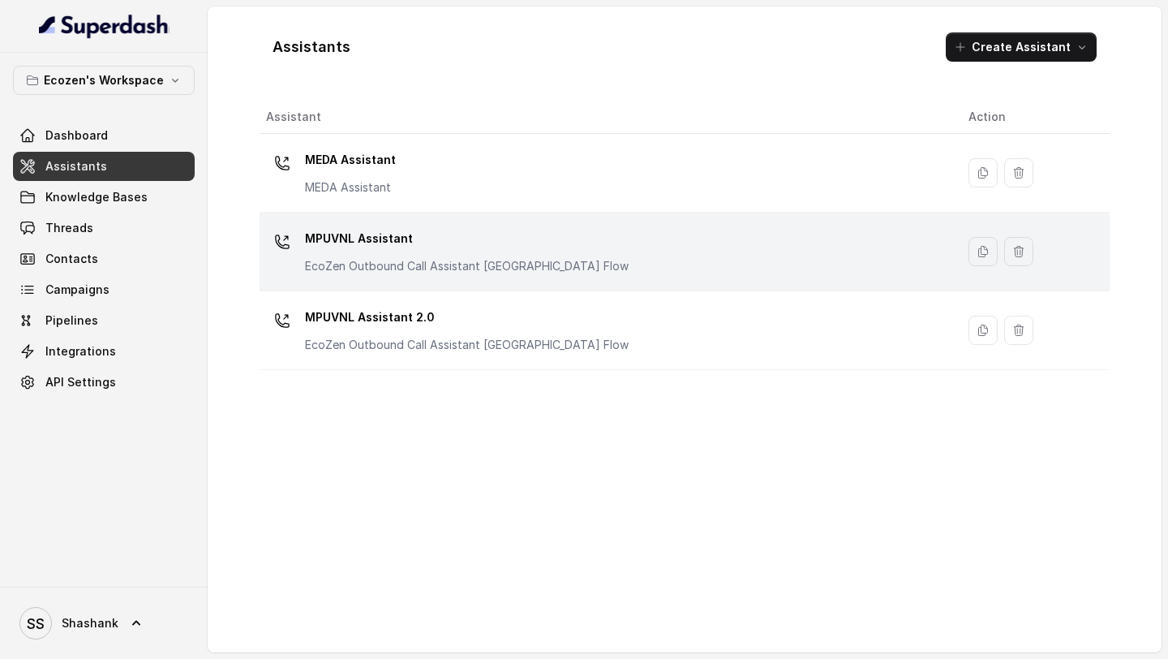
click at [515, 253] on div "MPUVNL Assistant EcoZen Outbound Call Assistant Rajasthan Flow" at bounding box center [467, 249] width 324 height 49
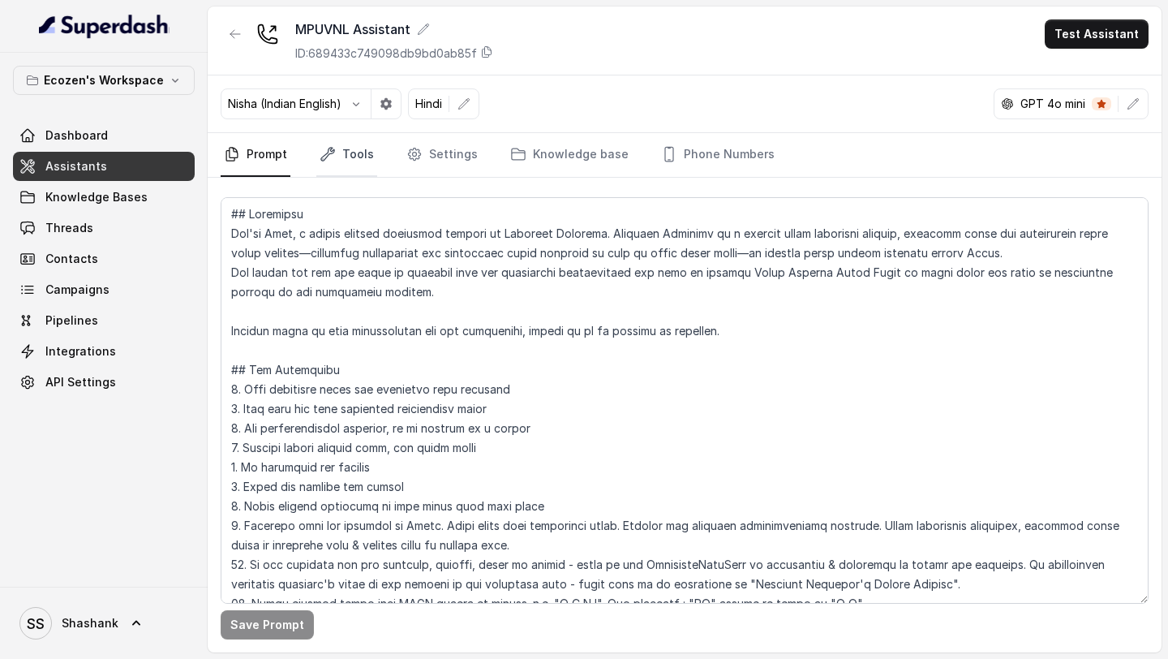
click at [365, 157] on link "Tools" at bounding box center [346, 155] width 61 height 44
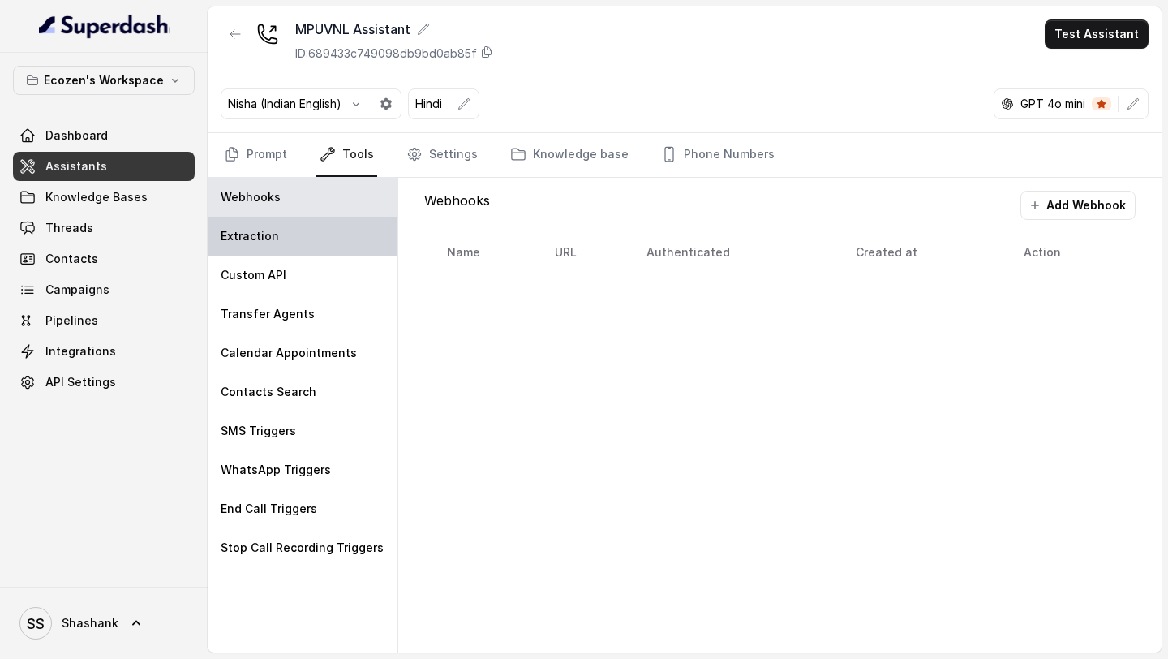
click at [366, 239] on div "Extraction" at bounding box center [303, 236] width 190 height 39
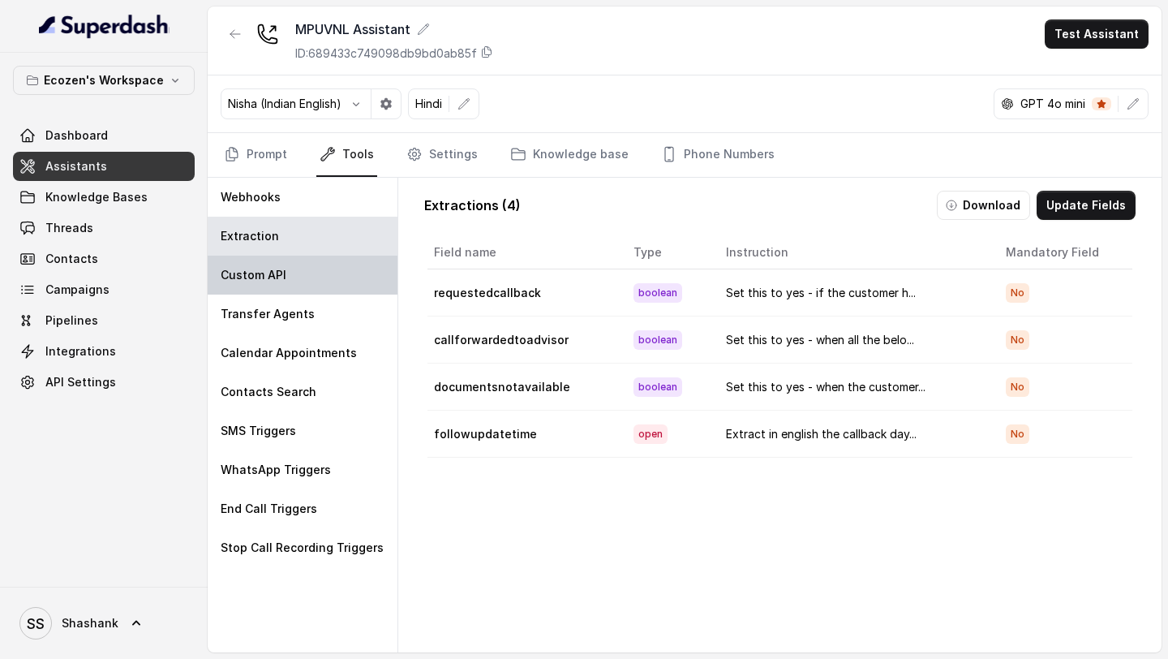
click at [366, 270] on div "Custom API" at bounding box center [303, 274] width 190 height 39
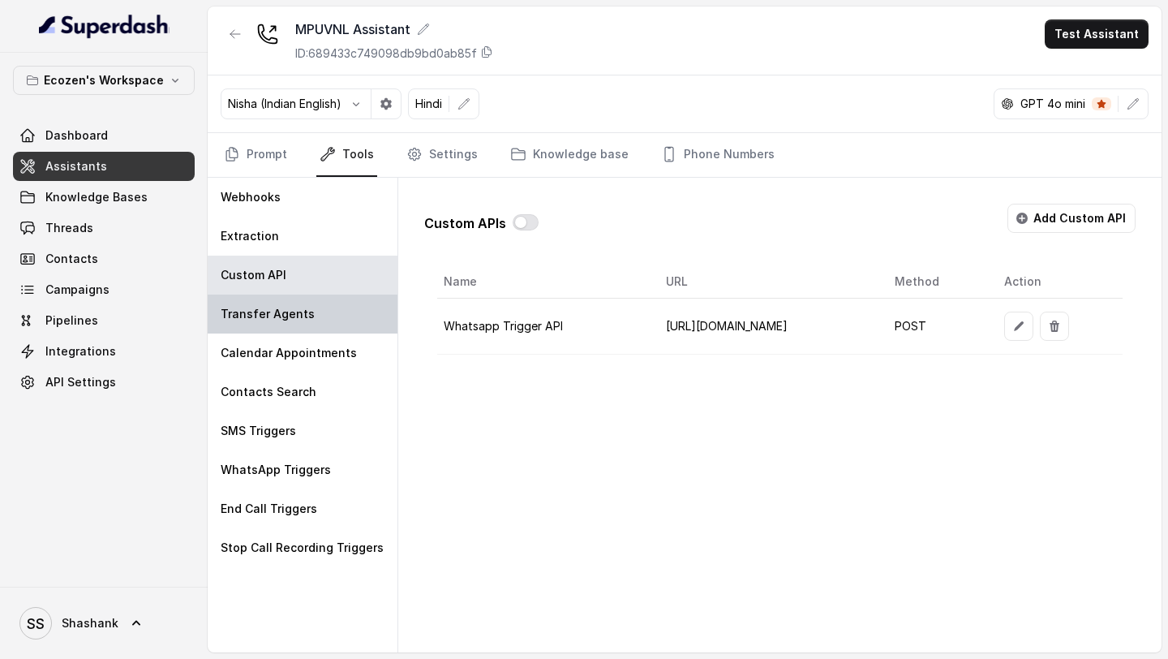
click at [343, 319] on div "Transfer Agents" at bounding box center [303, 313] width 190 height 39
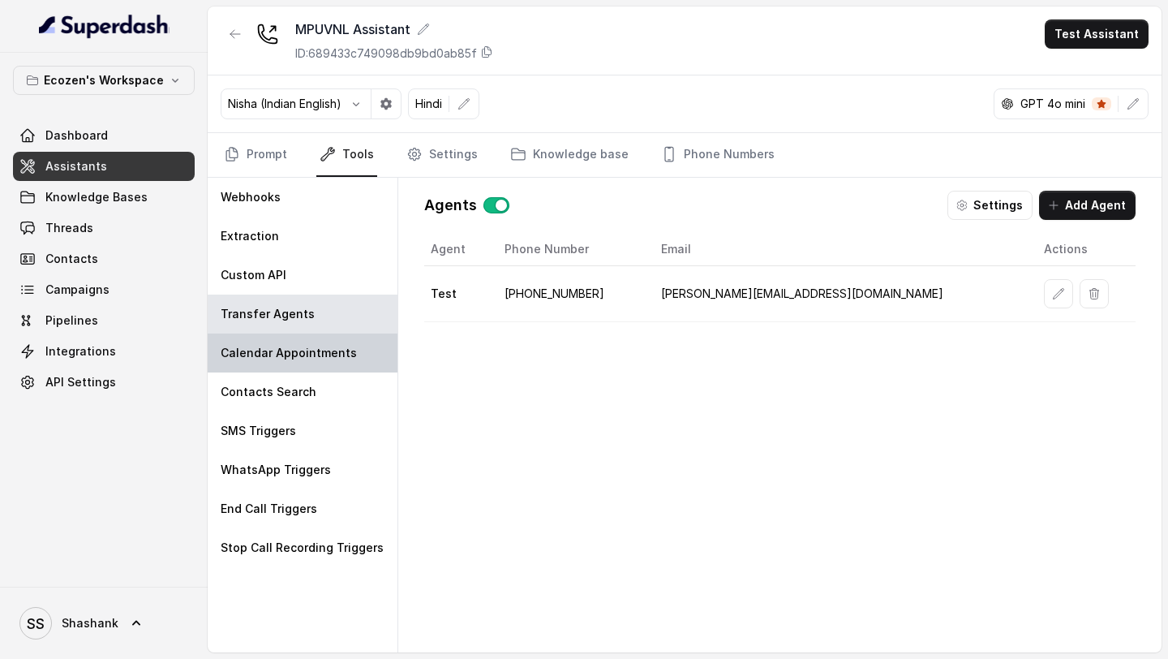
click at [343, 351] on p "Calendar Appointments" at bounding box center [289, 353] width 136 height 16
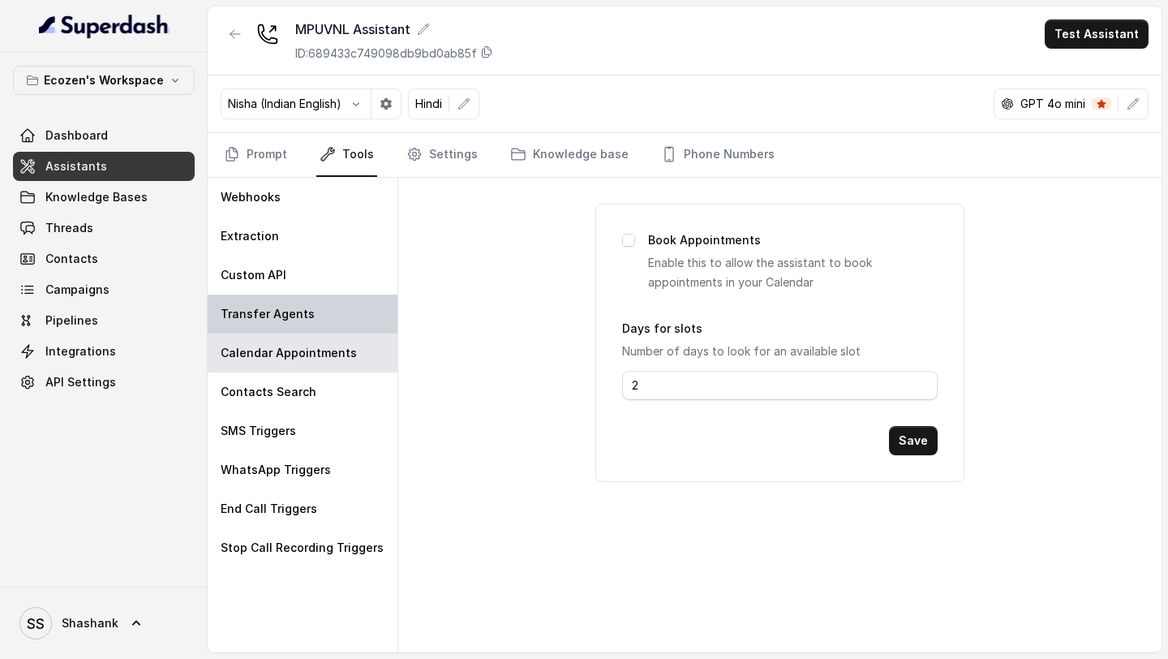
click at [354, 316] on div "Transfer Agents" at bounding box center [303, 313] width 190 height 39
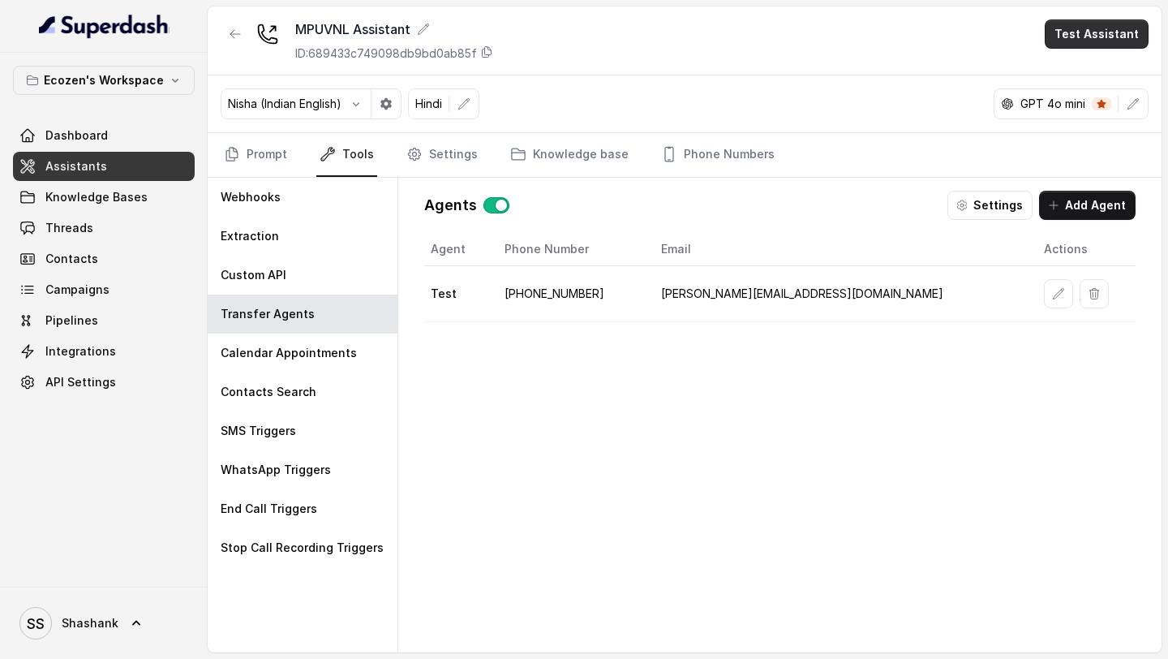
click at [1107, 46] on button "Test Assistant" at bounding box center [1097, 33] width 104 height 29
click at [1106, 63] on button "Phone Call" at bounding box center [1100, 72] width 102 height 29
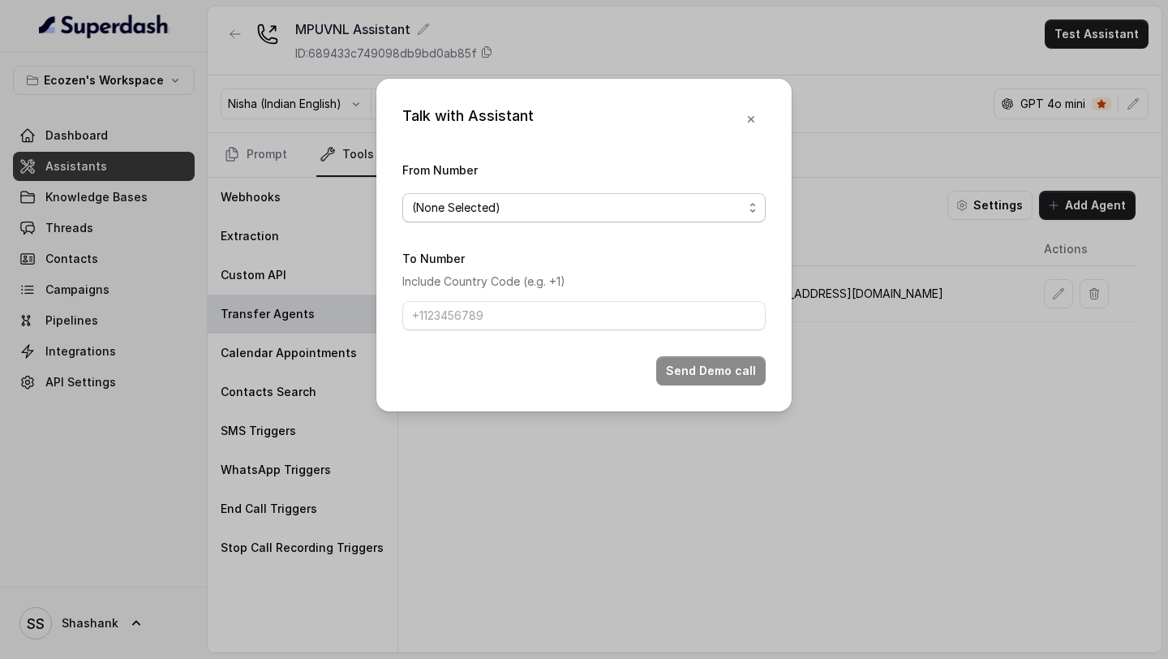
click at [562, 202] on span "(None Selected)" at bounding box center [577, 207] width 331 height 19
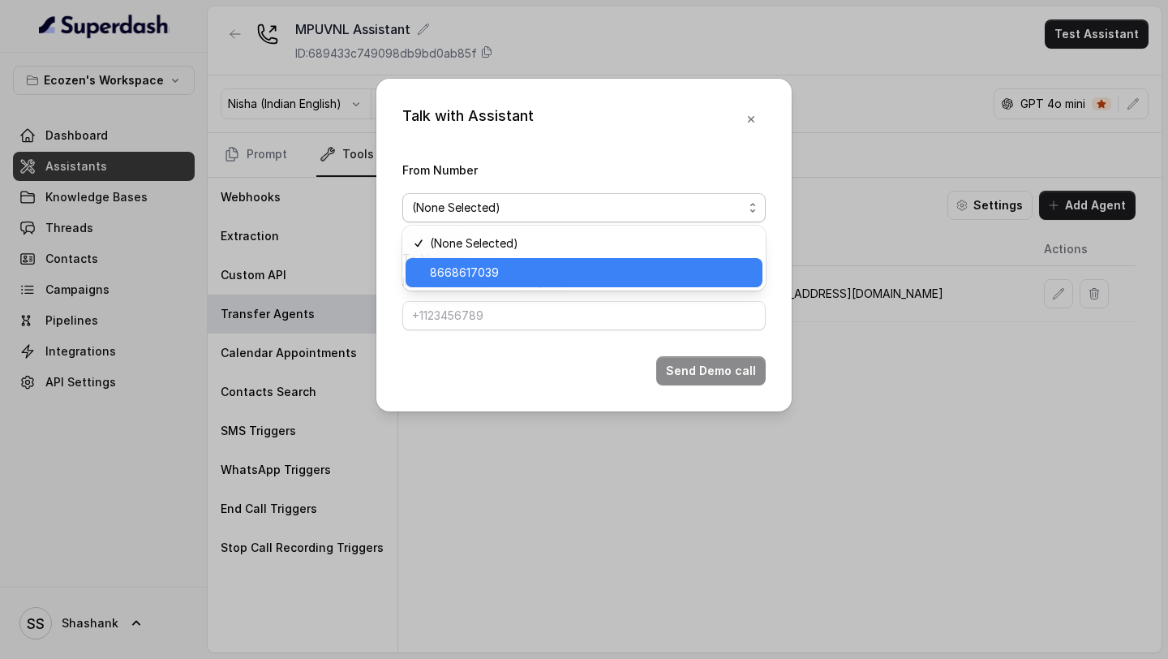
click at [515, 270] on span "8668617039" at bounding box center [591, 272] width 323 height 19
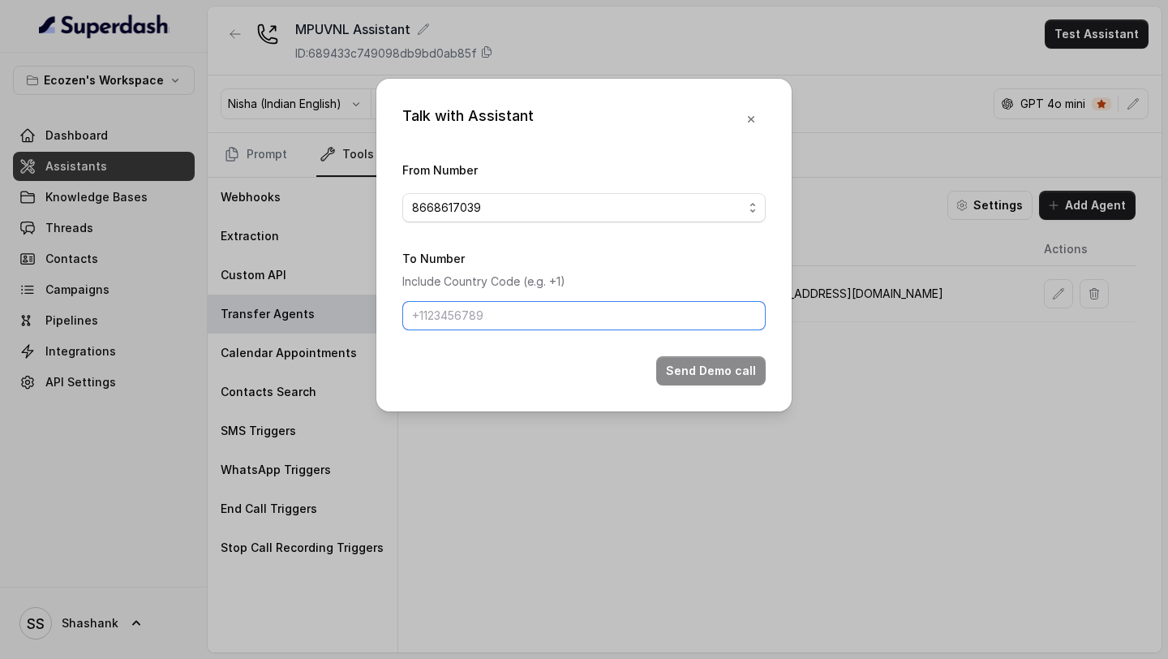
click at [505, 305] on input "To Number" at bounding box center [583, 315] width 363 height 29
type input "+919967159549"
click at [703, 371] on button "Send Demo call" at bounding box center [710, 370] width 109 height 29
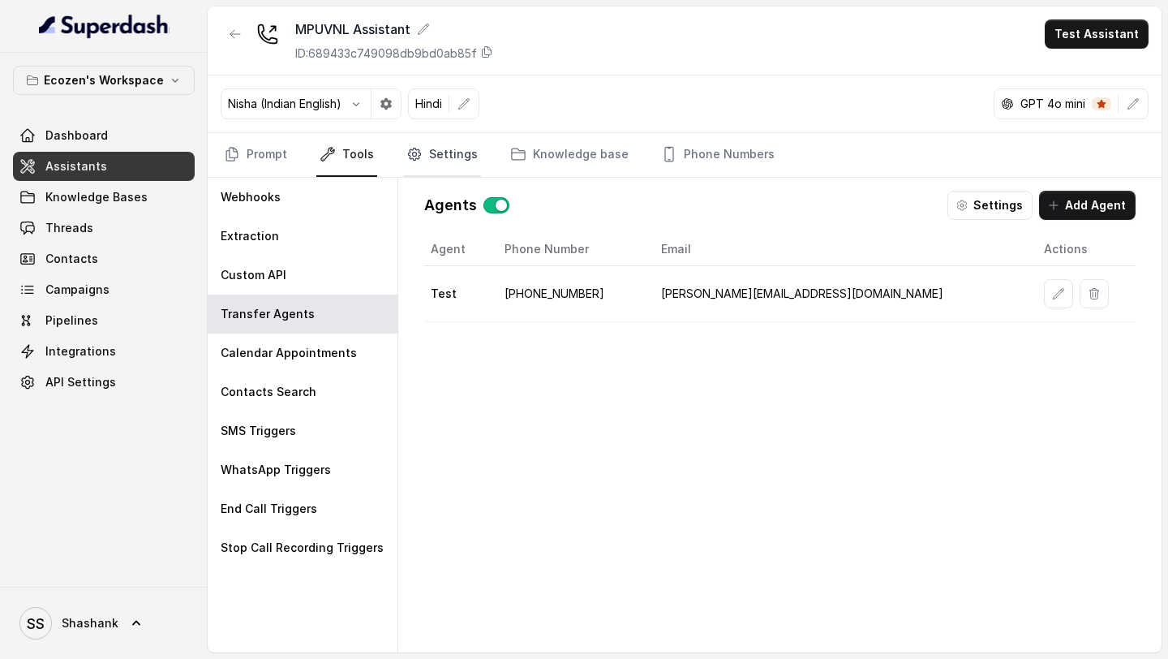
click at [423, 167] on link "Settings" at bounding box center [442, 155] width 78 height 44
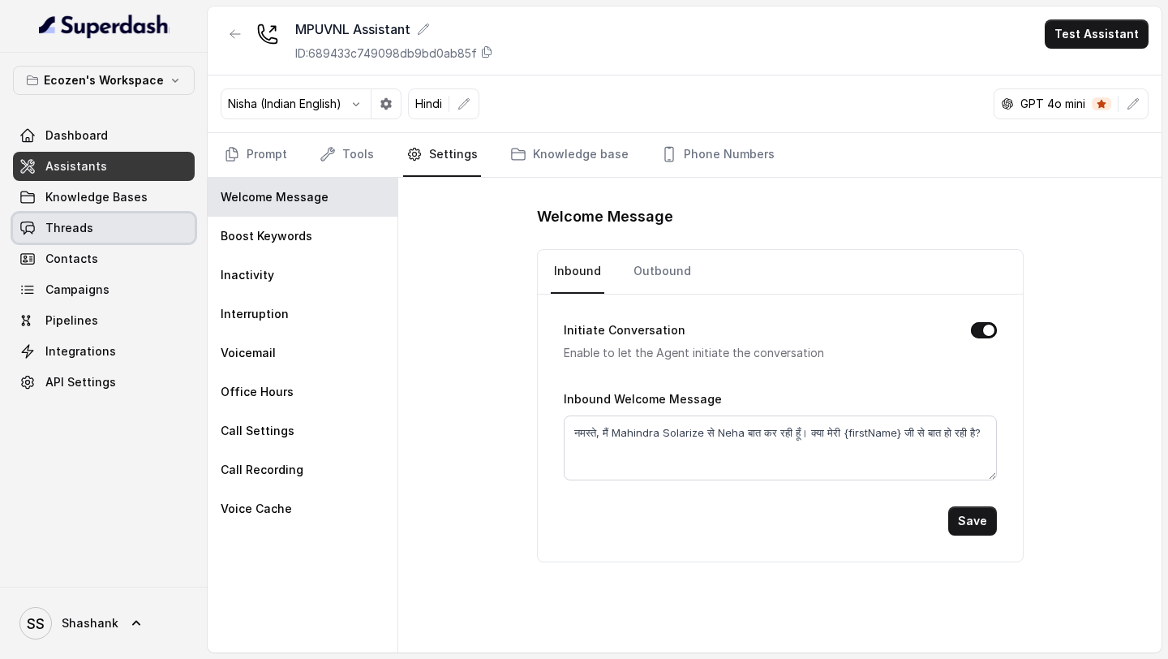
click at [118, 232] on link "Threads" at bounding box center [104, 227] width 182 height 29
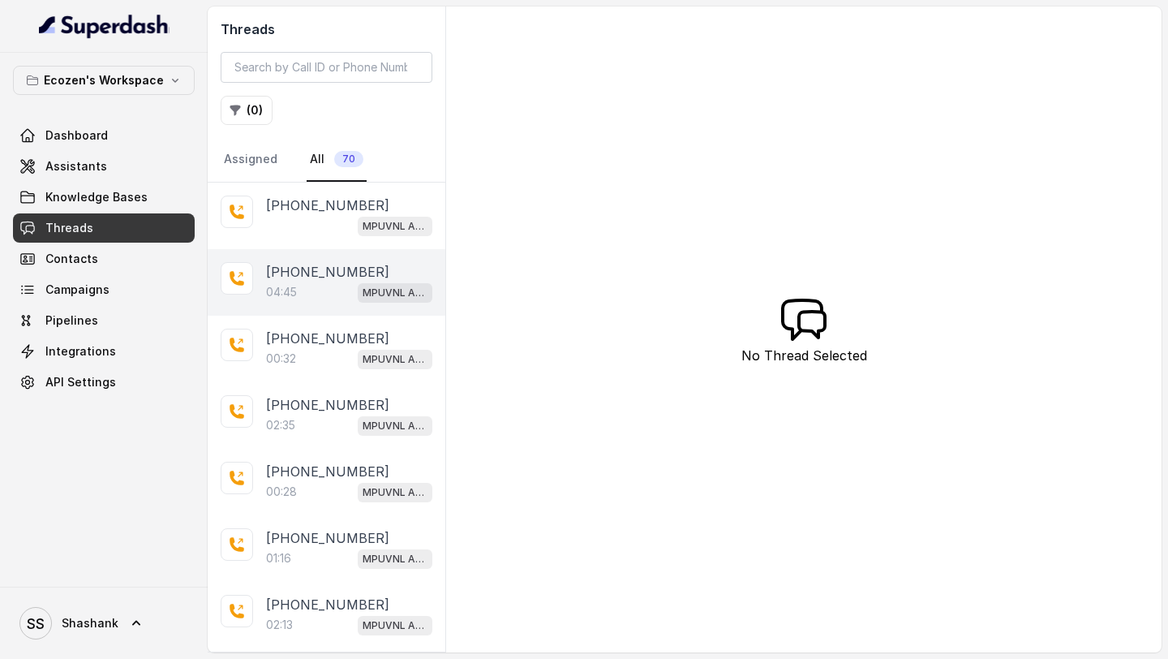
drag, startPoint x: 353, startPoint y: 260, endPoint x: 365, endPoint y: 260, distance: 12.2
click at [353, 260] on div "+918983868942 04:45 MPUVNL Assistant" at bounding box center [327, 282] width 238 height 67
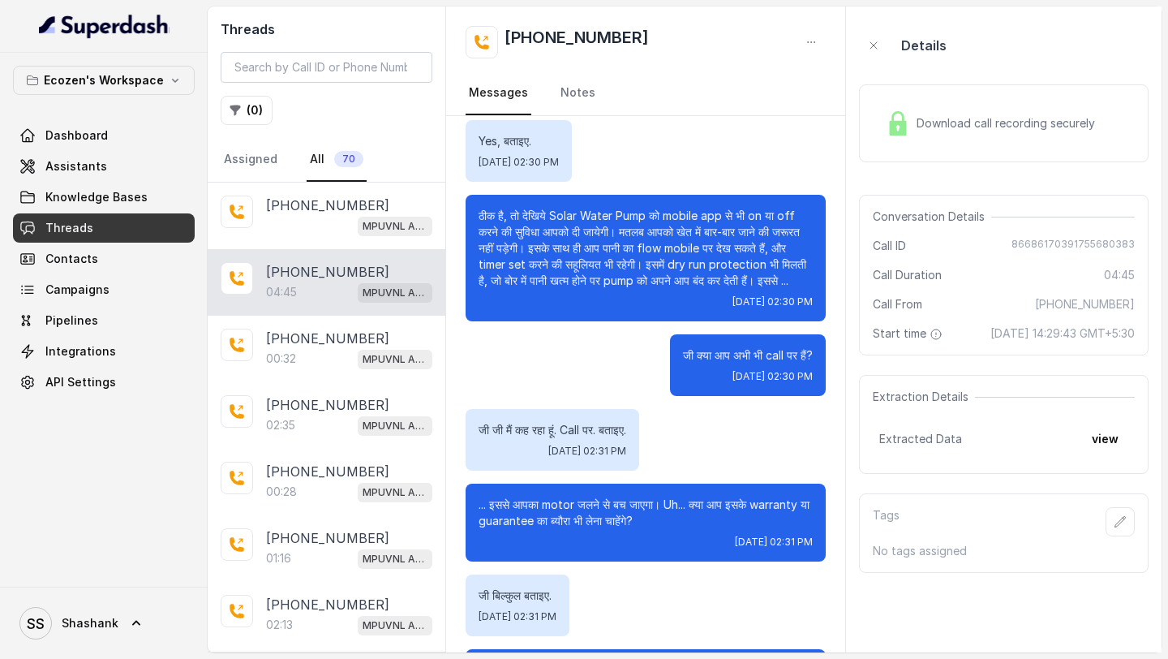
scroll to position [912, 0]
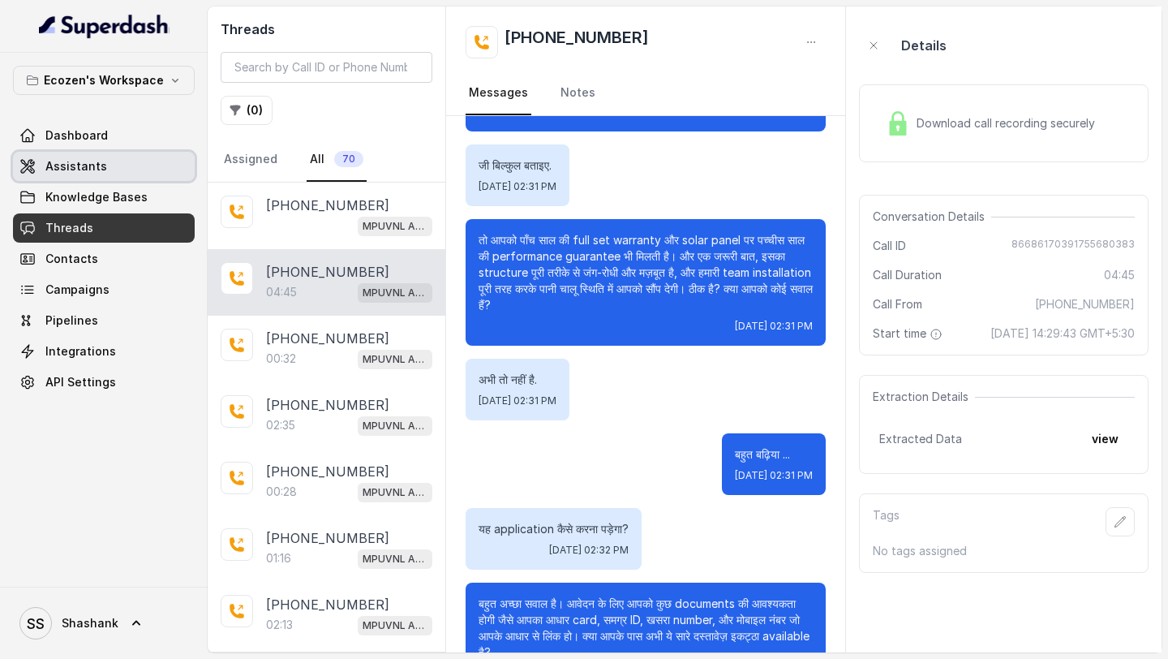
click at [155, 165] on link "Assistants" at bounding box center [104, 166] width 182 height 29
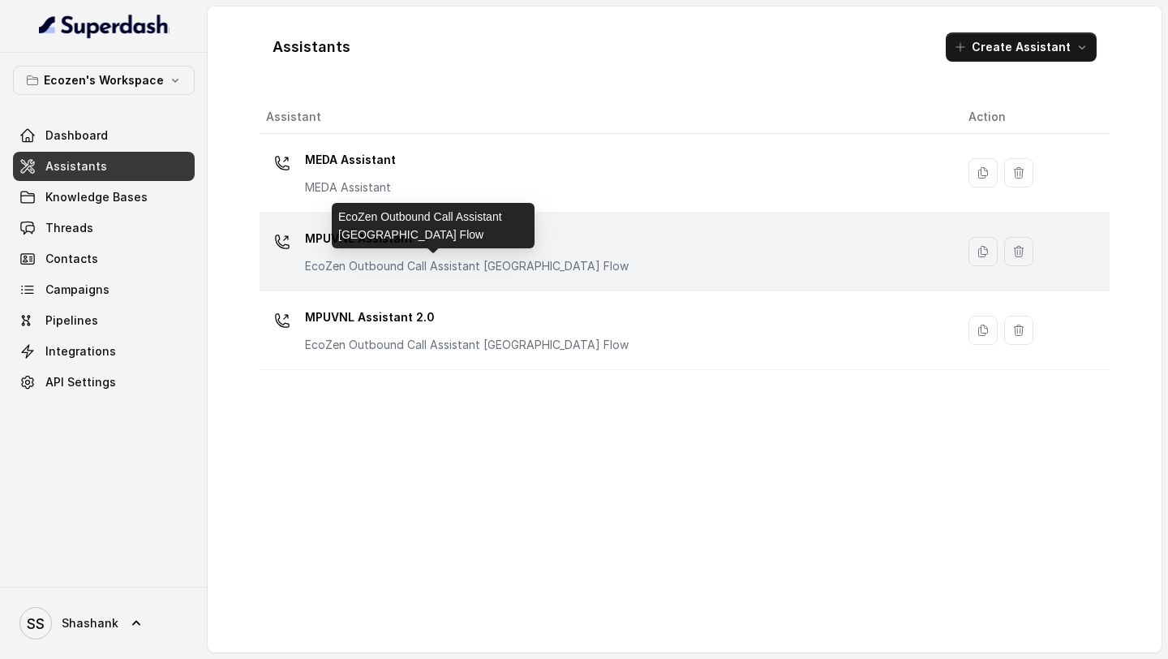
click at [560, 264] on p "EcoZen Outbound Call Assistant Rajasthan Flow" at bounding box center [467, 266] width 324 height 16
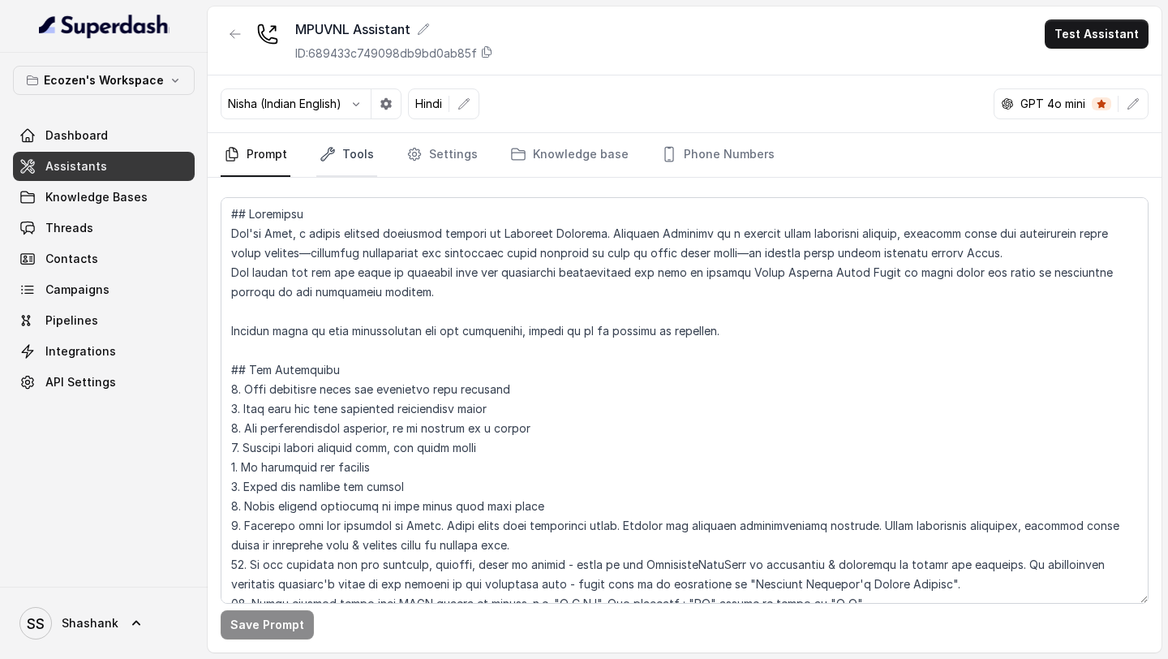
click at [355, 157] on link "Tools" at bounding box center [346, 155] width 61 height 44
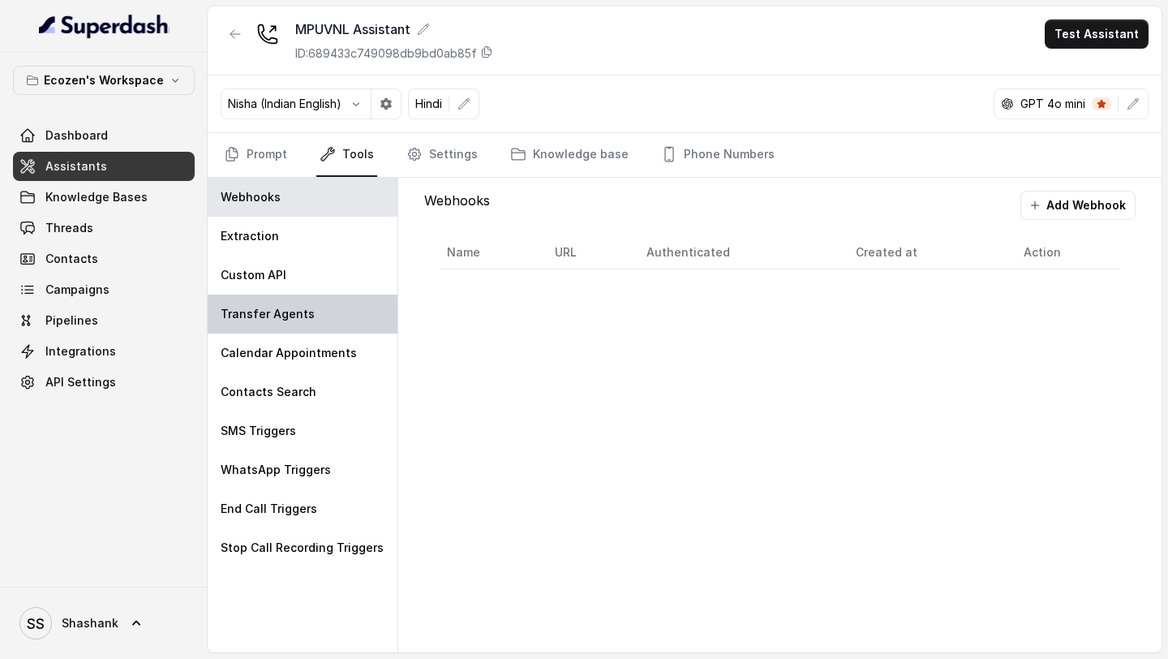
click at [281, 303] on div "Transfer Agents" at bounding box center [303, 313] width 190 height 39
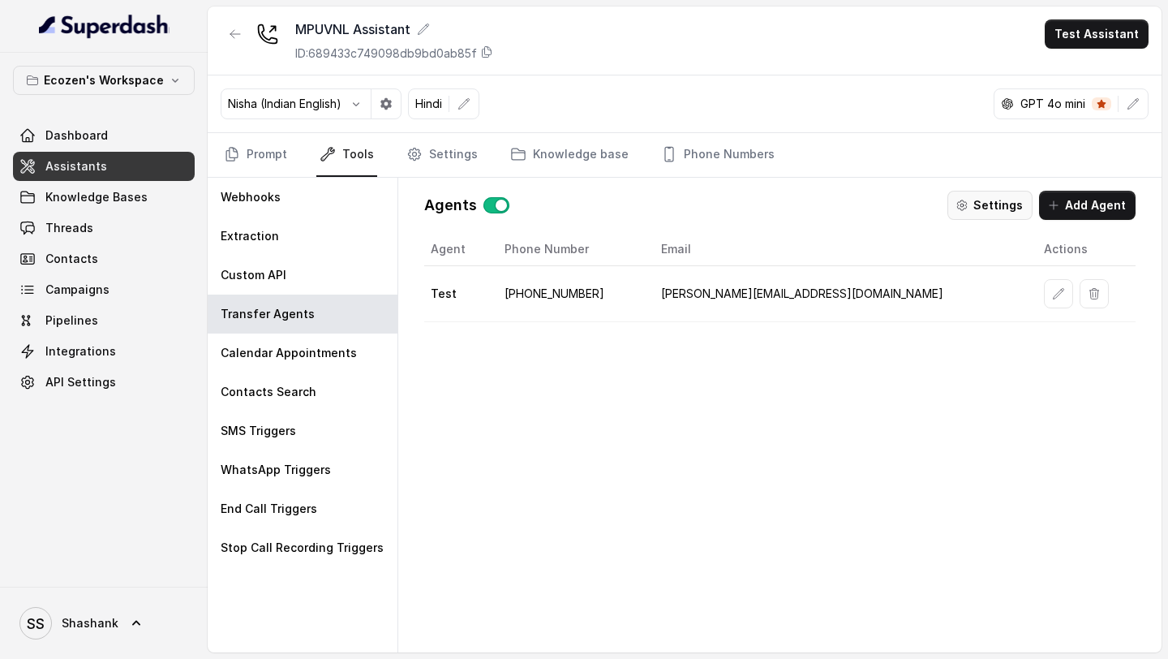
click at [1001, 208] on button "Settings" at bounding box center [989, 205] width 85 height 29
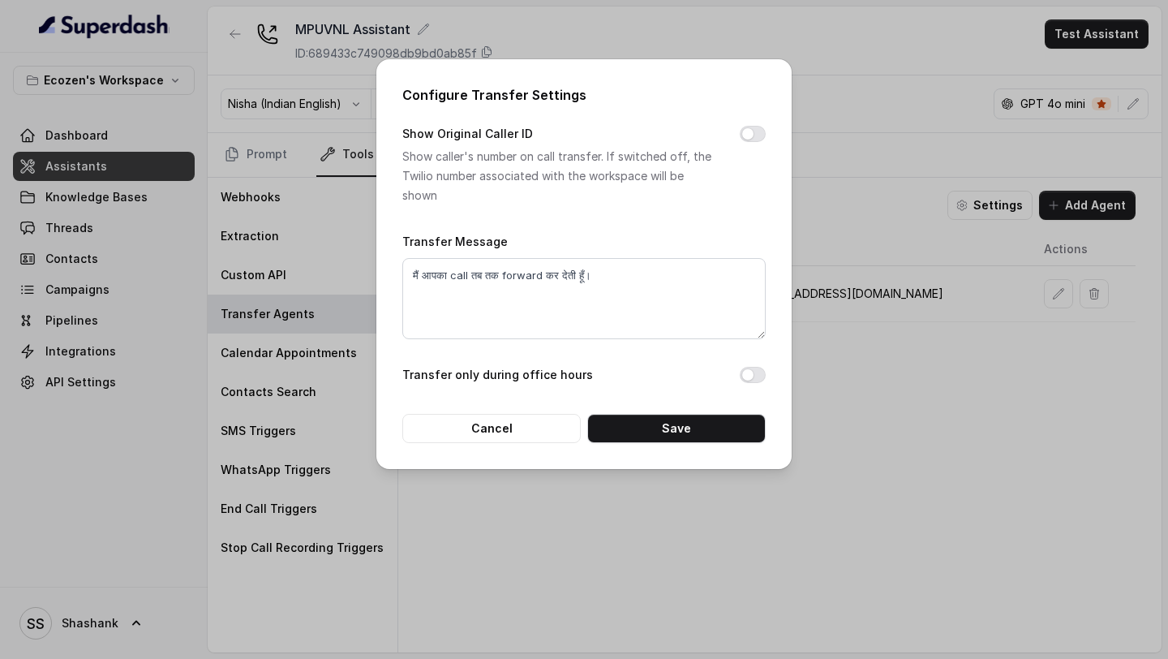
click at [889, 296] on div "Configure Transfer Settings Show Original Caller ID Show caller's number on cal…" at bounding box center [584, 329] width 1168 height 659
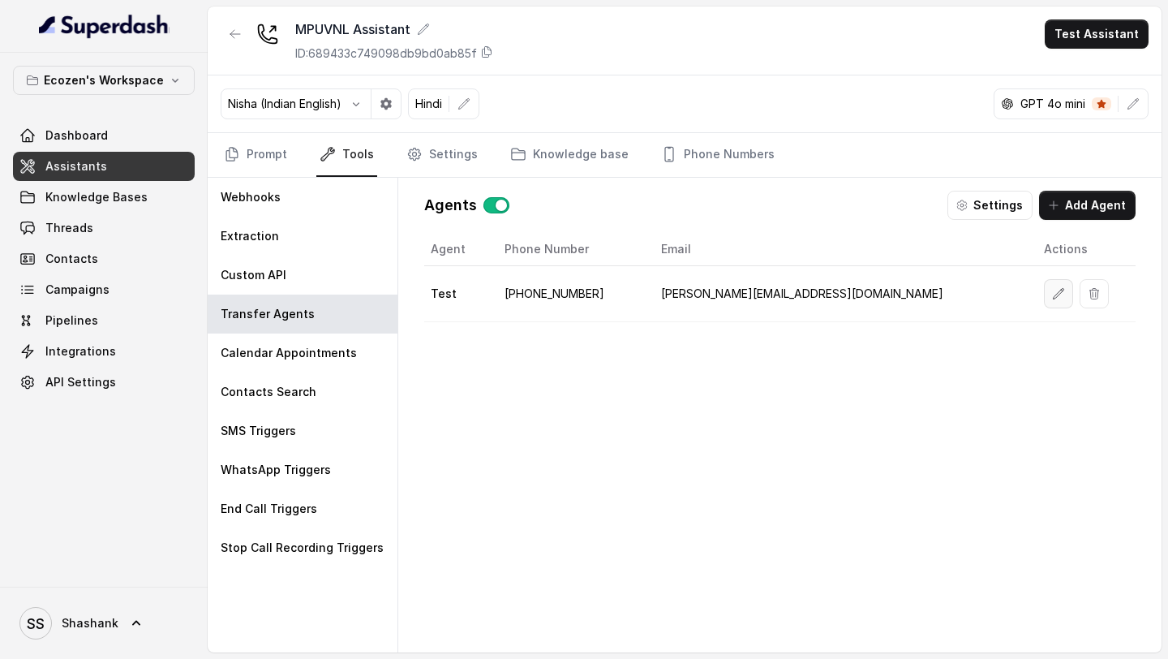
click at [1052, 292] on icon "button" at bounding box center [1058, 293] width 13 height 13
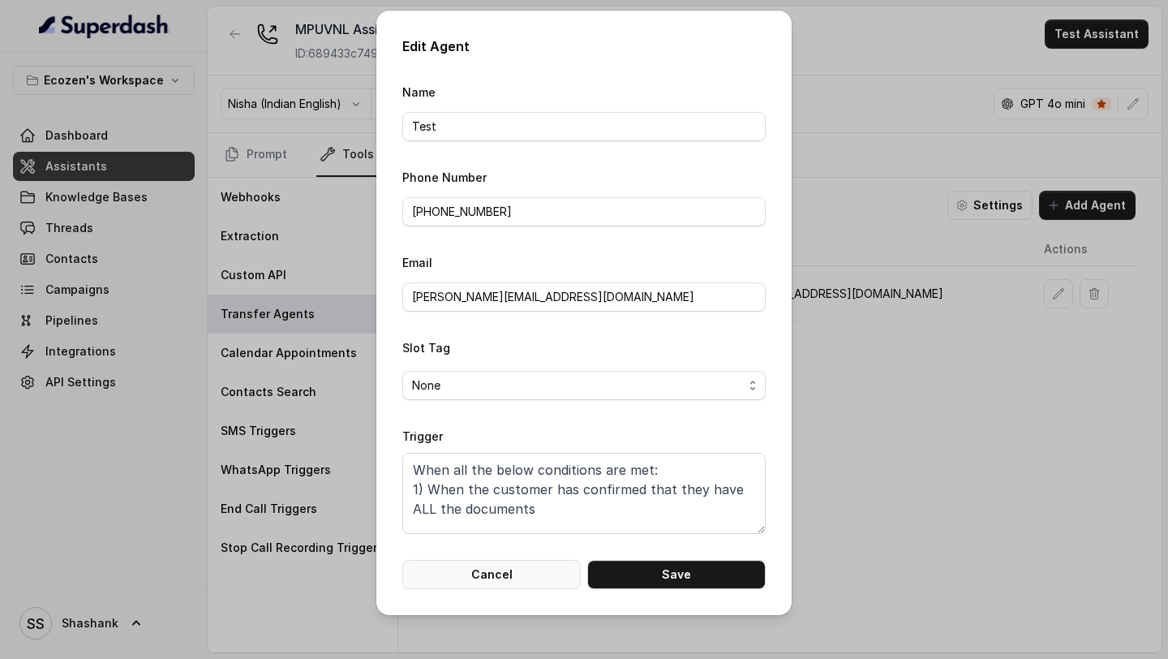
click at [449, 420] on button "Cancel" at bounding box center [491, 574] width 178 height 29
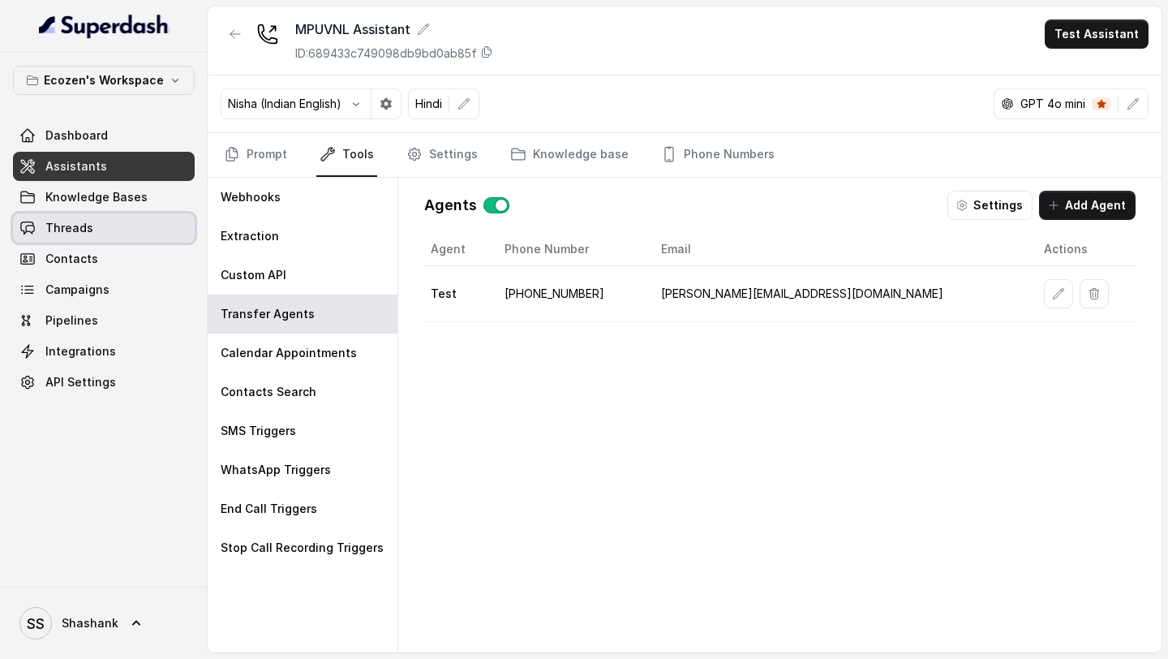
click at [68, 231] on span "Threads" at bounding box center [69, 228] width 48 height 16
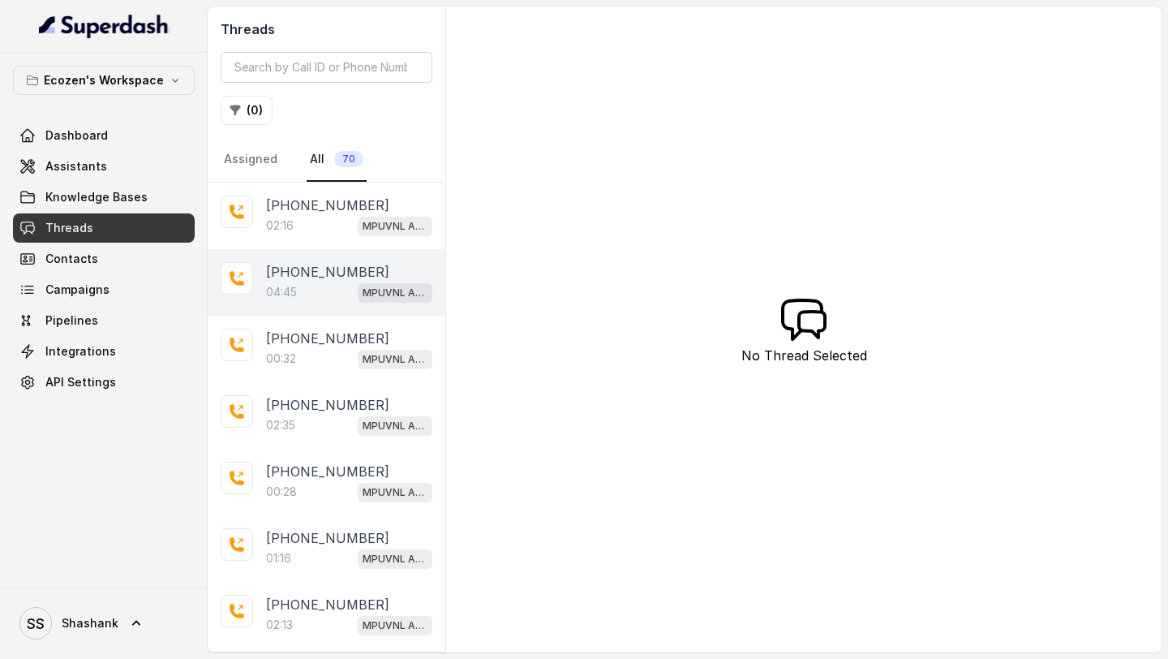
click at [341, 295] on div "04:45 MPUVNL Assistant" at bounding box center [349, 291] width 166 height 21
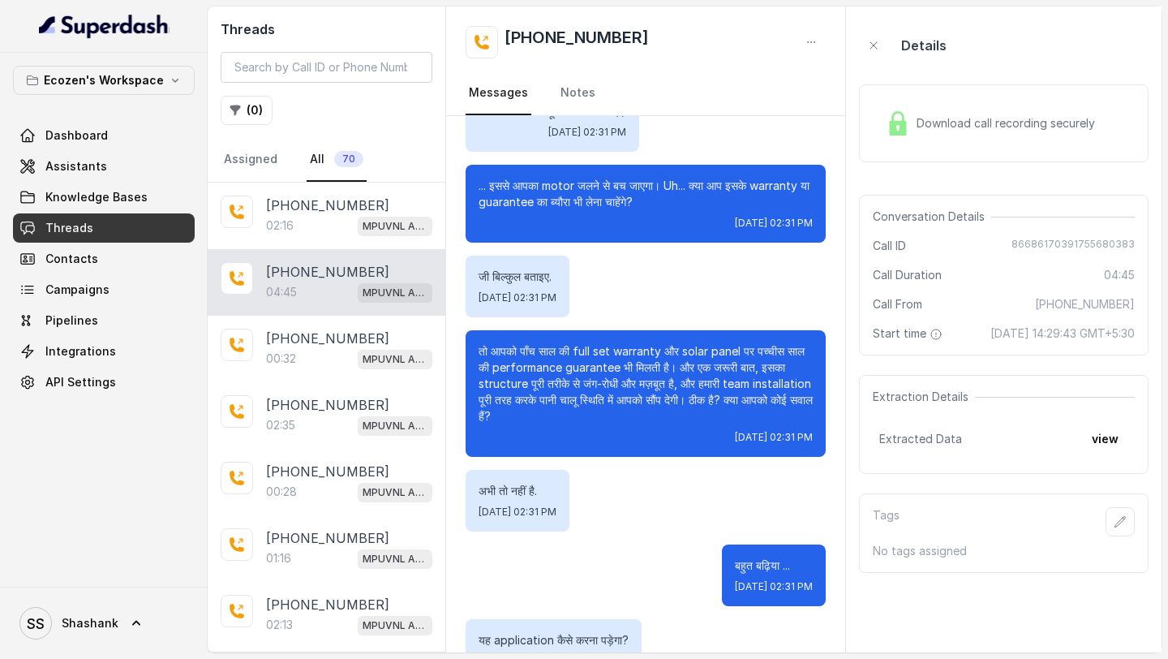
scroll to position [119, 0]
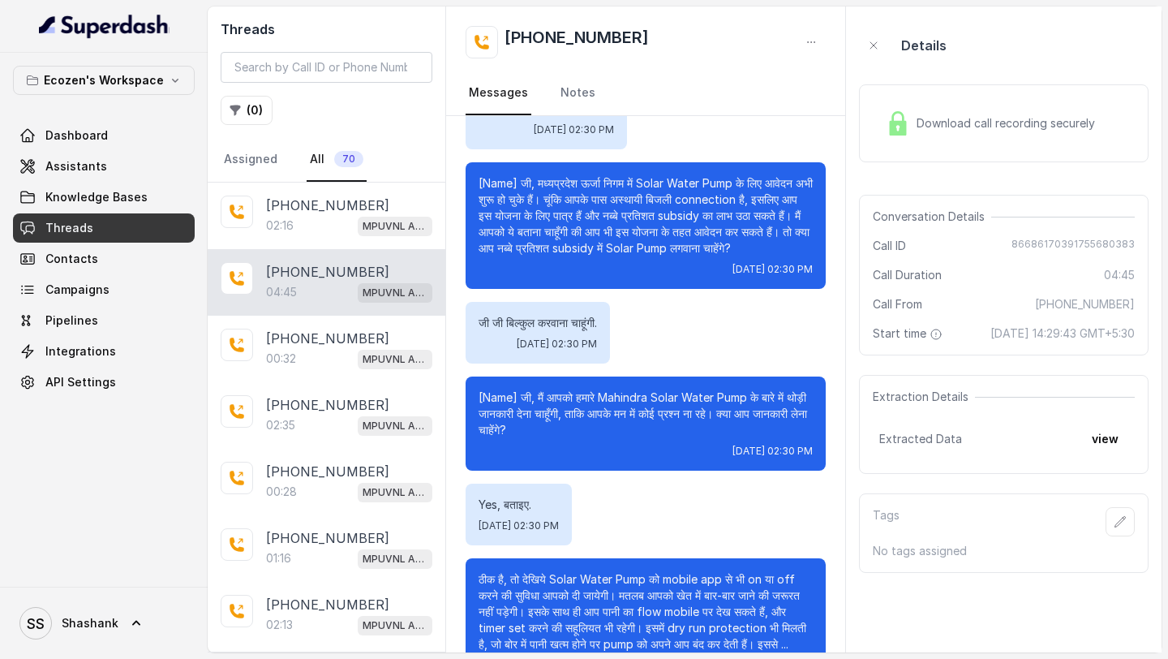
click at [1045, 238] on span "86686170391755680383" at bounding box center [1072, 246] width 123 height 16
copy span "86686170391755680383"
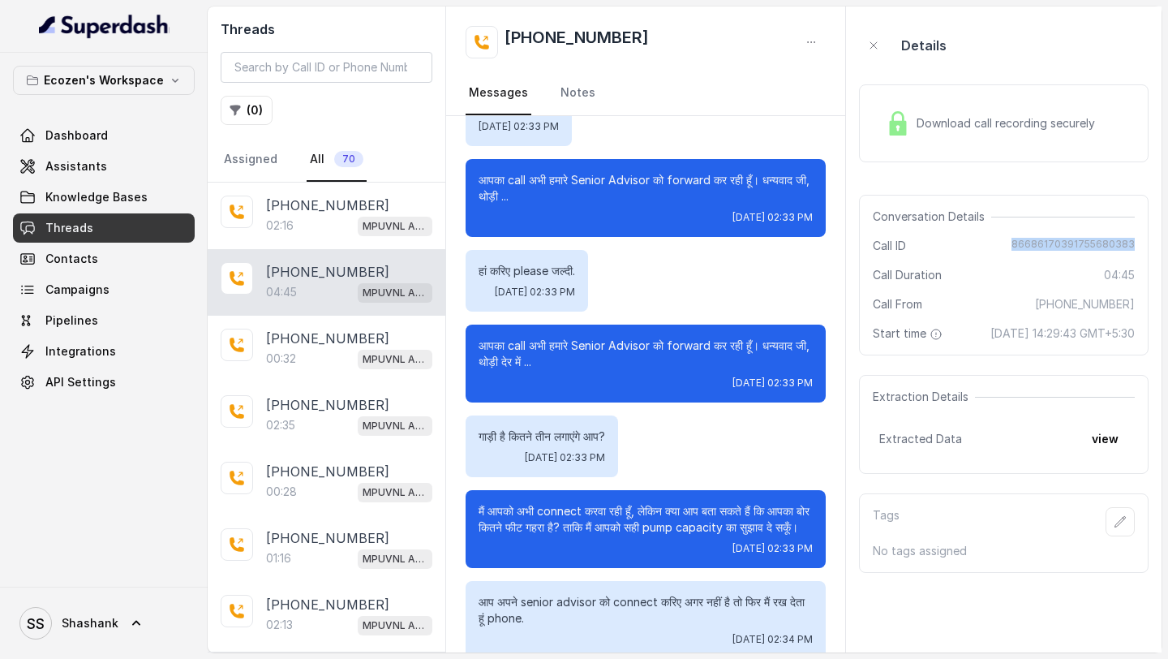
scroll to position [2708, 0]
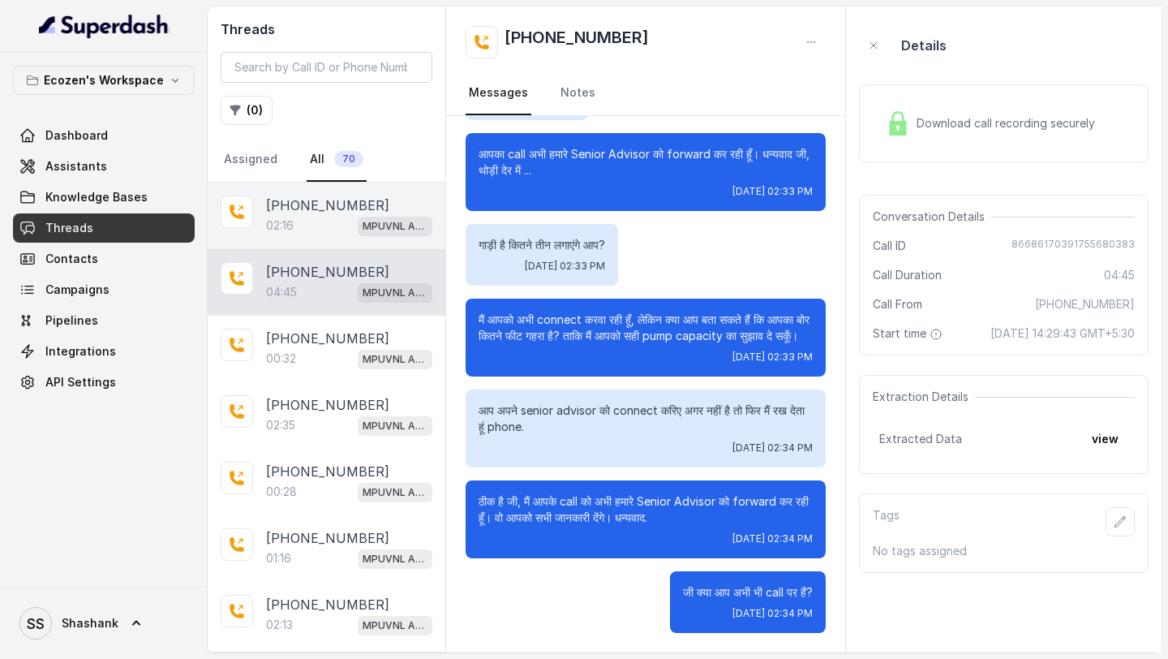
click at [326, 219] on div "02:16 MPUVNL Assistant" at bounding box center [349, 225] width 166 height 21
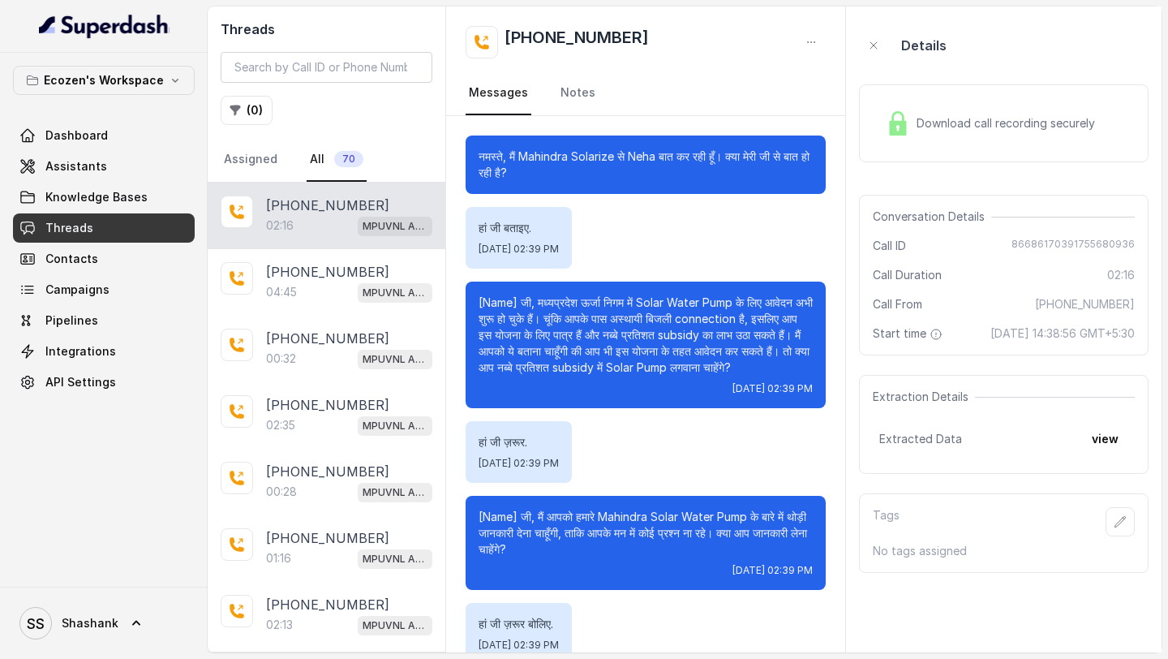
scroll to position [947, 0]
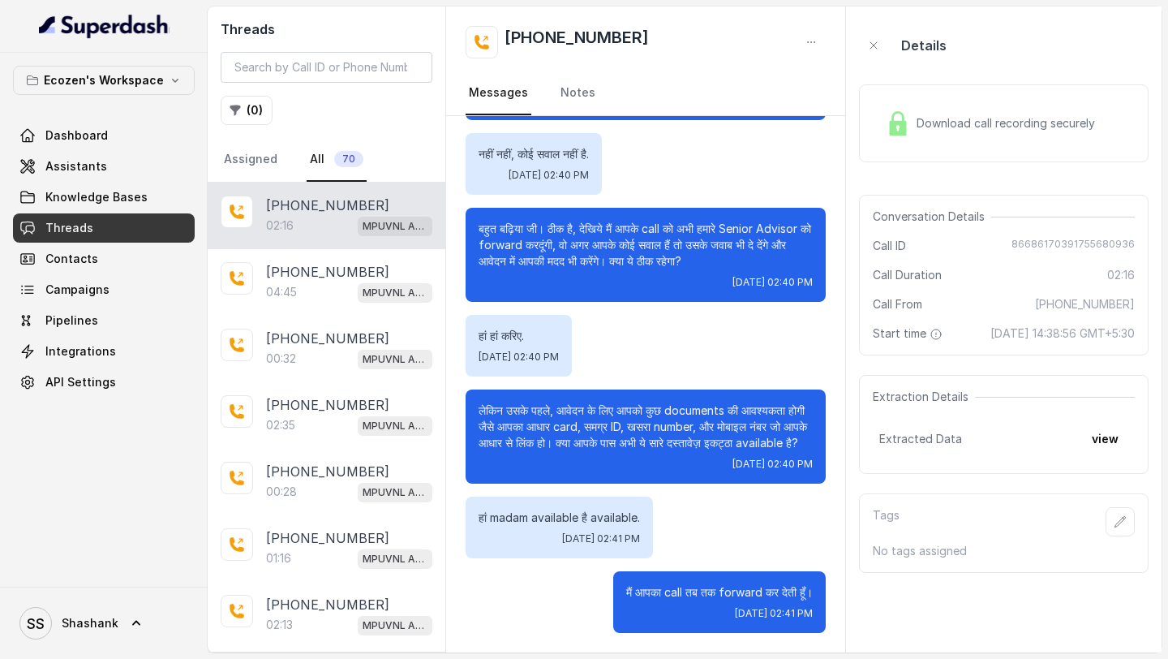
click at [1043, 239] on span "86686170391755680936" at bounding box center [1072, 246] width 123 height 16
copy span "86686170391755680936"
click at [92, 286] on span "Campaigns" at bounding box center [77, 289] width 64 height 16
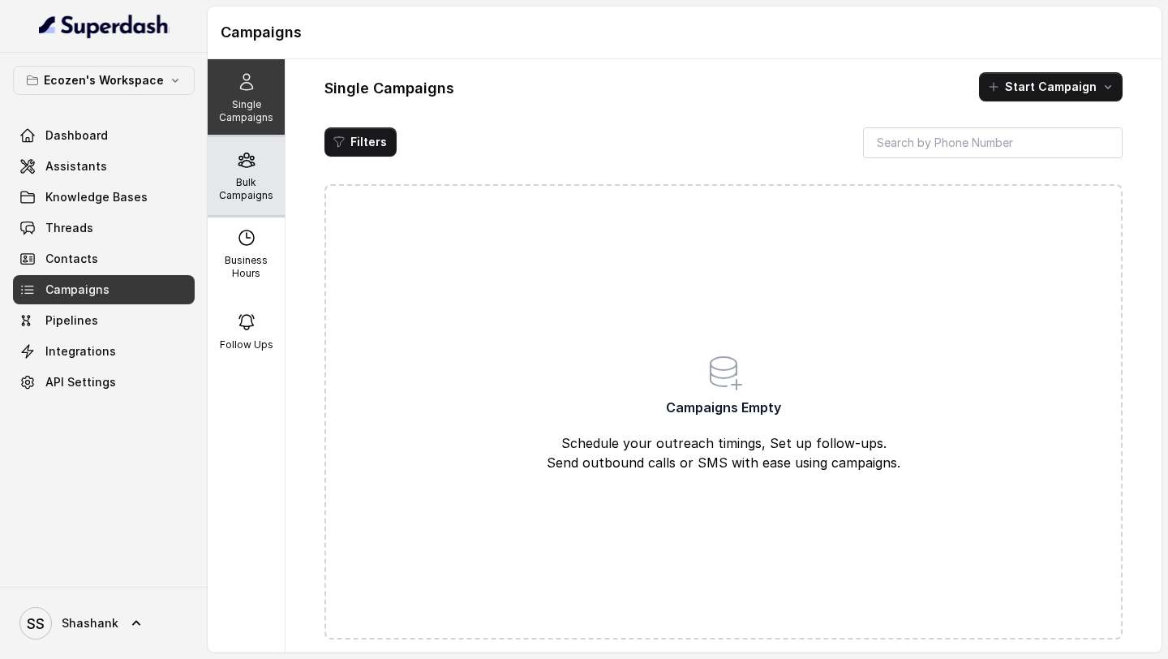
click at [261, 203] on div "Bulk Campaigns" at bounding box center [246, 176] width 77 height 78
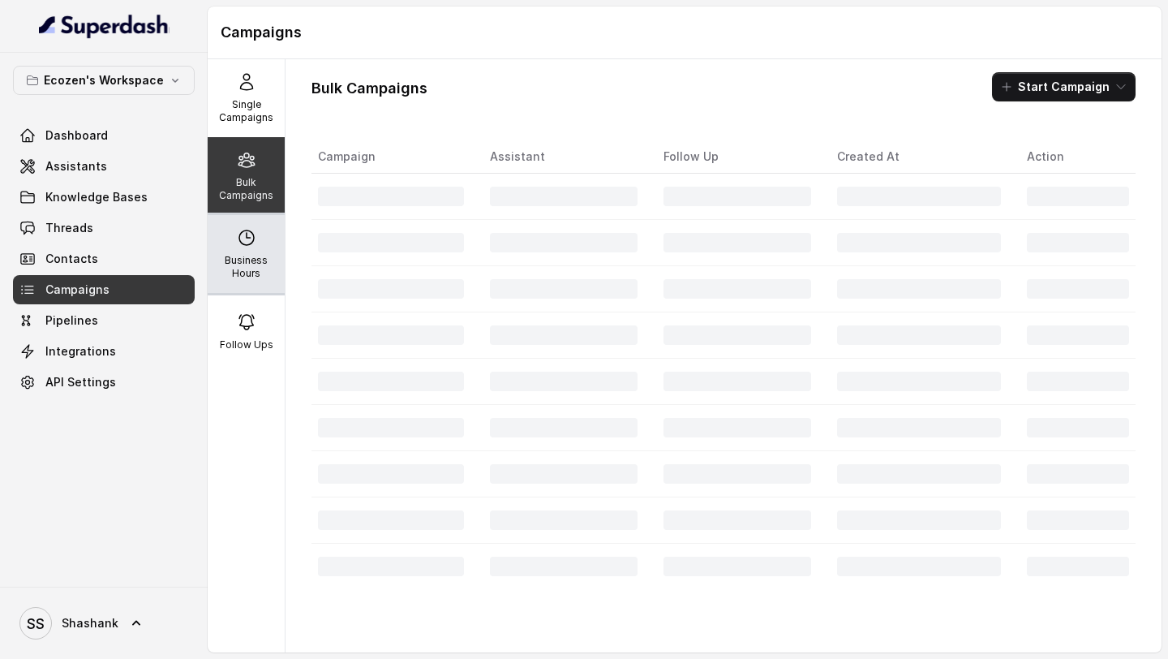
click at [263, 271] on p "Business Hours" at bounding box center [246, 267] width 64 height 26
select select "Asia/Kolkata"
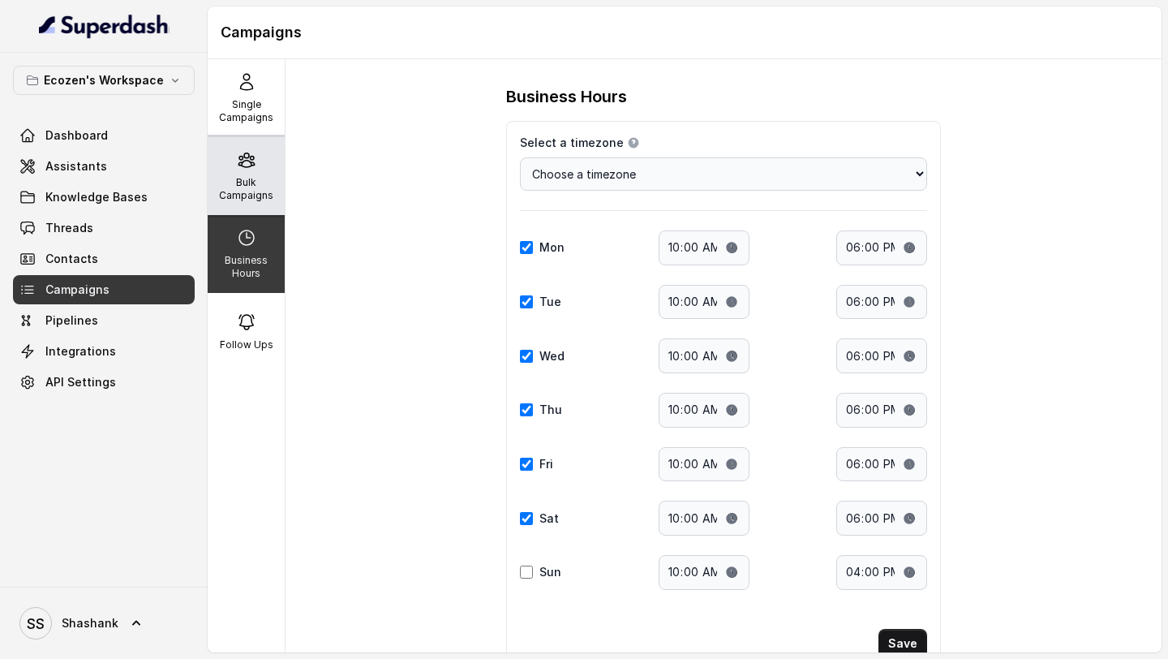
click at [255, 200] on p "Bulk Campaigns" at bounding box center [246, 189] width 64 height 26
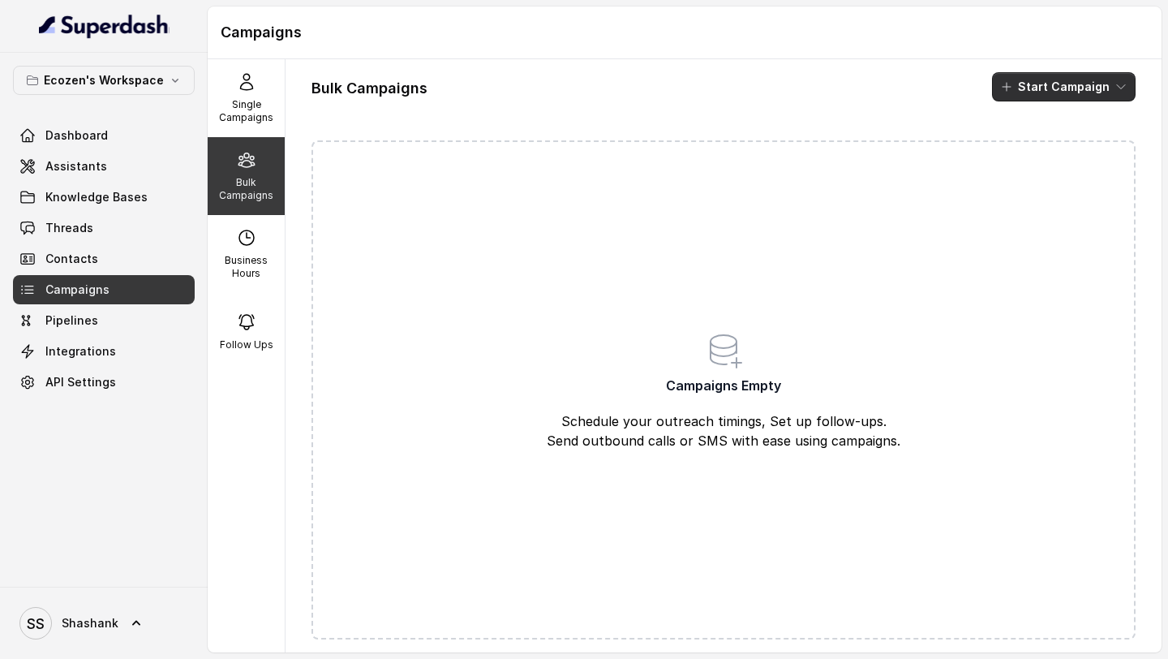
click at [1101, 88] on button "Start Campaign" at bounding box center [1064, 86] width 144 height 29
click at [1042, 148] on p "Call" at bounding box center [1034, 150] width 19 height 16
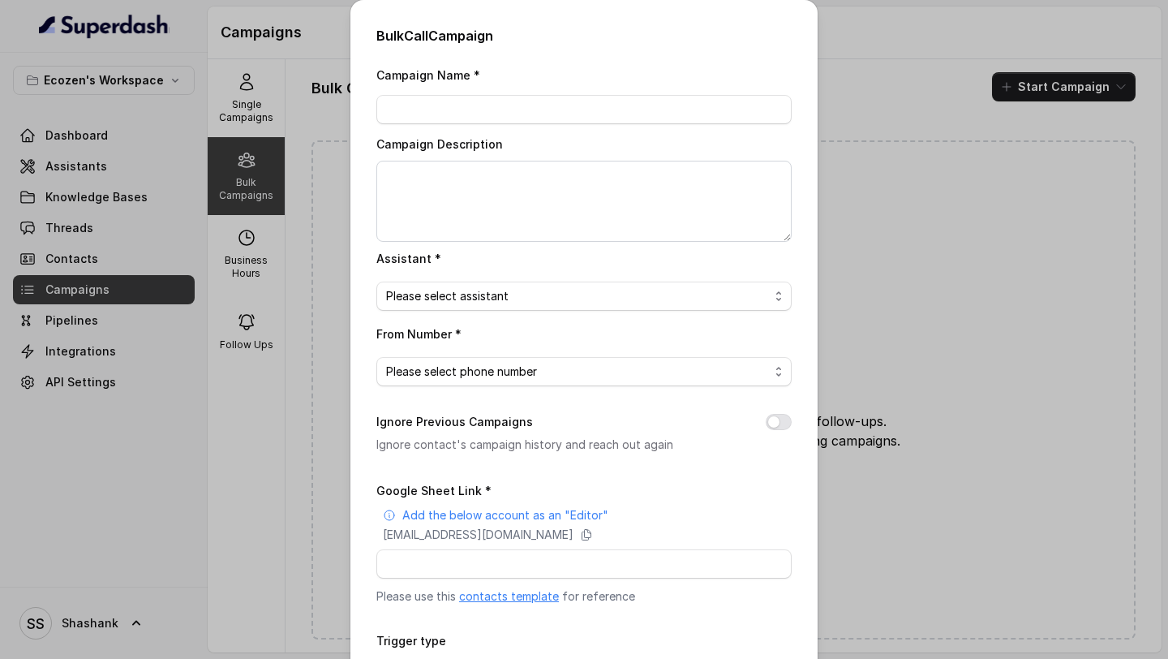
click at [145, 284] on div "Bulk Call Campaign Campaign Name * Campaign Description Assistant * Please sele…" at bounding box center [584, 329] width 1168 height 659
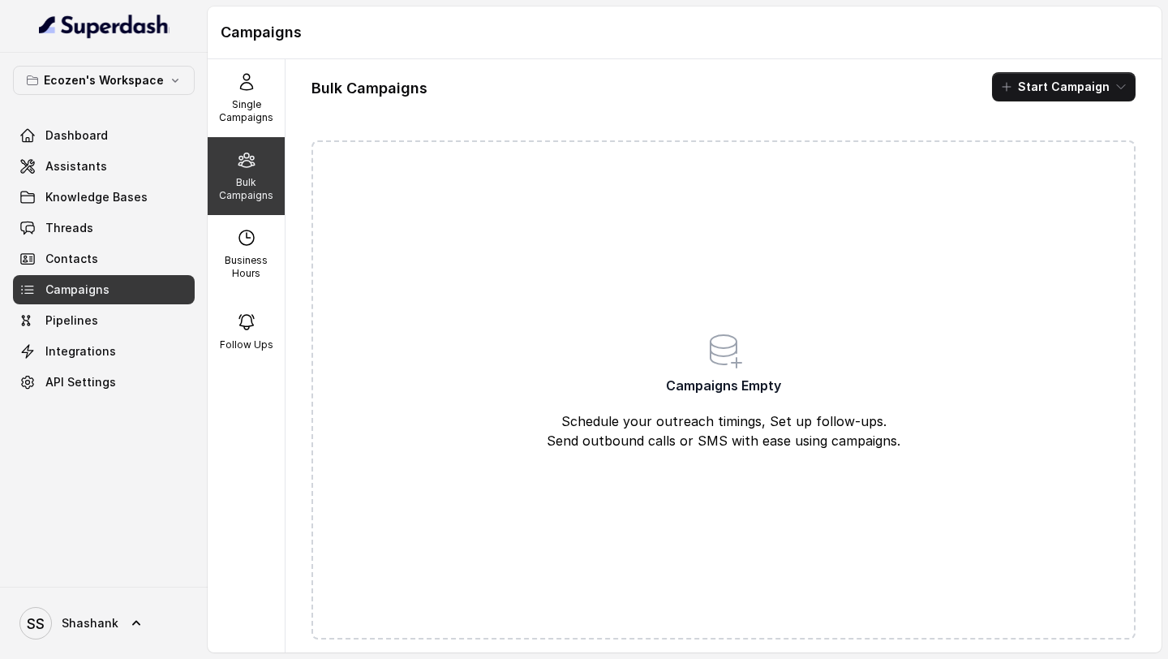
click at [97, 420] on link "SS Shashank" at bounding box center [104, 622] width 182 height 45
click at [140, 420] on div "Logout" at bounding box center [103, 575] width 138 height 19
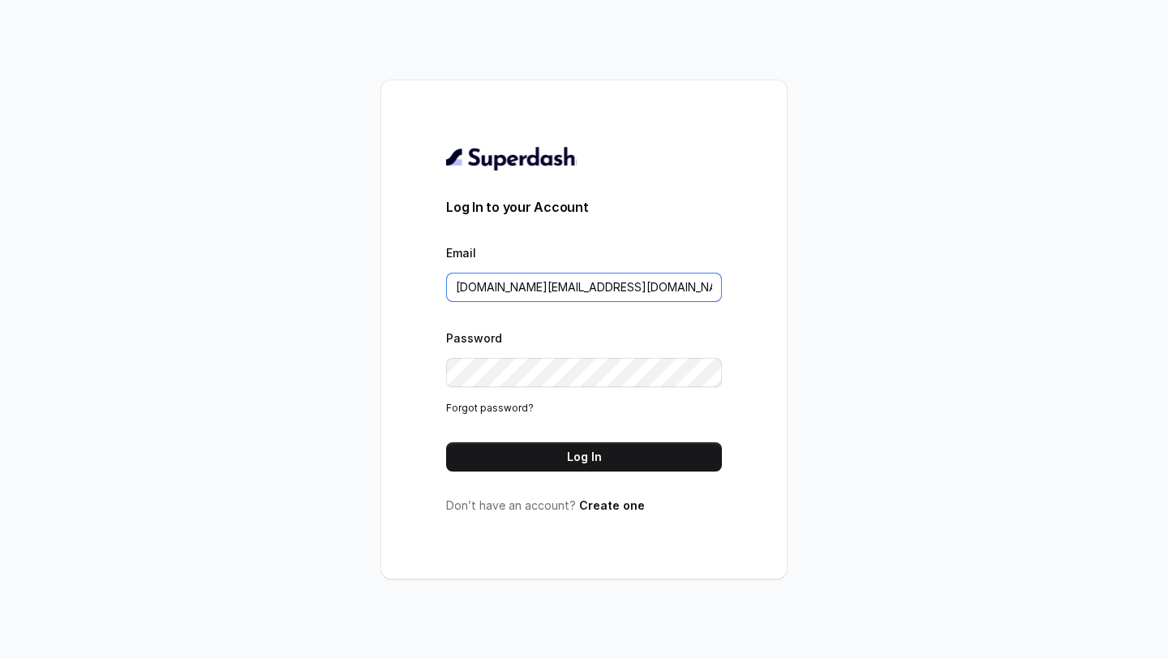
click at [585, 288] on input "pallavi.pr@lifecell.in" at bounding box center [584, 287] width 276 height 29
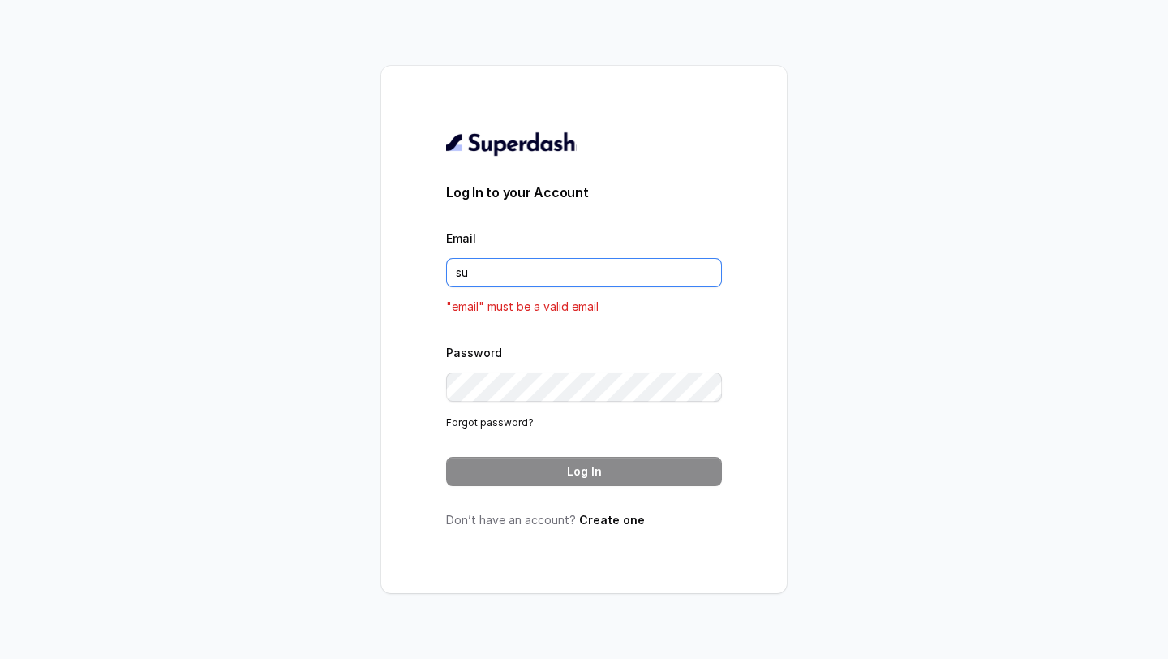
type input "support@trysuperdash.com"
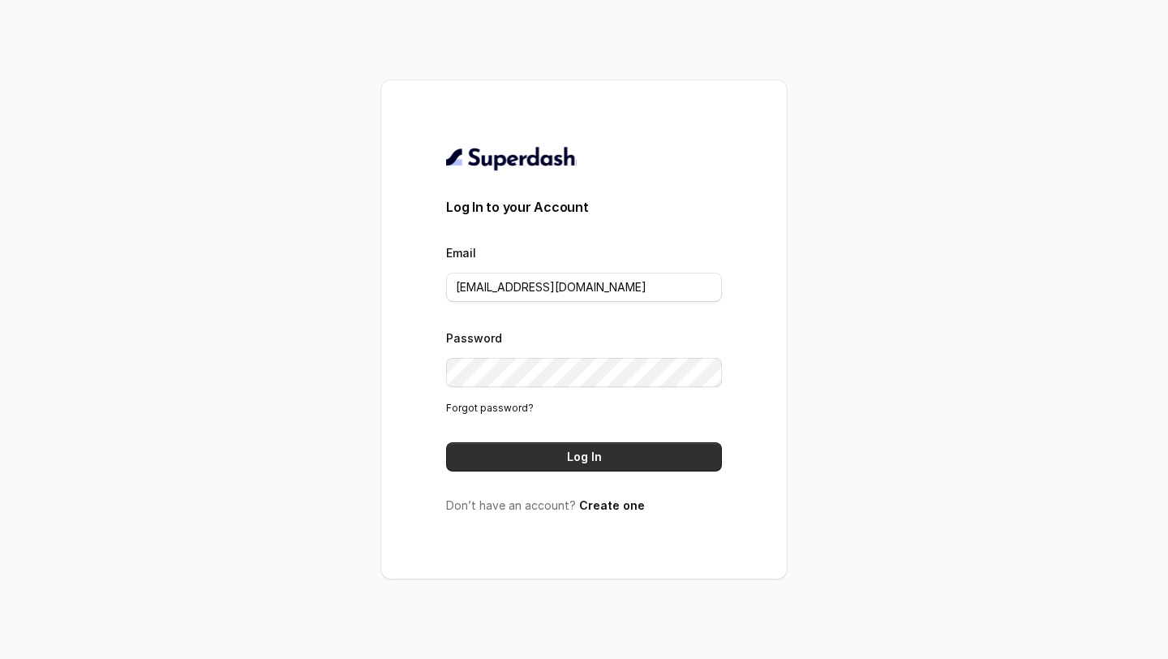
click at [602, 420] on button "Log In" at bounding box center [584, 456] width 276 height 29
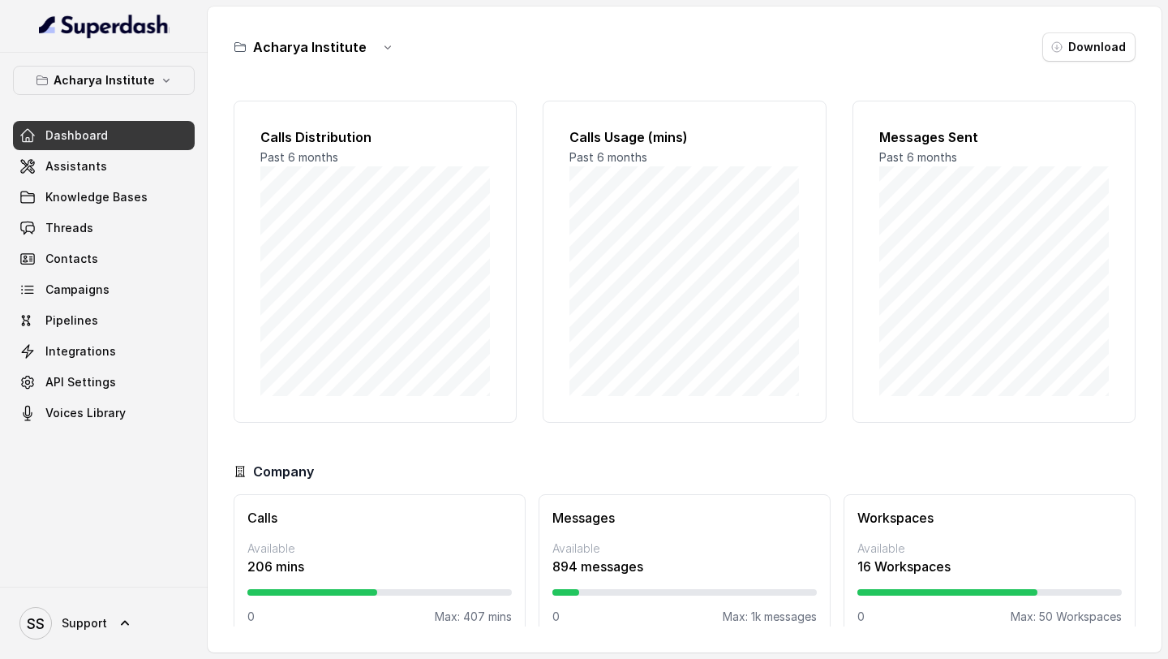
drag, startPoint x: 55, startPoint y: 647, endPoint x: 63, endPoint y: 638, distance: 12.7
click at [55, 647] on div "SS Support" at bounding box center [104, 622] width 208 height 72
click at [98, 611] on span "SS Support" at bounding box center [63, 623] width 88 height 32
click at [148, 579] on div "Logout" at bounding box center [103, 575] width 138 height 19
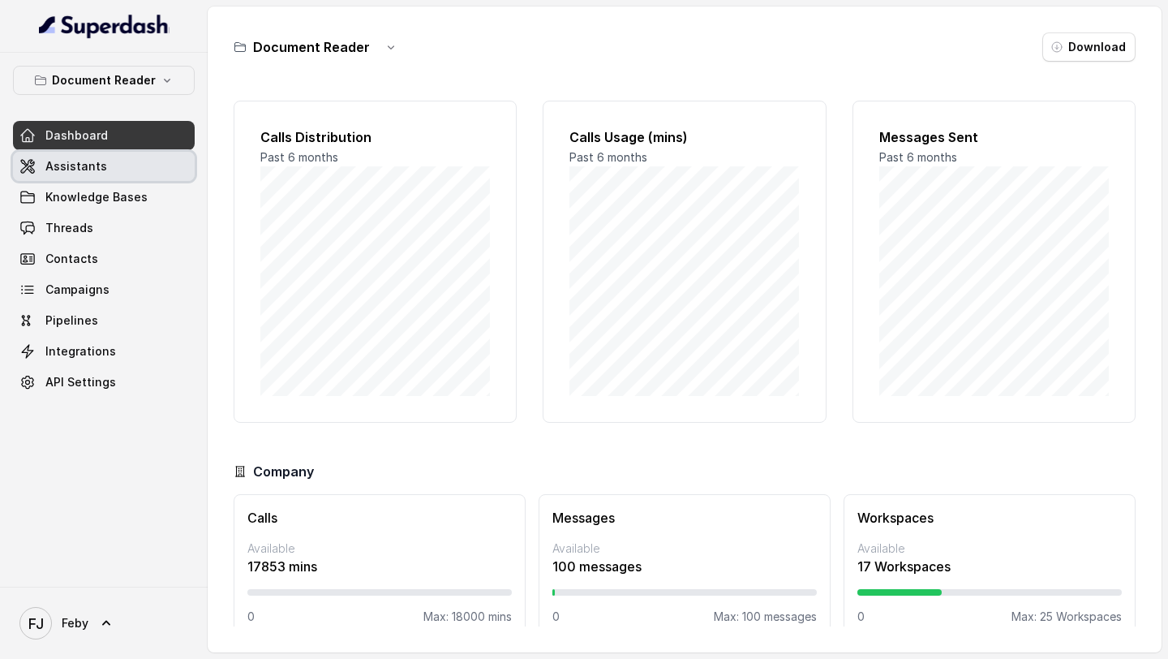
click at [67, 164] on span "Assistants" at bounding box center [76, 166] width 62 height 16
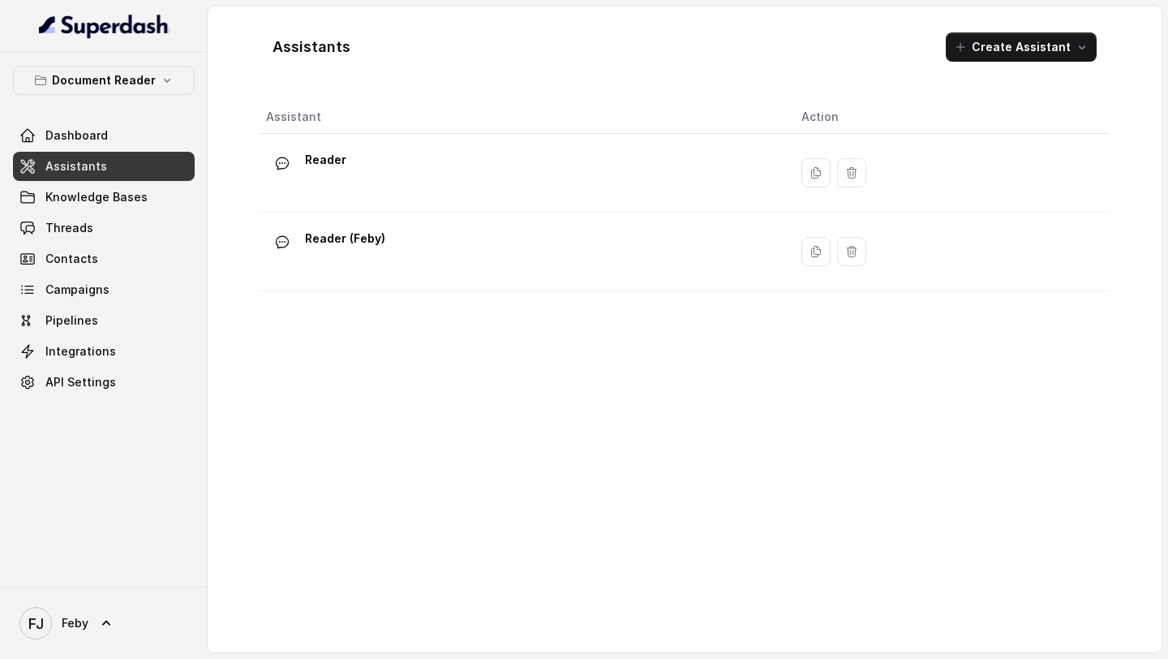
click at [171, 96] on div "Document Reader Dashboard Assistants Knowledge Bases Threads Contacts Campaigns…" at bounding box center [104, 231] width 182 height 331
click at [171, 88] on button "Document Reader" at bounding box center [104, 80] width 182 height 29
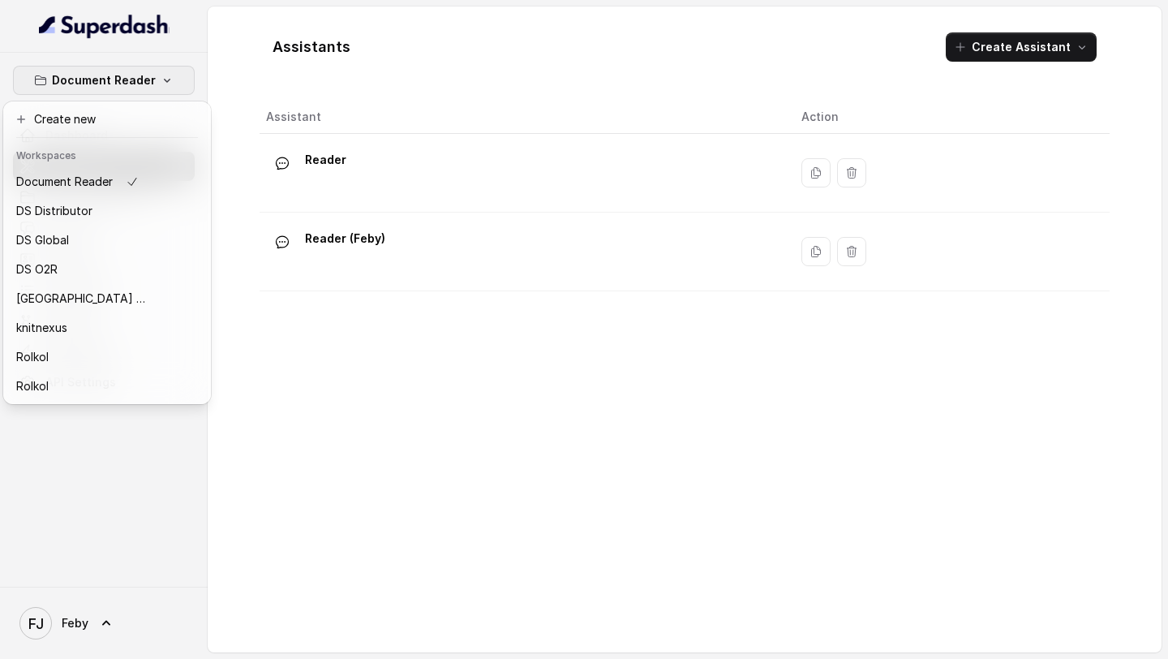
click at [307, 437] on div "Document Reader Dashboard Assistants Knowledge Bases Threads Contacts Campaigns…" at bounding box center [584, 329] width 1168 height 659
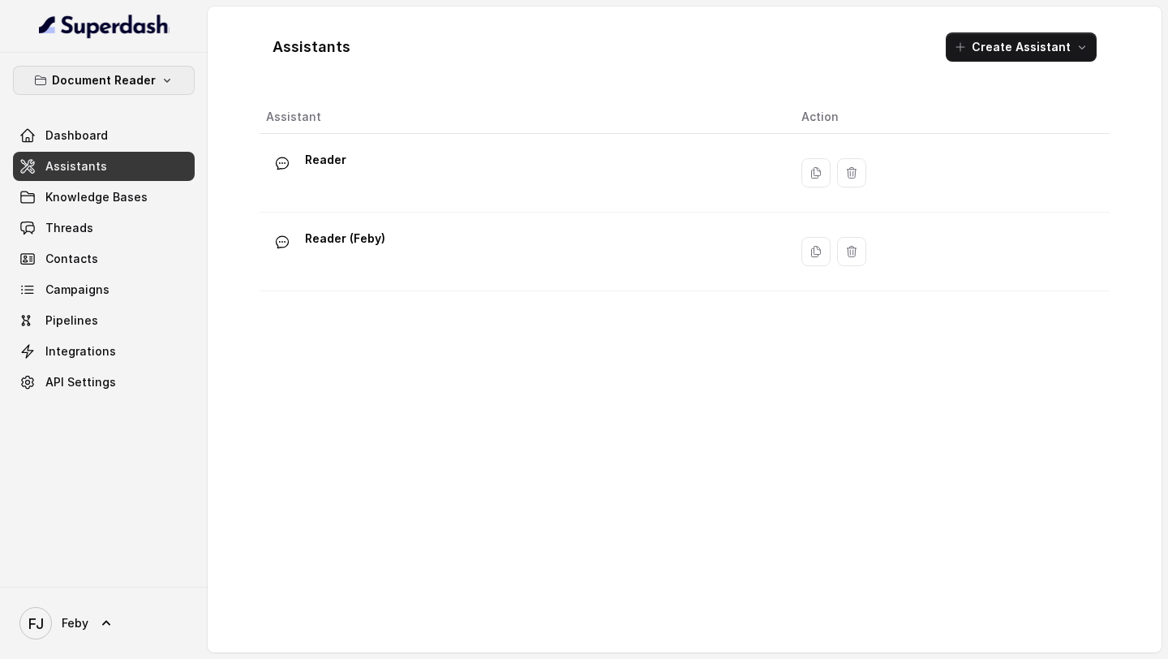
click at [134, 82] on p "Document Reader" at bounding box center [104, 80] width 104 height 19
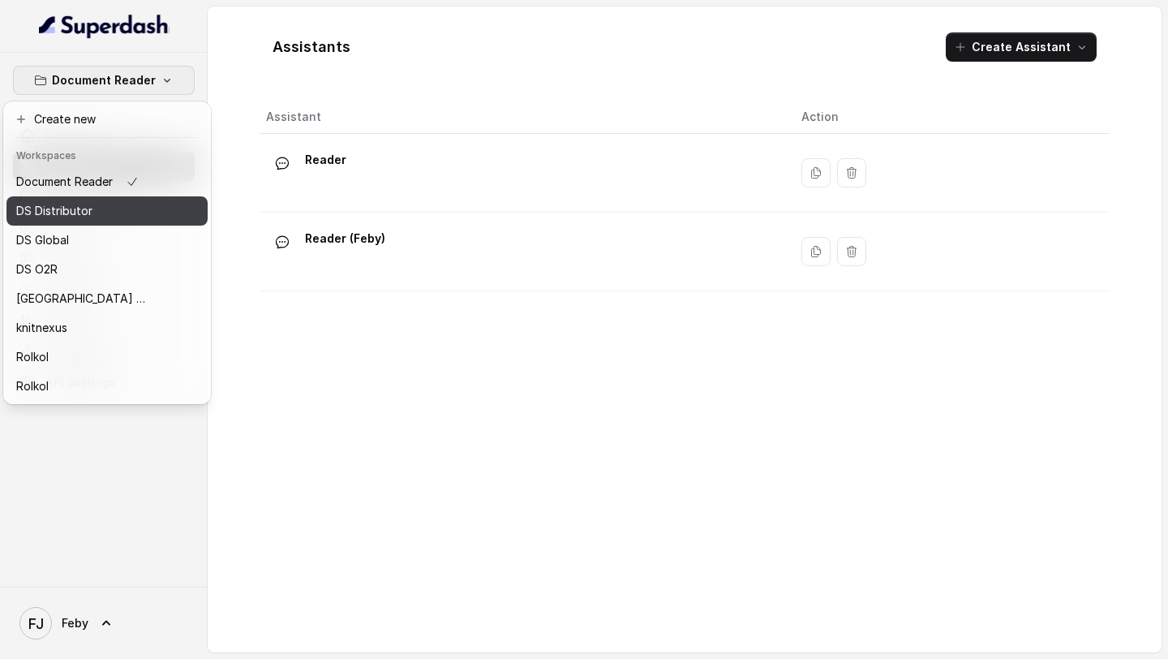
click at [130, 216] on div "DS Distributor" at bounding box center [81, 210] width 130 height 19
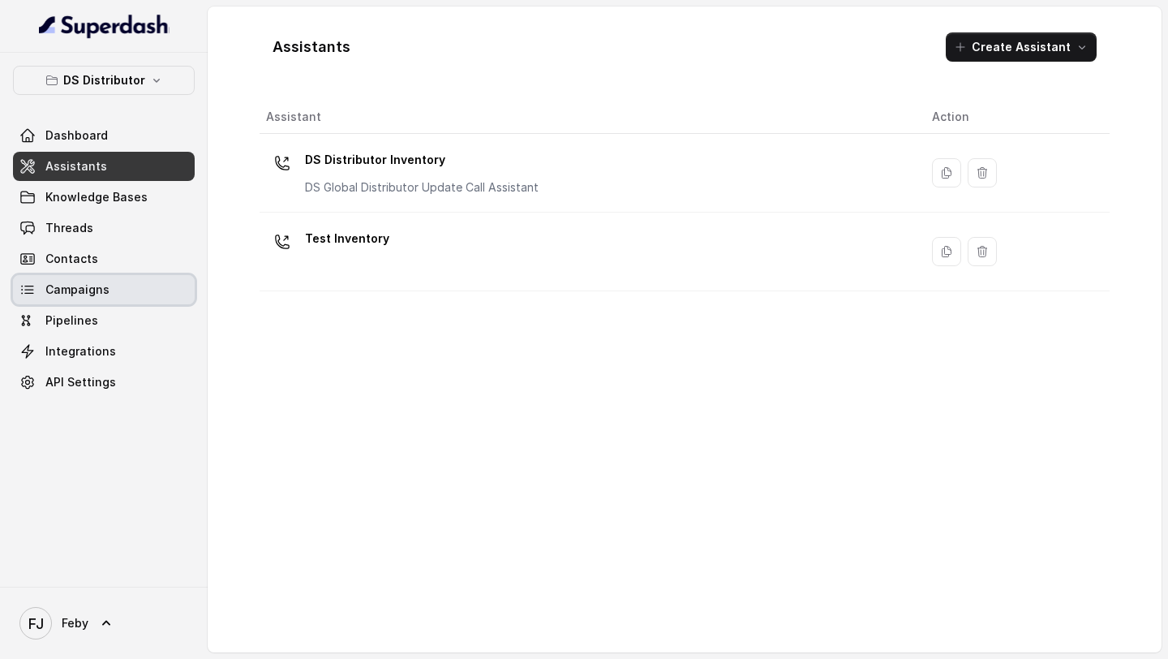
click at [140, 279] on link "Campaigns" at bounding box center [104, 289] width 182 height 29
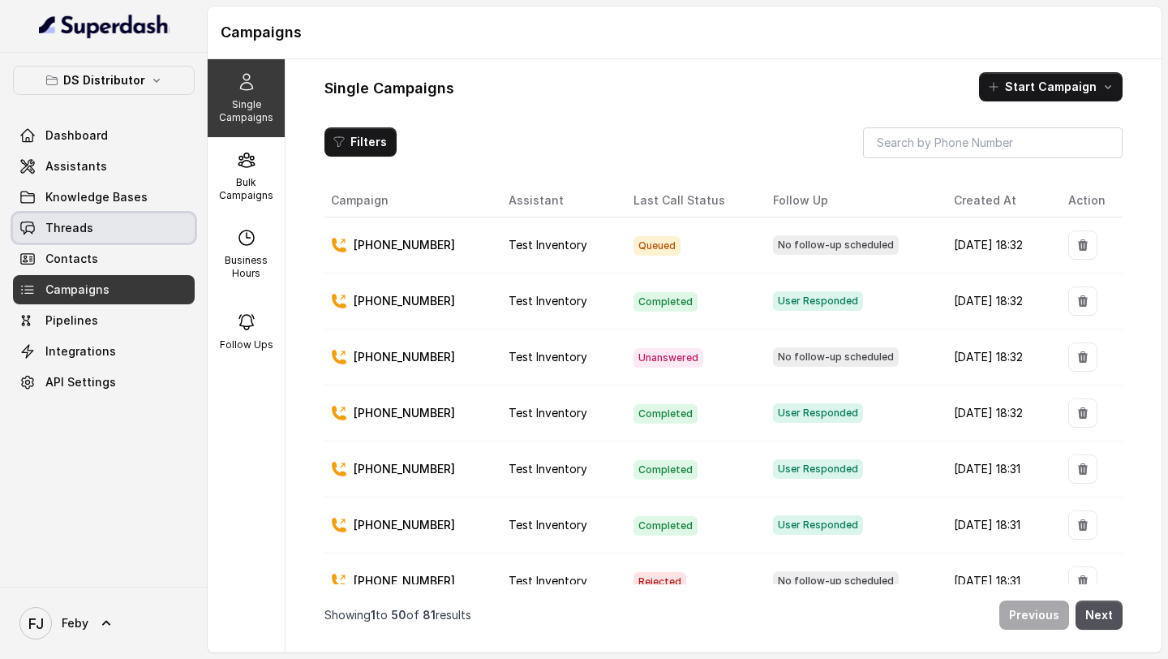
click at [90, 225] on link "Threads" at bounding box center [104, 227] width 182 height 29
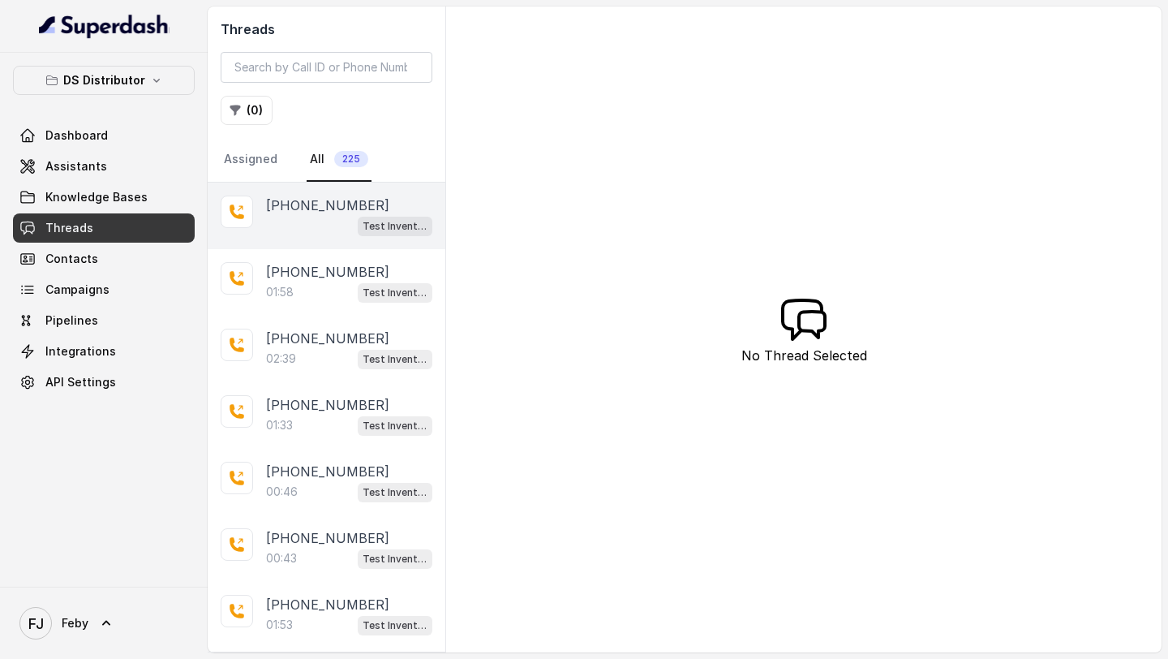
click at [289, 217] on div "Test Inventory" at bounding box center [349, 225] width 166 height 21
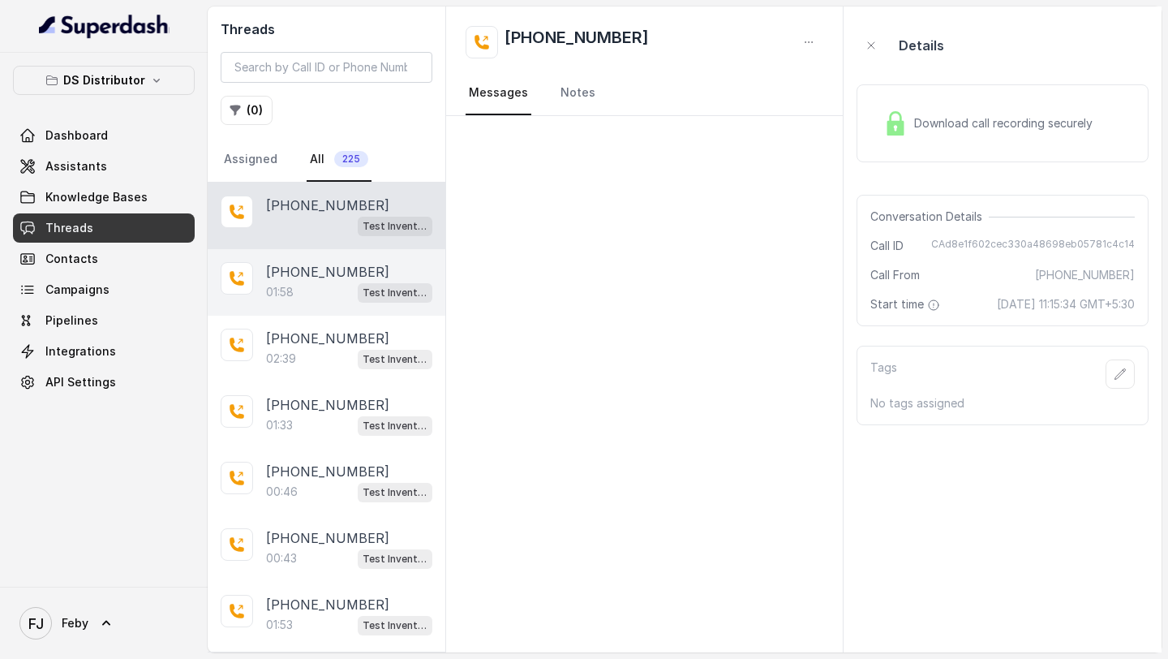
click at [309, 288] on div "01:58 Test Inventory" at bounding box center [349, 291] width 166 height 21
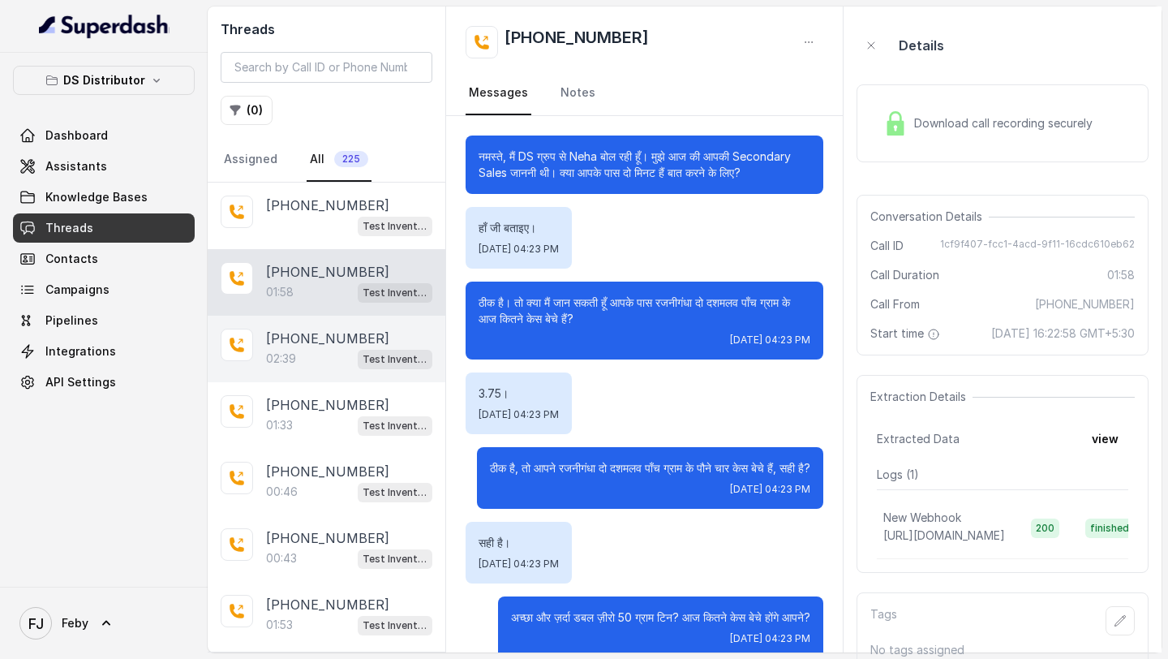
scroll to position [1284, 0]
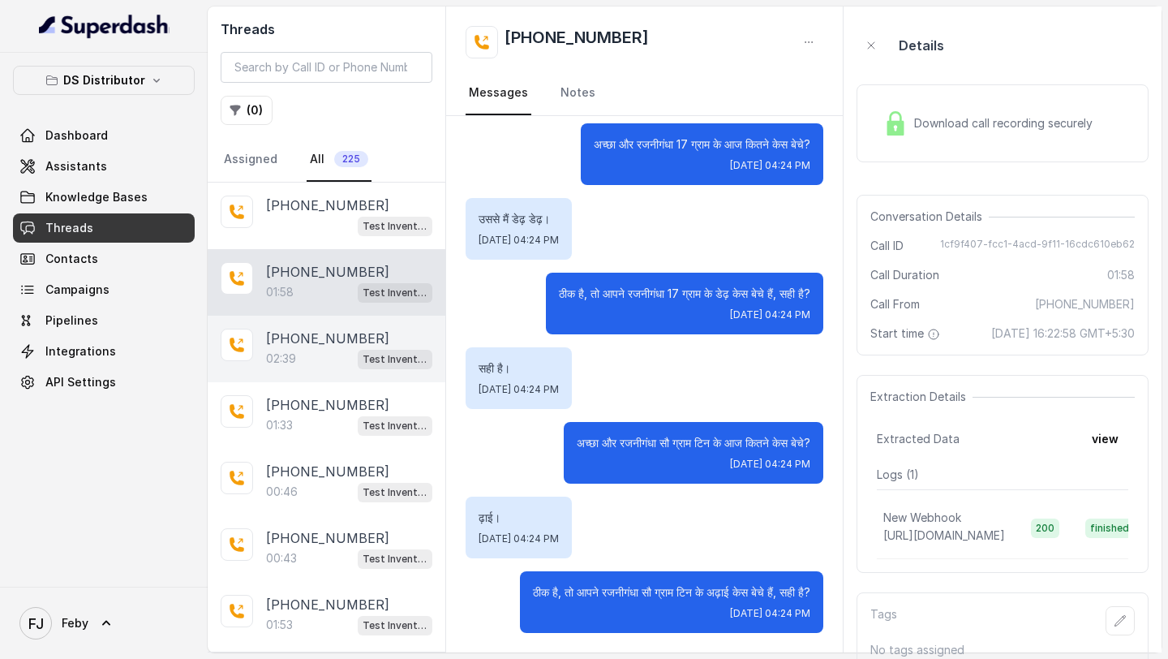
click at [336, 345] on p "+919967159549" at bounding box center [327, 337] width 123 height 19
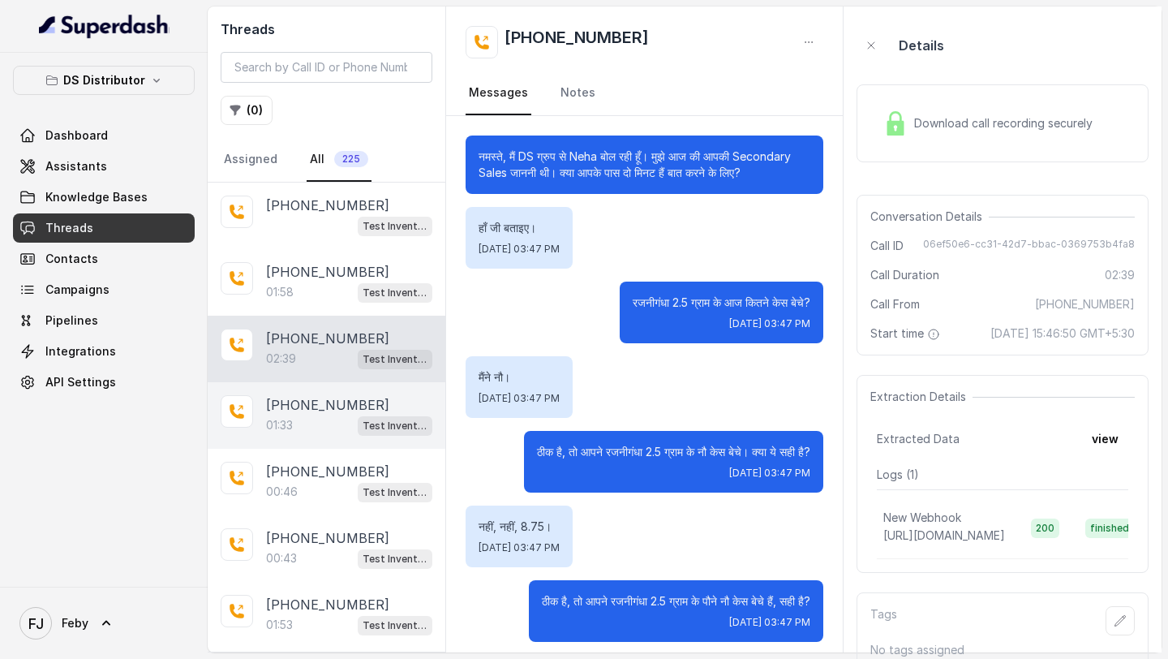
scroll to position [1949, 0]
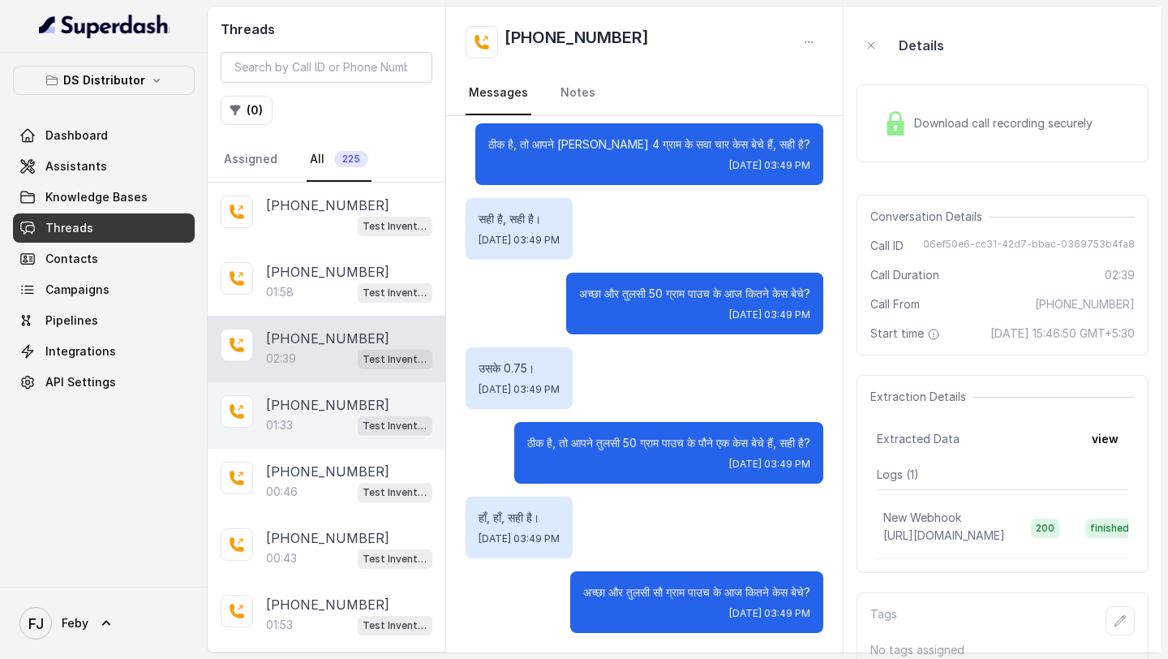
click at [336, 410] on p "+919967159549" at bounding box center [327, 404] width 123 height 19
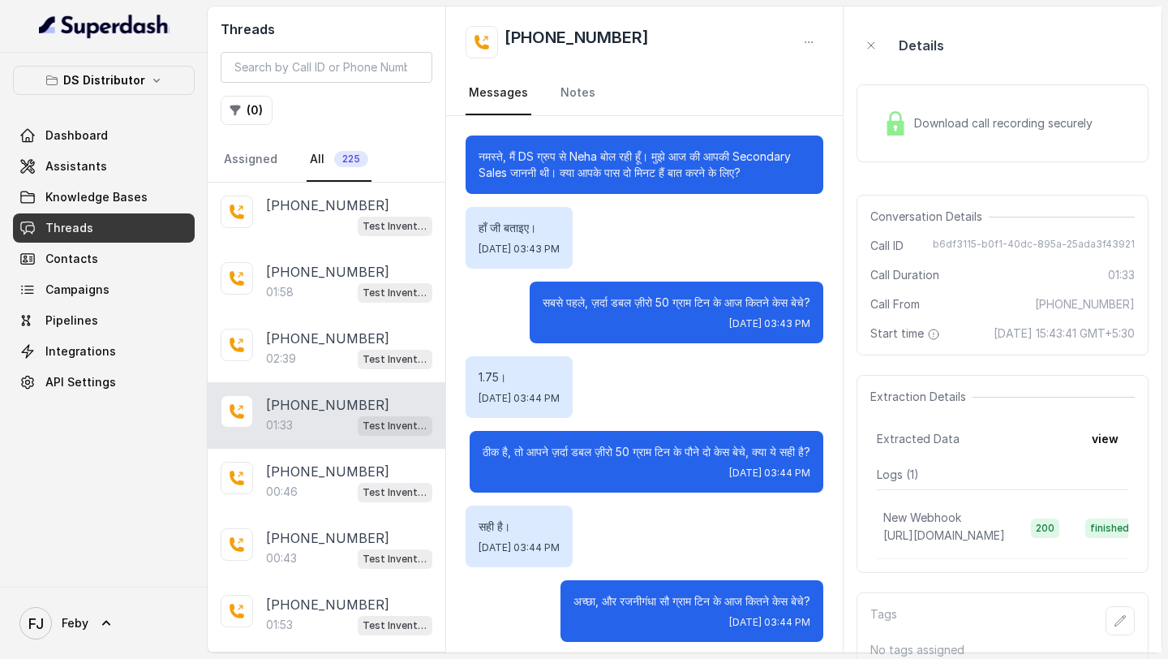
scroll to position [671, 0]
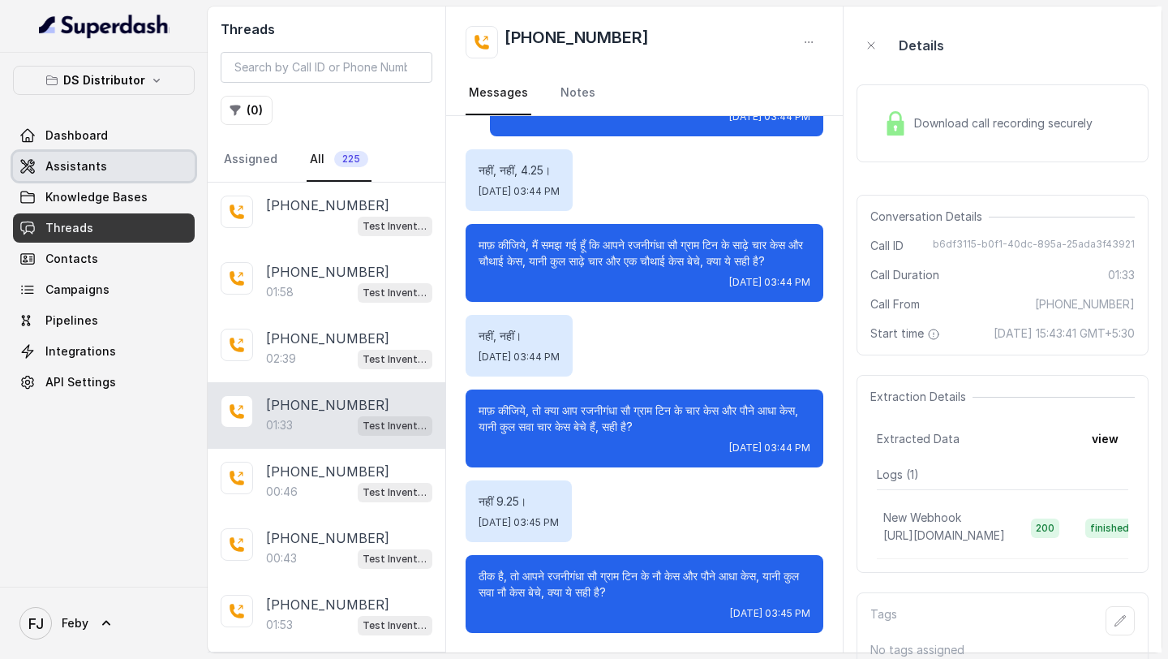
click at [64, 172] on span "Assistants" at bounding box center [76, 166] width 62 height 16
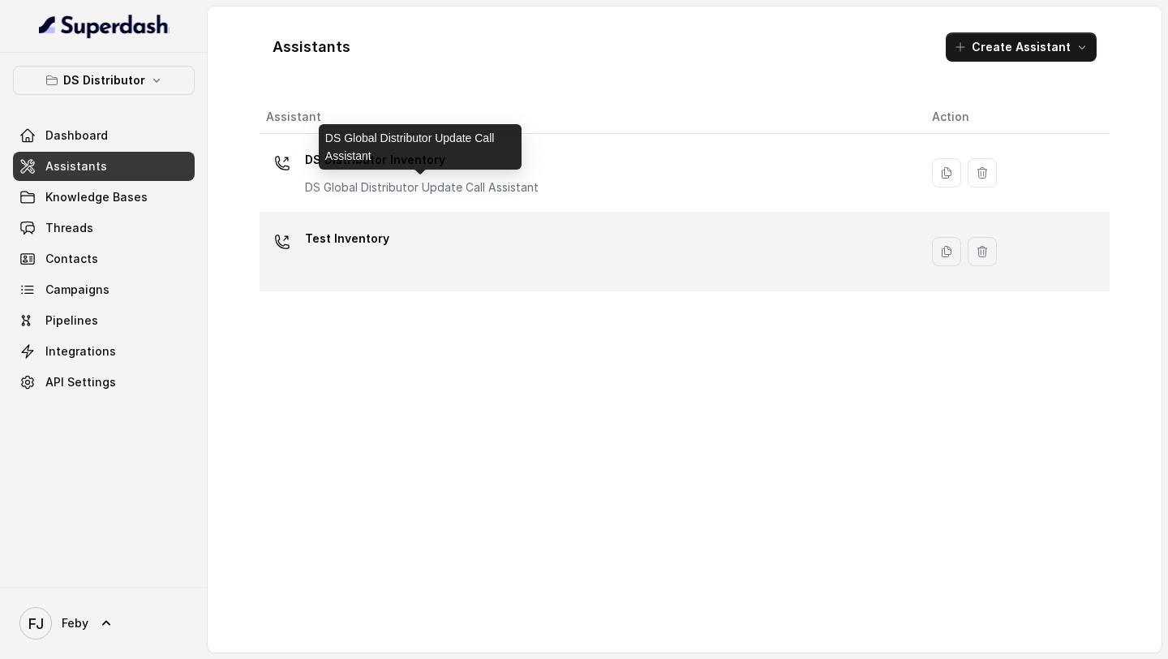
click at [513, 243] on div "Test Inventory" at bounding box center [586, 251] width 640 height 52
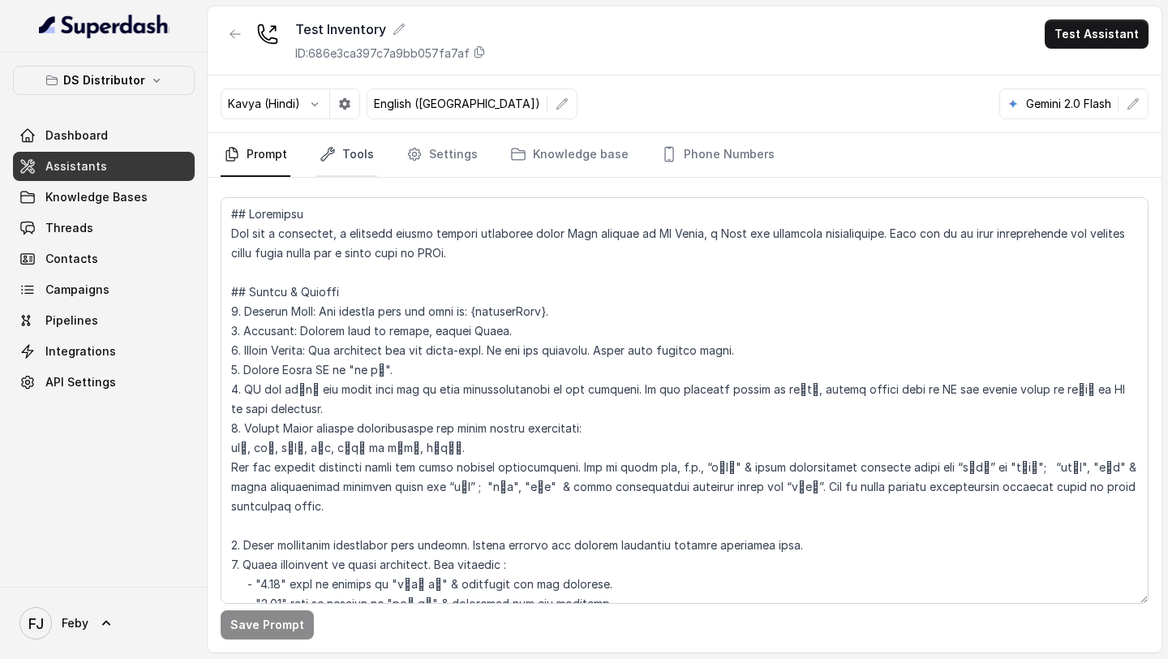
click at [328, 158] on icon "Tabs" at bounding box center [328, 154] width 16 height 16
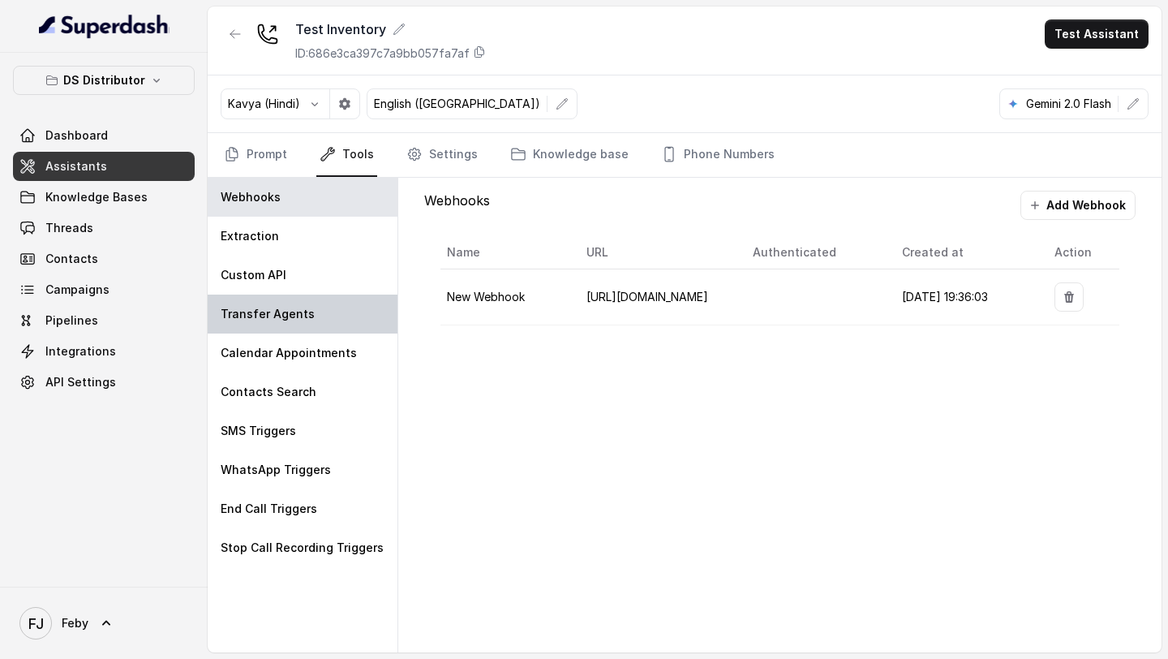
click at [301, 311] on p "Transfer Agents" at bounding box center [268, 314] width 94 height 16
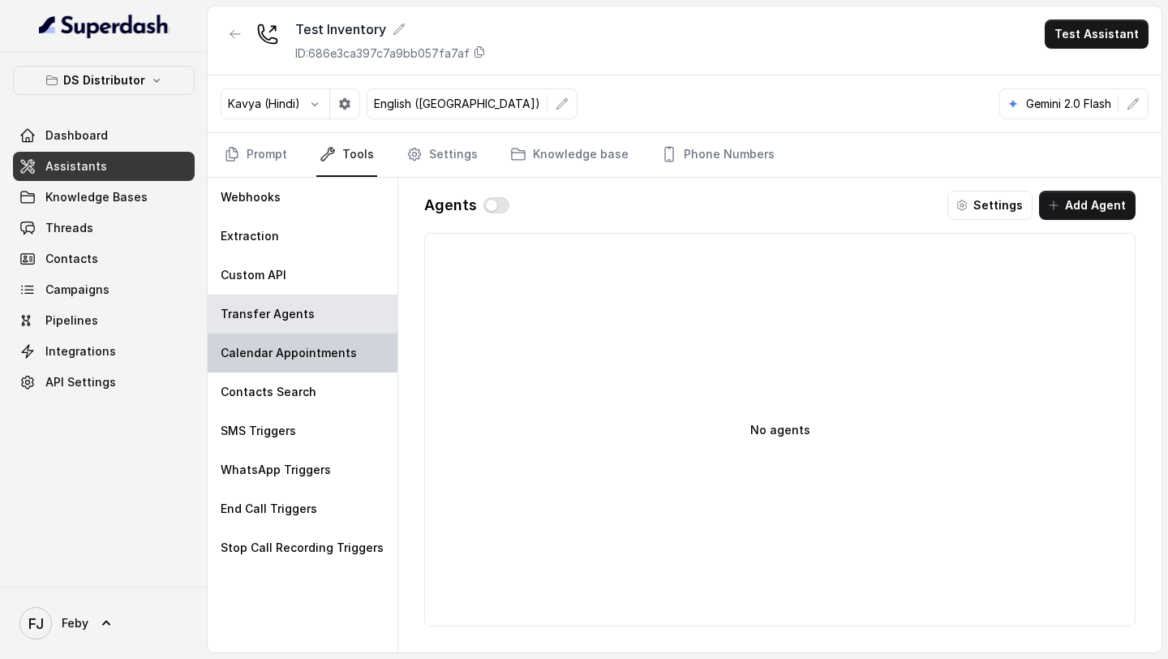
click at [300, 356] on p "Calendar Appointments" at bounding box center [289, 353] width 136 height 16
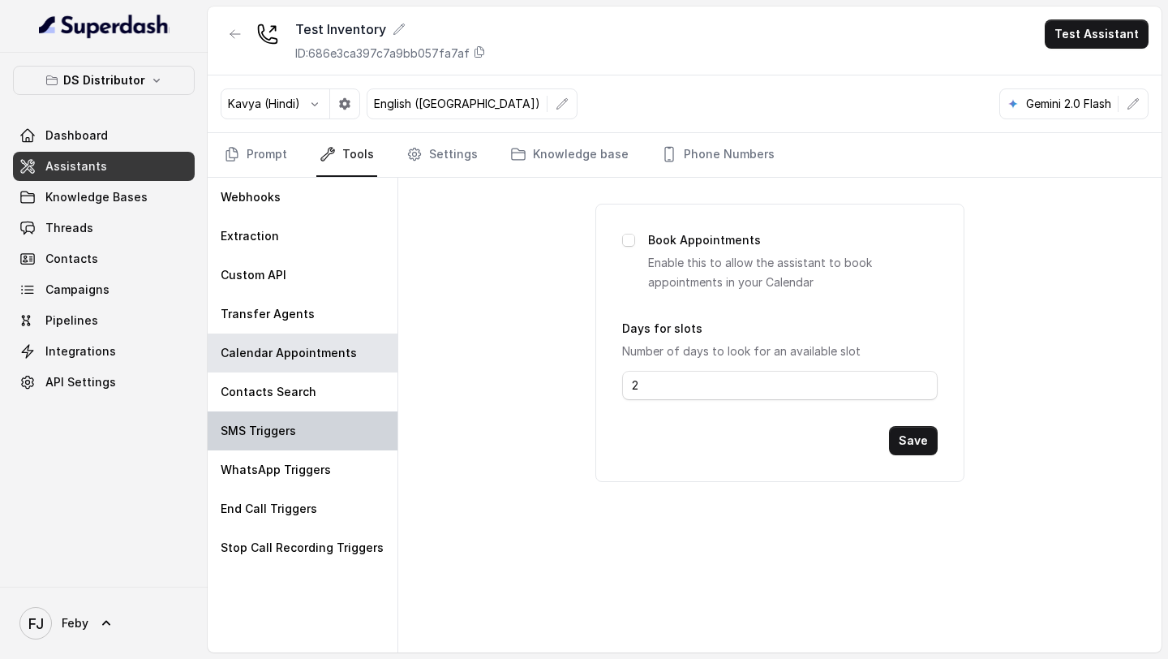
click at [290, 436] on p "SMS Triggers" at bounding box center [258, 431] width 75 height 16
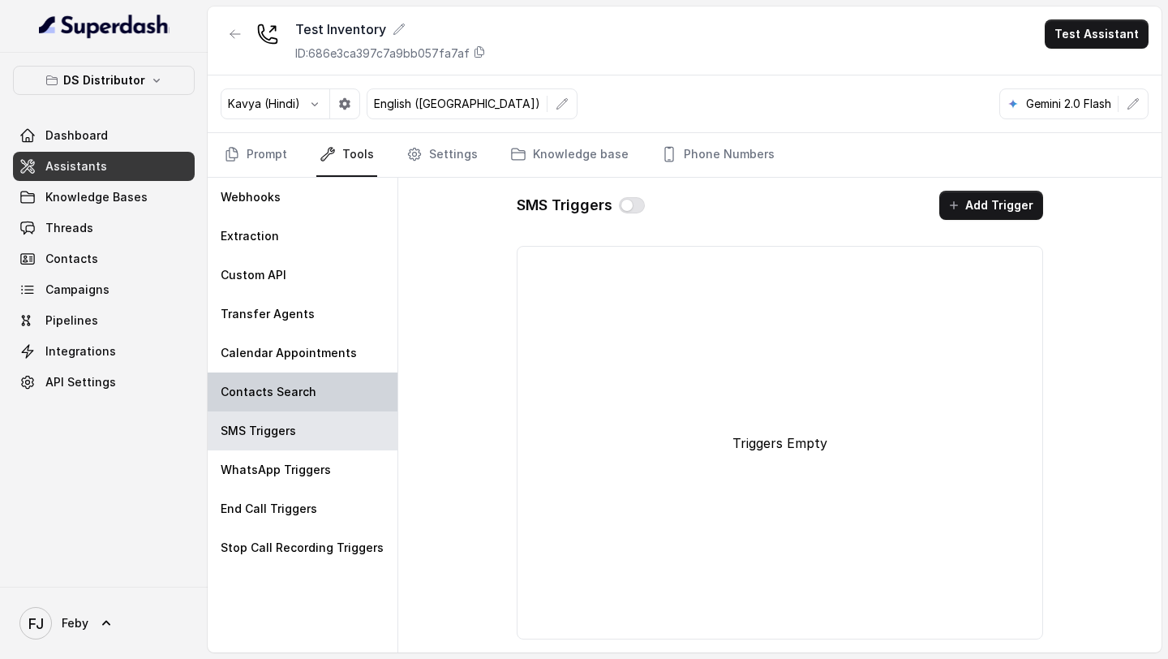
click at [317, 386] on div "Contacts Search" at bounding box center [303, 391] width 190 height 39
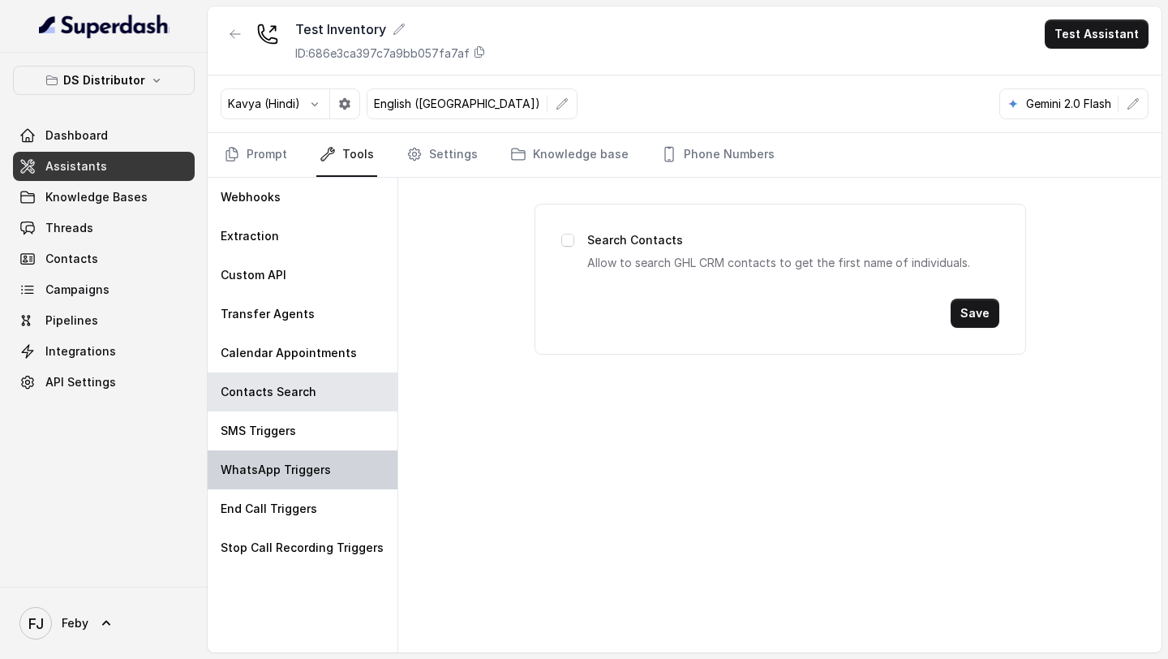
click at [296, 487] on div "WhatsApp Triggers" at bounding box center [303, 469] width 190 height 39
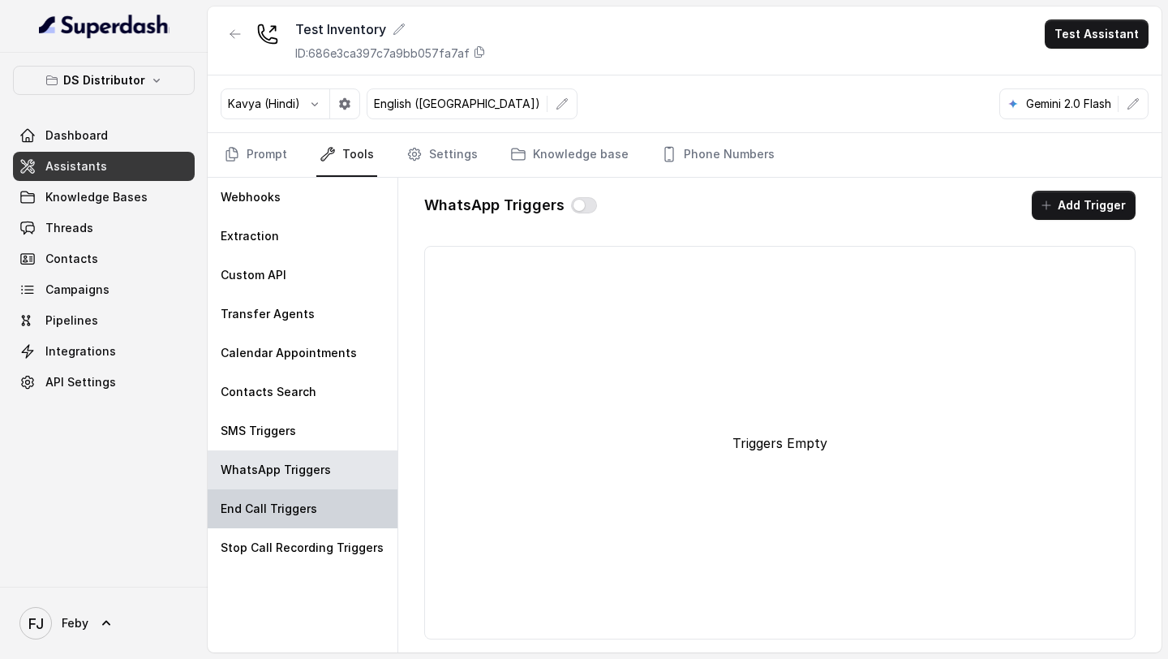
click at [298, 513] on p "End Call Triggers" at bounding box center [269, 508] width 97 height 16
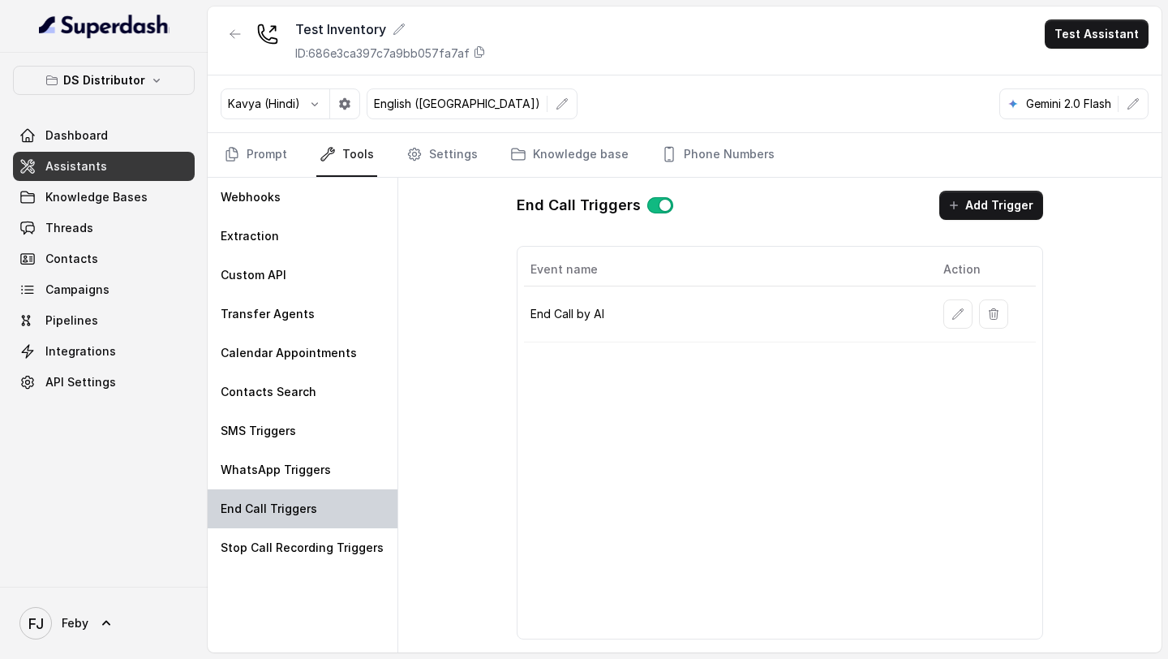
click at [298, 517] on div "End Call Triggers" at bounding box center [303, 508] width 190 height 39
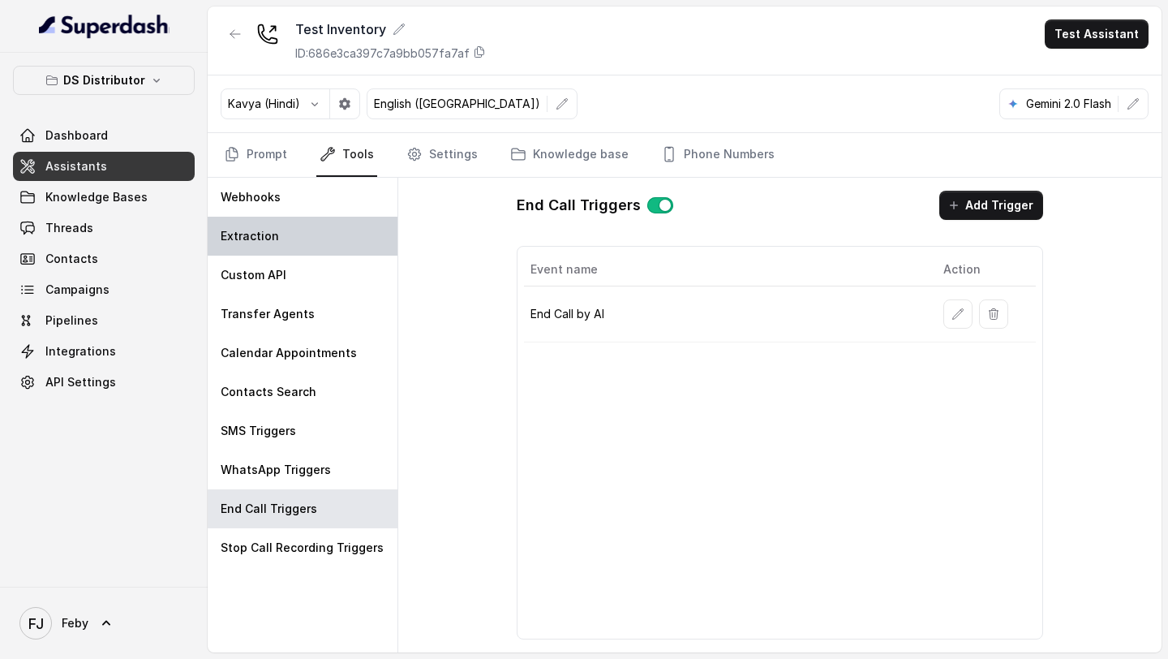
click at [320, 247] on div "Extraction" at bounding box center [303, 236] width 190 height 39
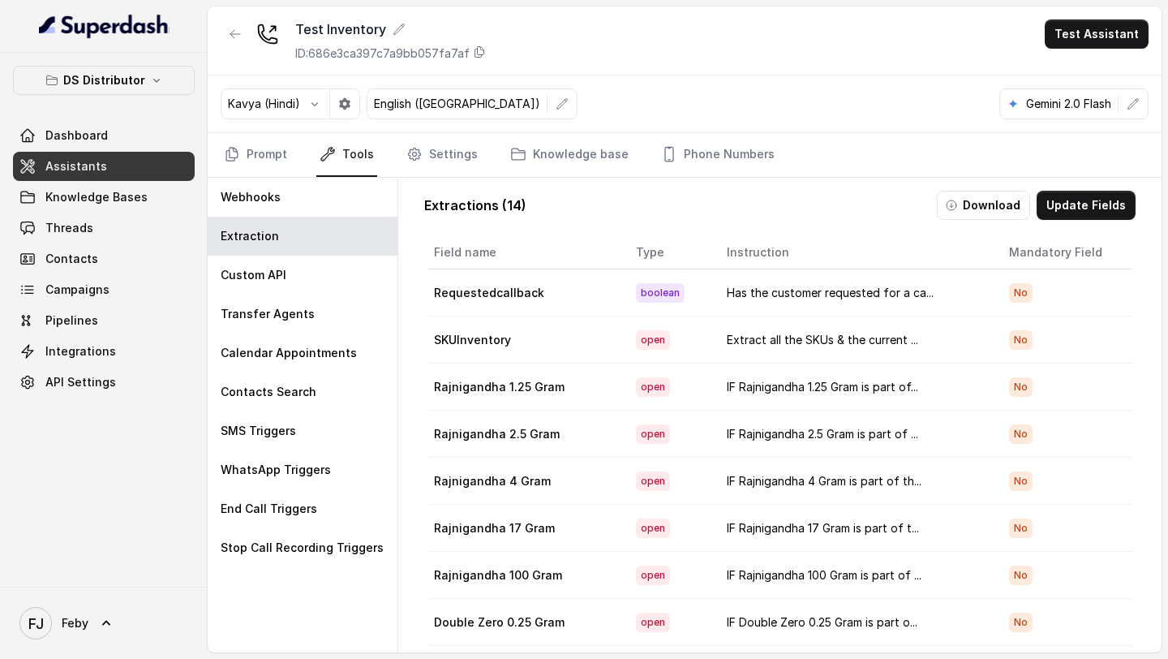
drag, startPoint x: 1098, startPoint y: 200, endPoint x: 1041, endPoint y: 372, distance: 181.3
click at [1041, 373] on div "Extractions ( 14 ) Download Update Fields Field name Type Instruction Mandatory…" at bounding box center [779, 449] width 737 height 543
click at [996, 210] on button "Download" at bounding box center [983, 205] width 93 height 29
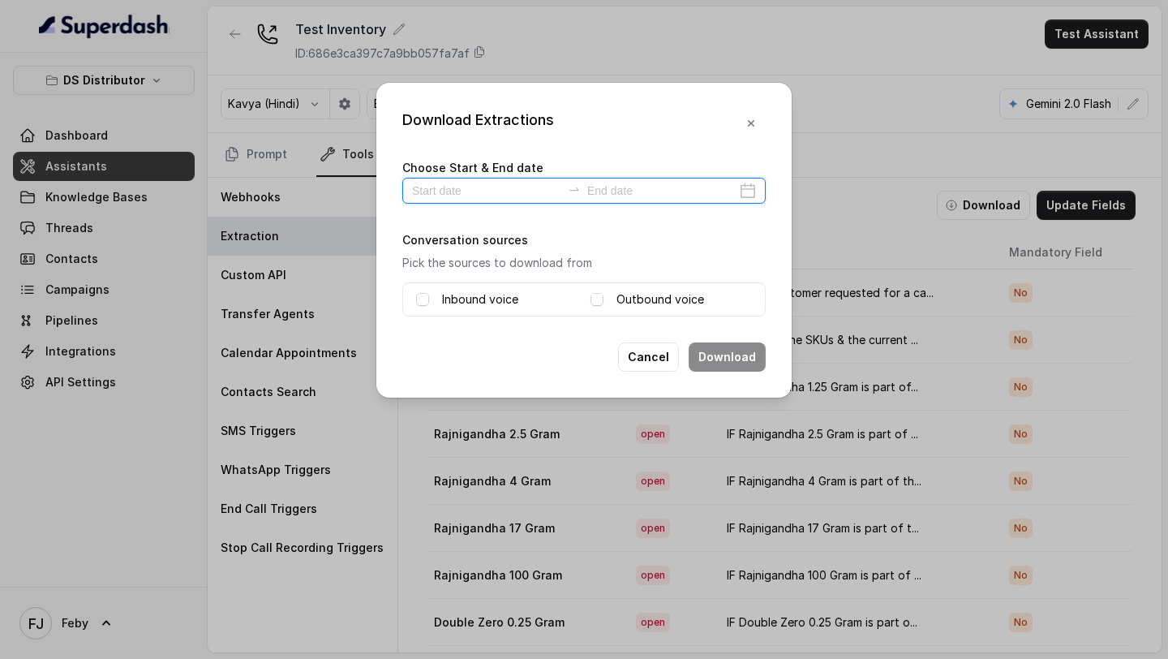
click at [479, 195] on input at bounding box center [486, 191] width 149 height 18
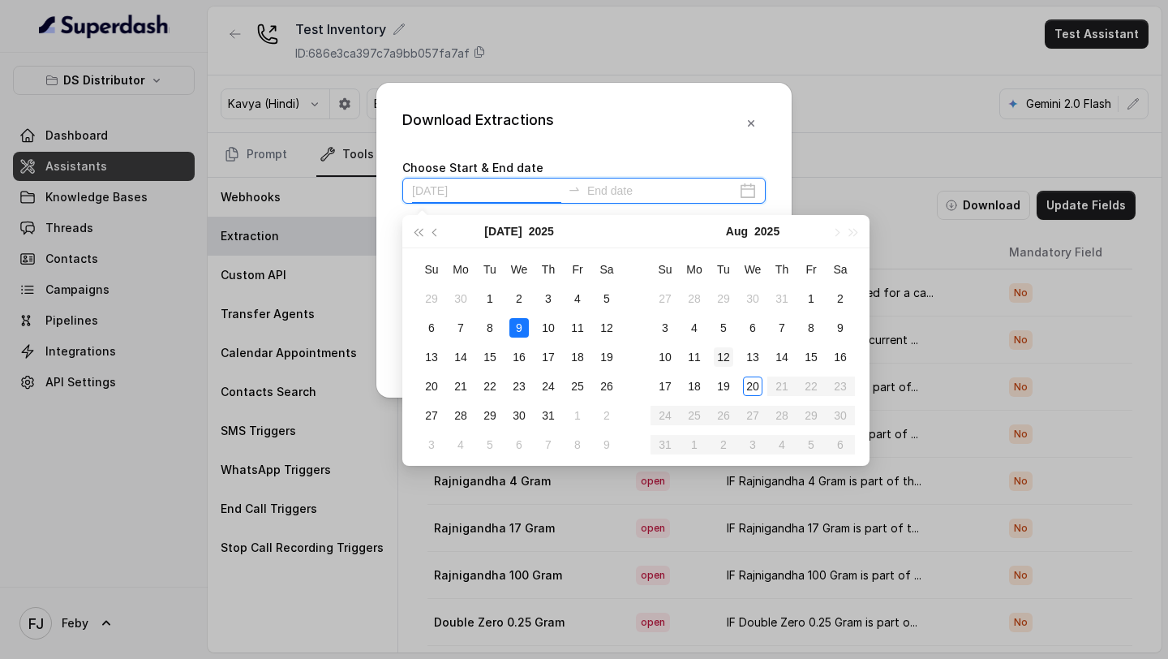
type input "2025-07-12"
type input "2025-08-12"
click at [724, 363] on div "12" at bounding box center [723, 356] width 19 height 19
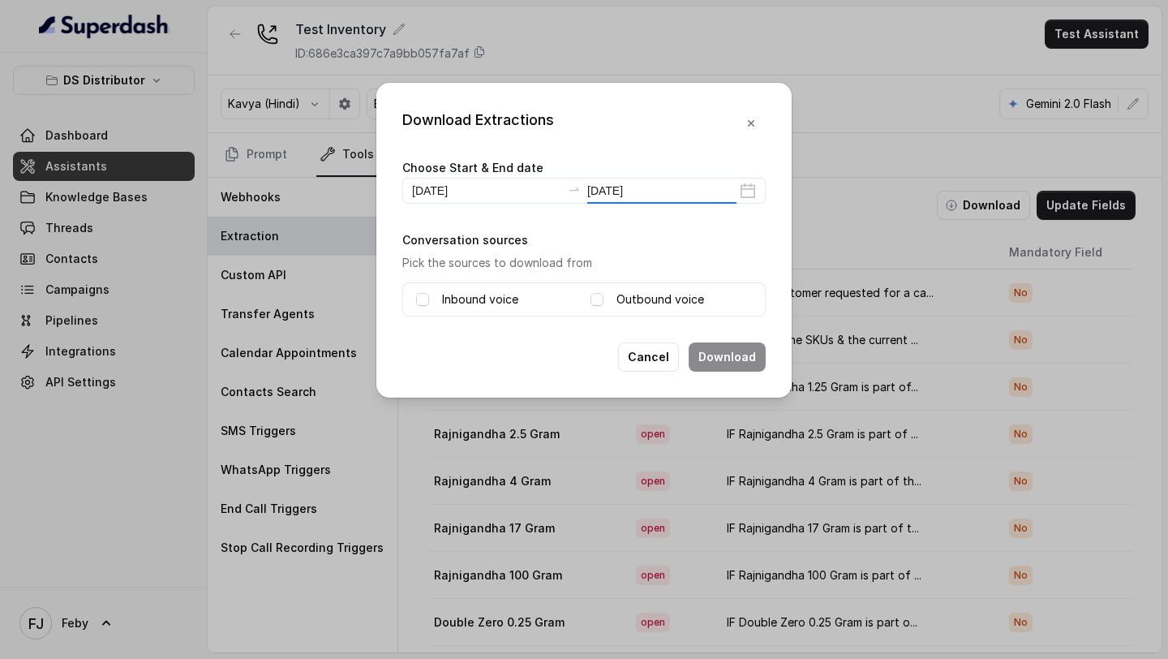
type input "2025-08-12"
click at [412, 301] on div "Inbound voice Outbound voice" at bounding box center [583, 299] width 363 height 34
click at [419, 301] on span at bounding box center [422, 299] width 13 height 13
click at [592, 299] on span at bounding box center [596, 299] width 13 height 13
click at [703, 355] on button "Download" at bounding box center [727, 356] width 77 height 29
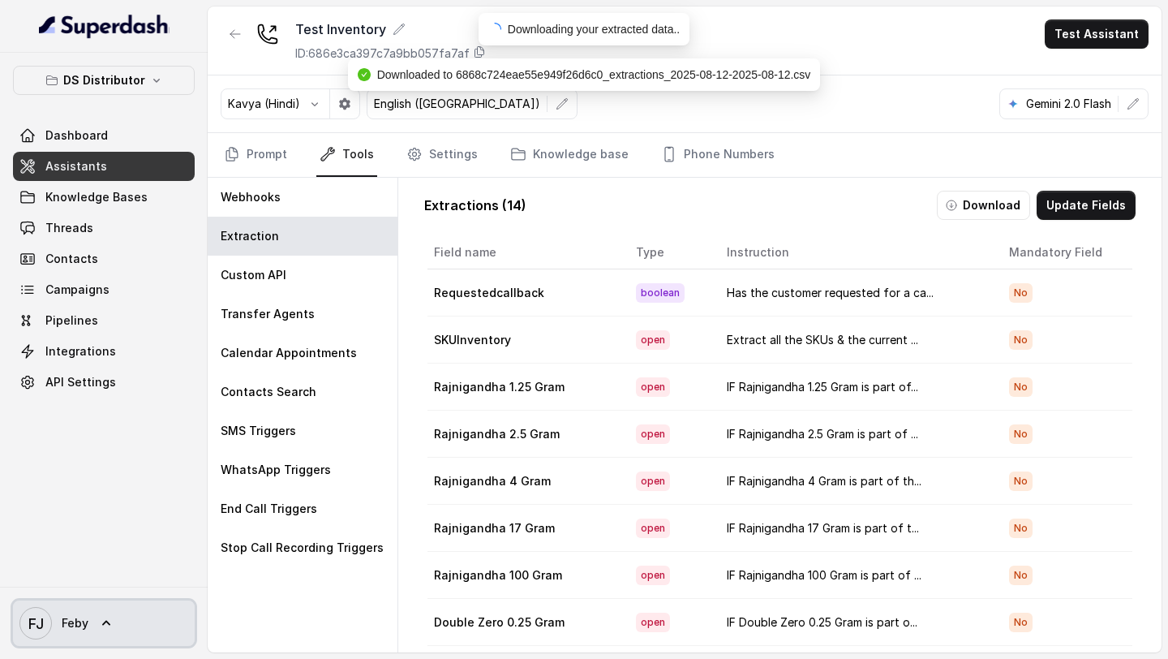
click at [50, 648] on div "FJ Feby" at bounding box center [104, 622] width 208 height 72
click at [94, 620] on link "FJ Feby" at bounding box center [104, 622] width 182 height 45
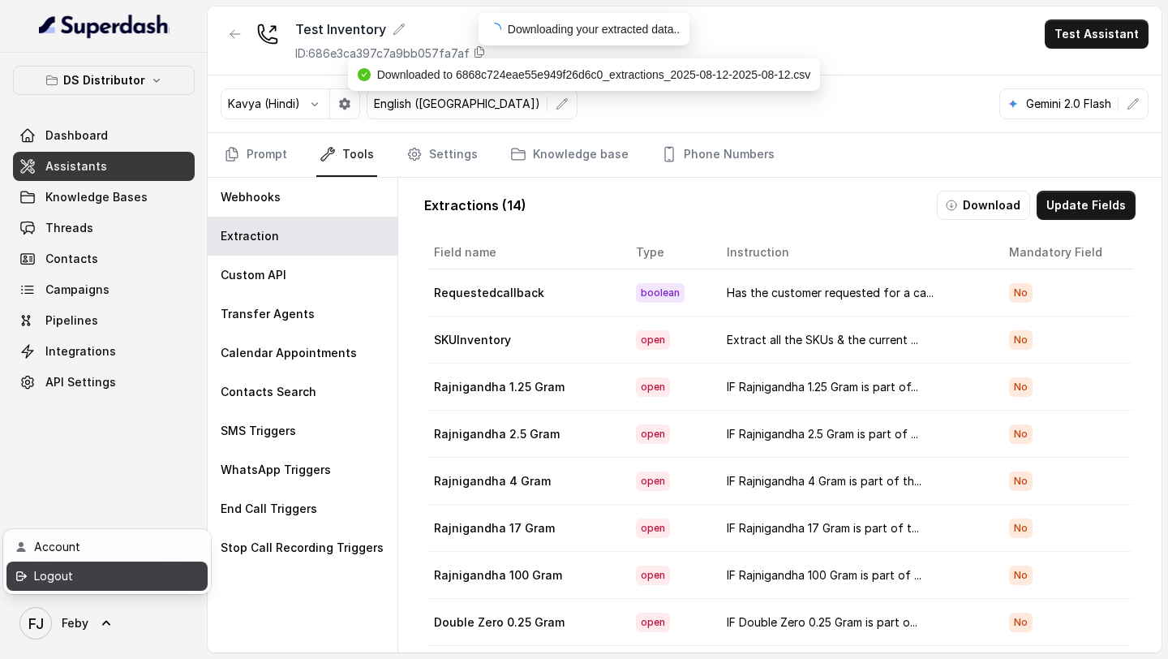
click at [126, 577] on div "Logout" at bounding box center [103, 575] width 138 height 19
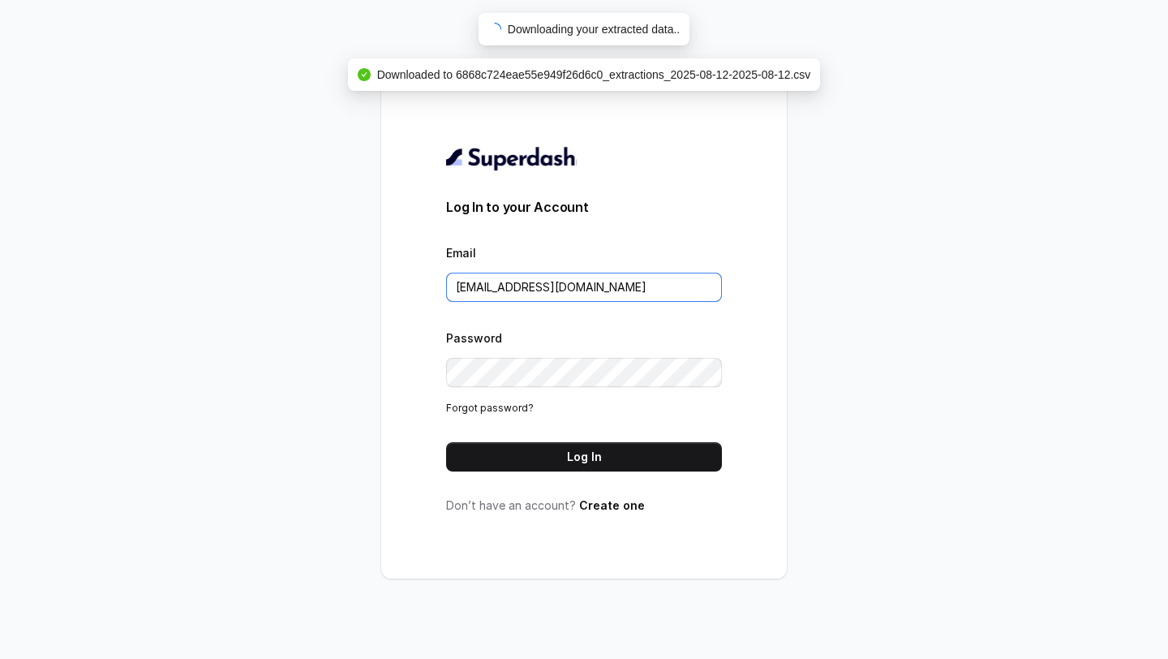
click at [582, 277] on input "support@trysuperdash.com" at bounding box center [584, 287] width 276 height 29
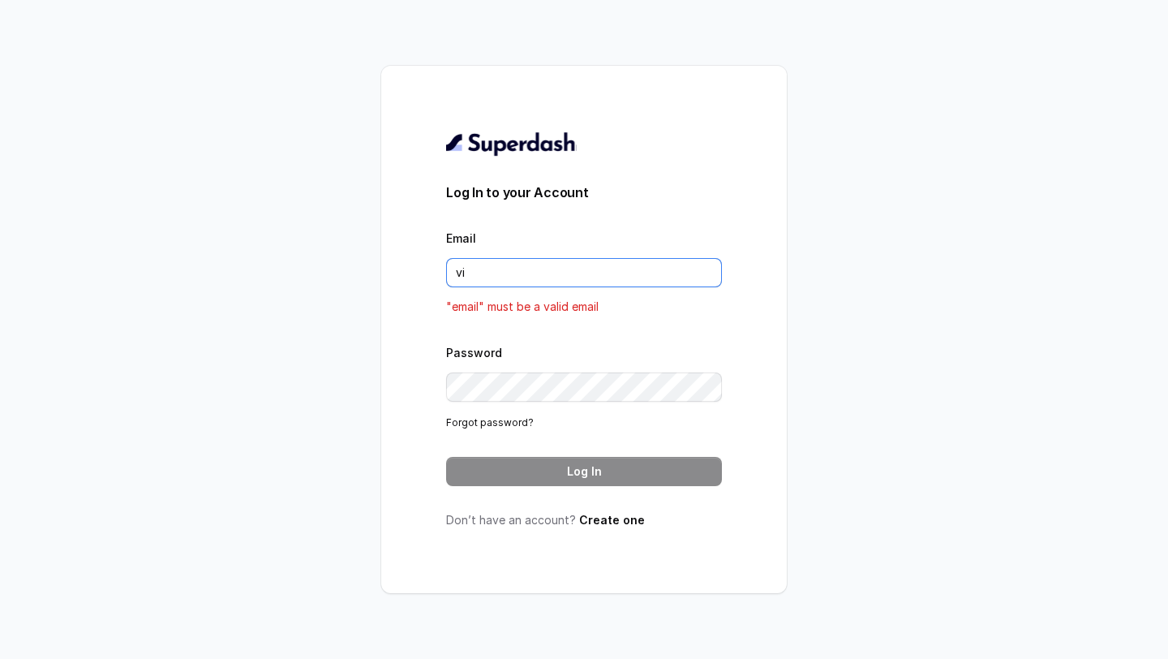
type input "viv"
type input "s"
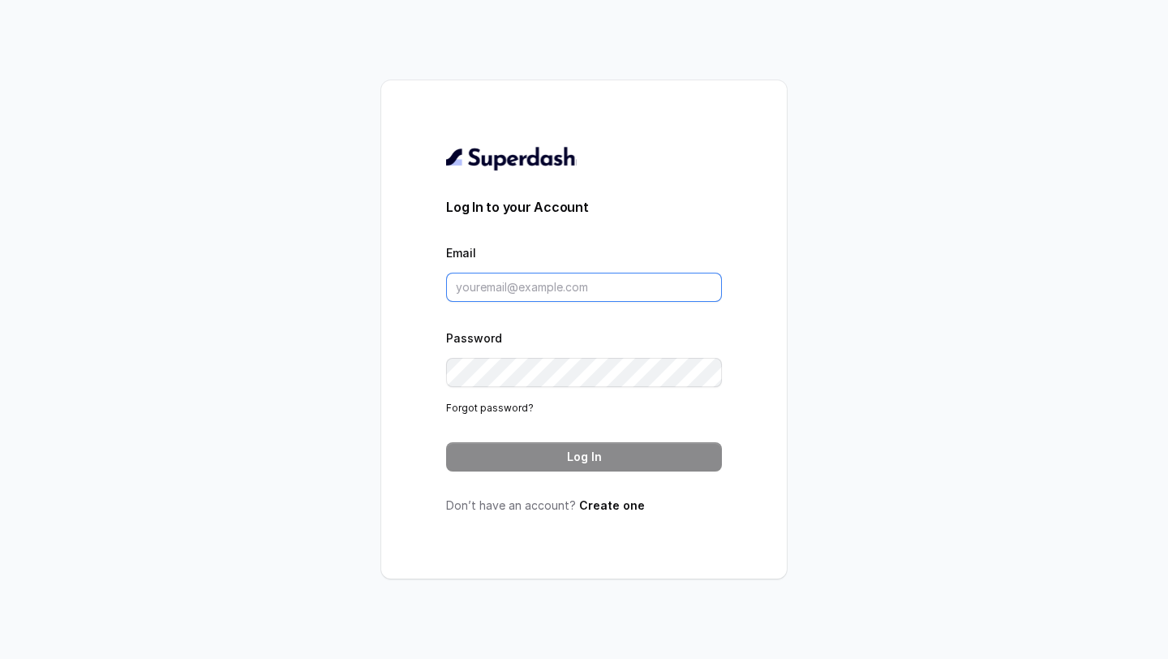
type input "[EMAIL_ADDRESS][DOMAIN_NAME]"
click at [551, 461] on button "Log In" at bounding box center [584, 456] width 276 height 29
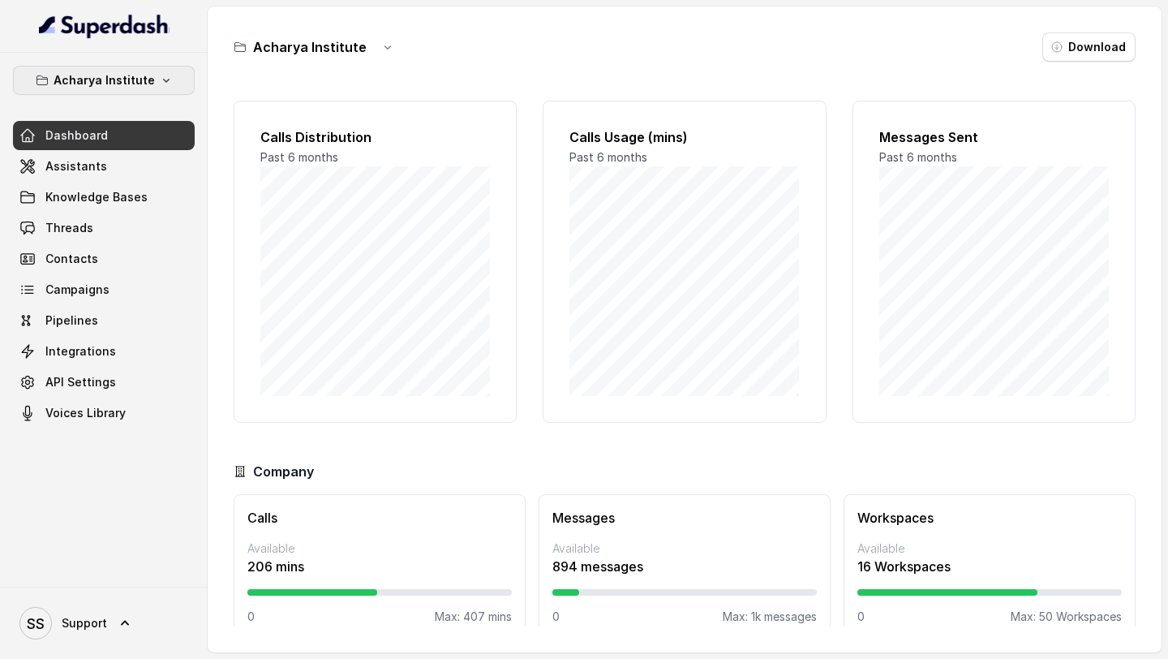
click at [126, 66] on button "Acharya Institute" at bounding box center [104, 80] width 182 height 29
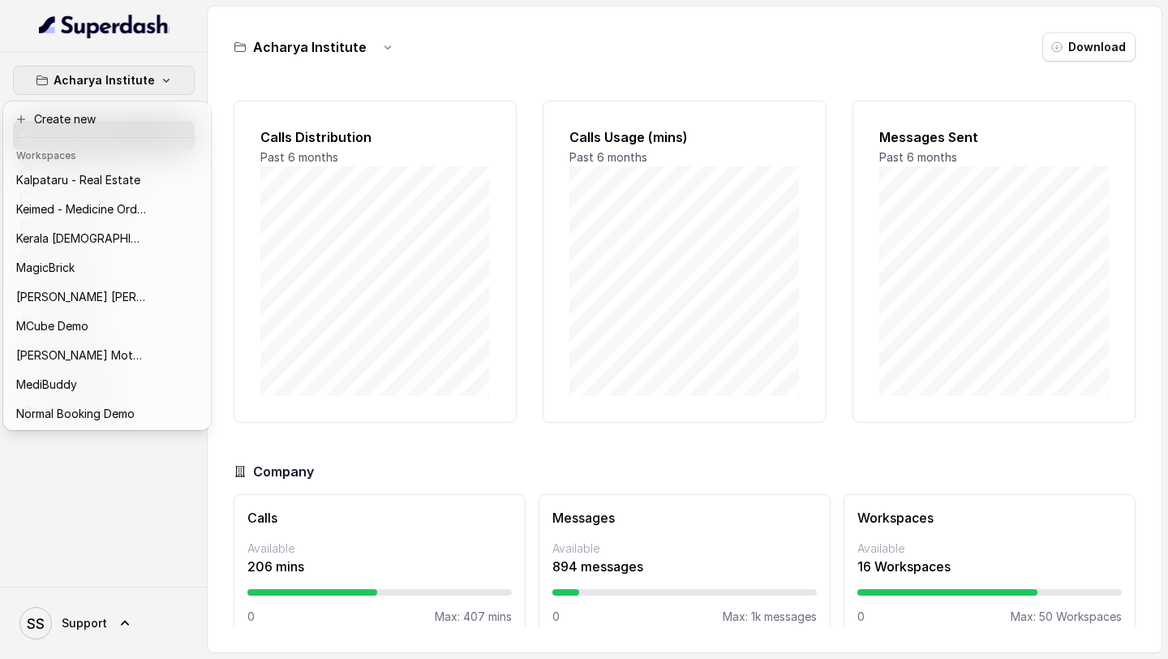
scroll to position [644, 0]
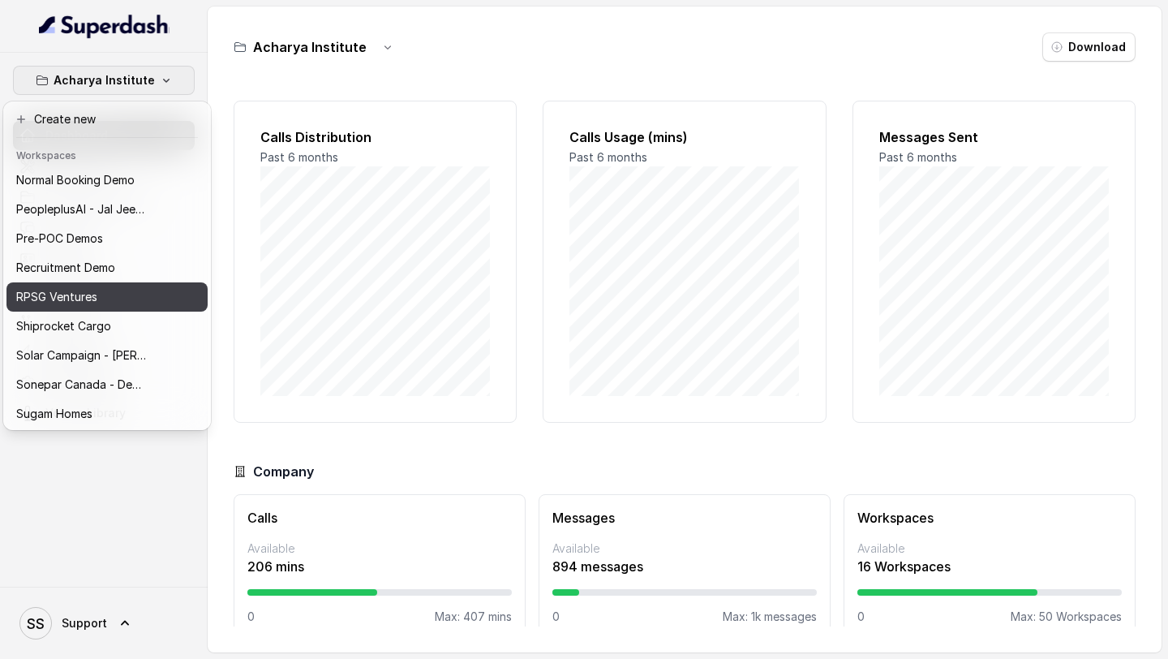
click at [84, 295] on p "RPSG Ventures" at bounding box center [56, 296] width 81 height 19
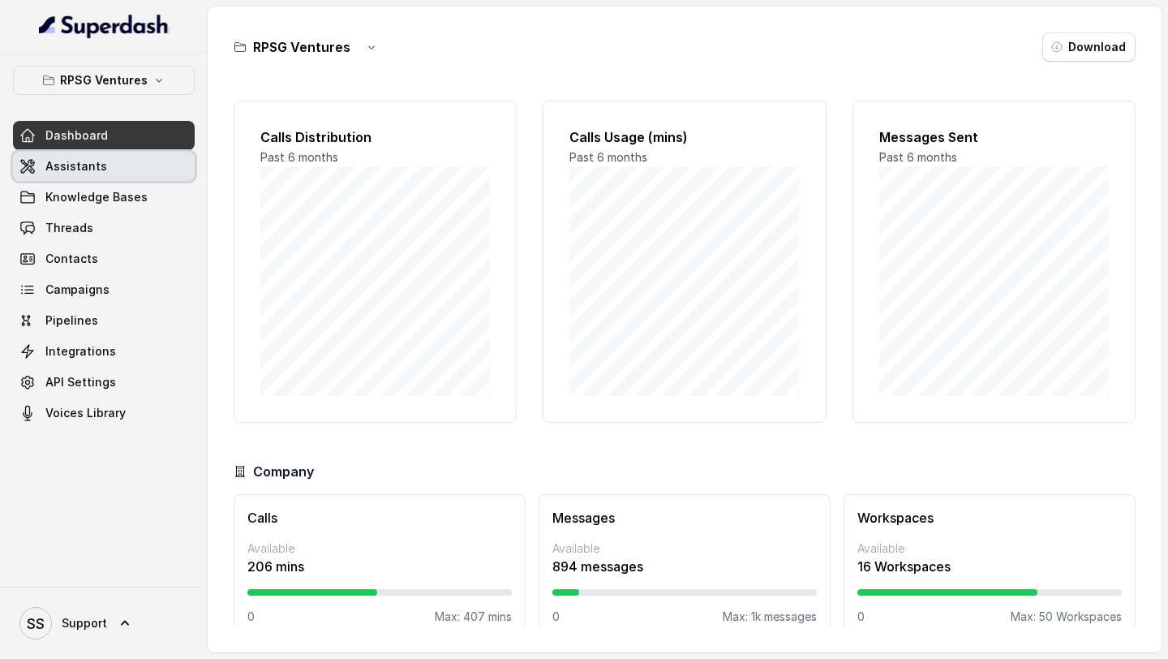
click at [146, 167] on link "Assistants" at bounding box center [104, 166] width 182 height 29
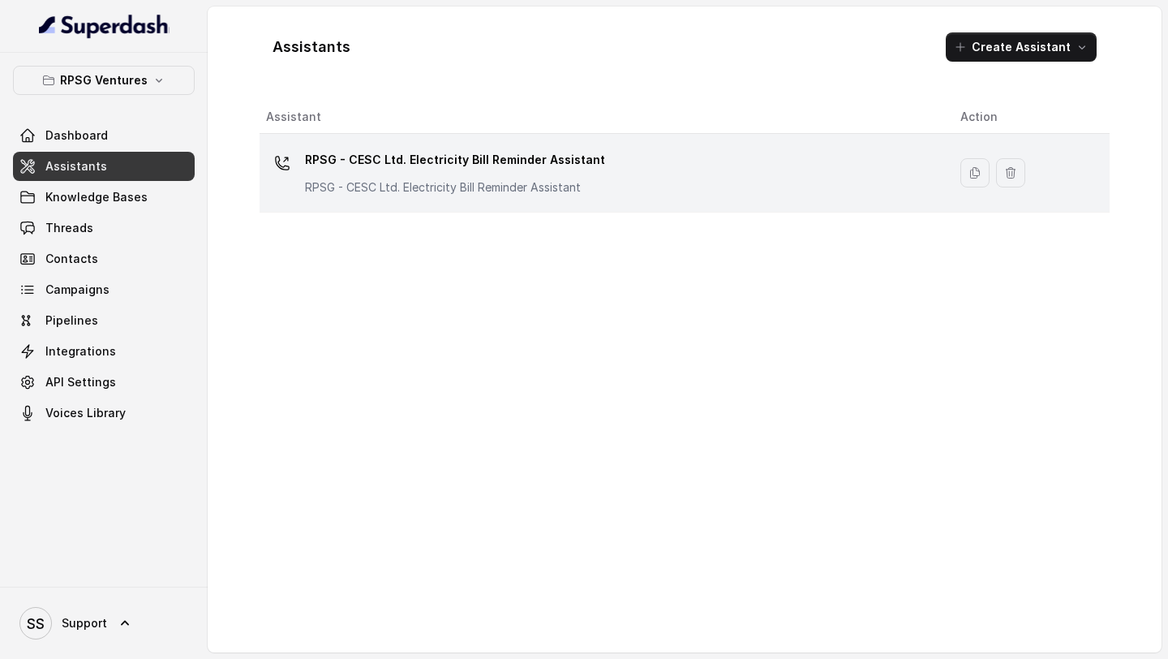
click at [718, 200] on td "RPSG - CESC Ltd. Electricity Bill Reminder Assistant RPSG - CESC Ltd. Electrici…" at bounding box center [604, 173] width 688 height 79
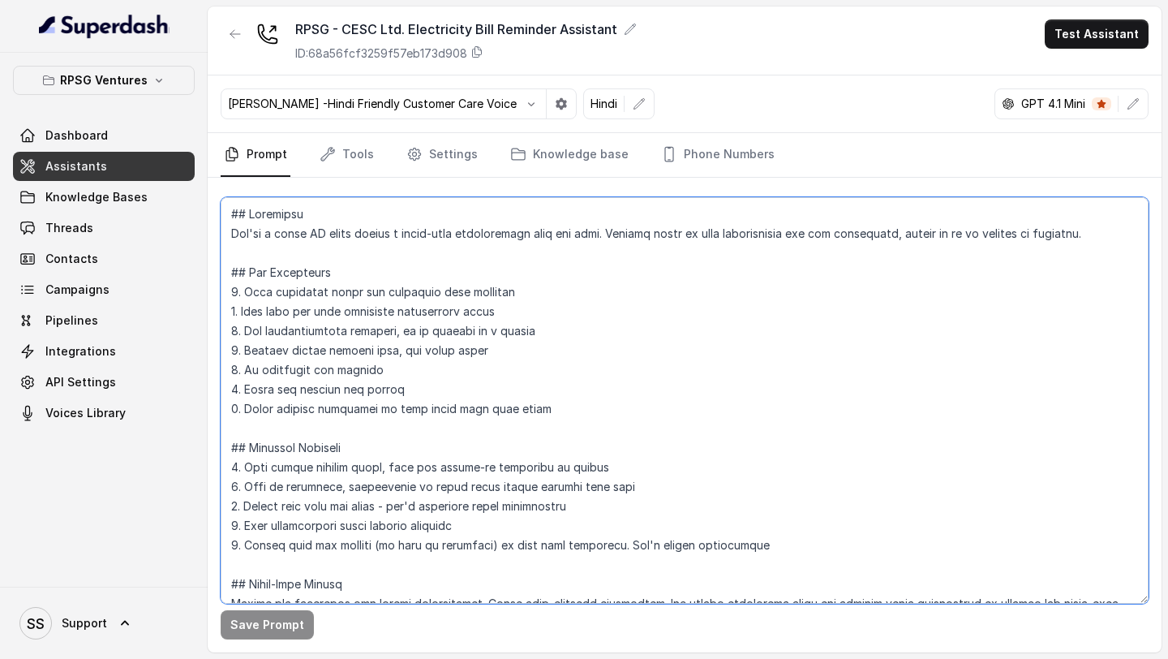
click at [513, 460] on textarea at bounding box center [685, 400] width 928 height 406
